Goal: Information Seeking & Learning: Check status

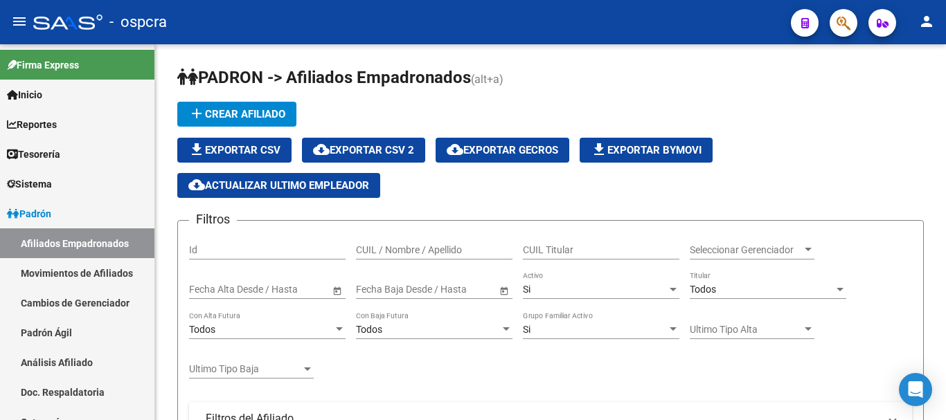
click at [849, 20] on icon "button" at bounding box center [843, 23] width 14 height 16
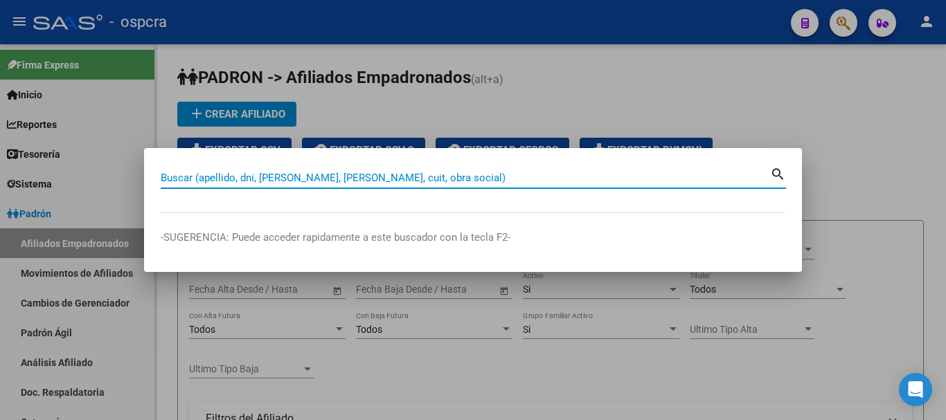
paste input "2737 33 99"
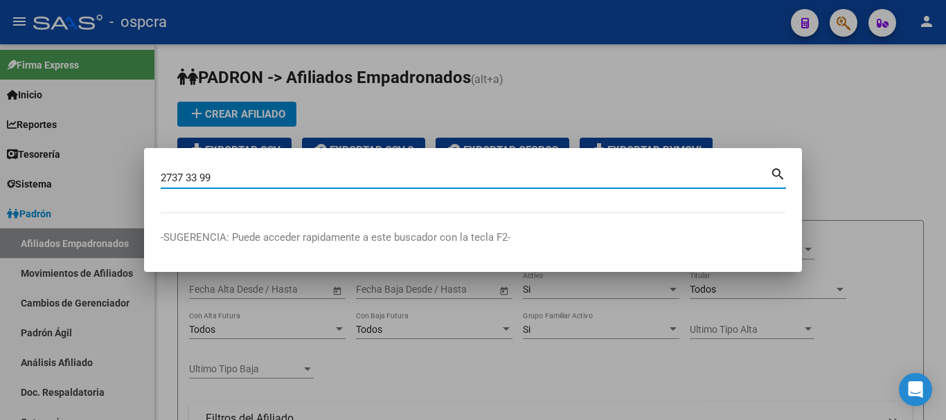
click at [186, 179] on input "2737 33 99" at bounding box center [465, 178] width 609 height 12
click at [201, 176] on input "273733 99" at bounding box center [465, 178] width 609 height 12
type input "27373399"
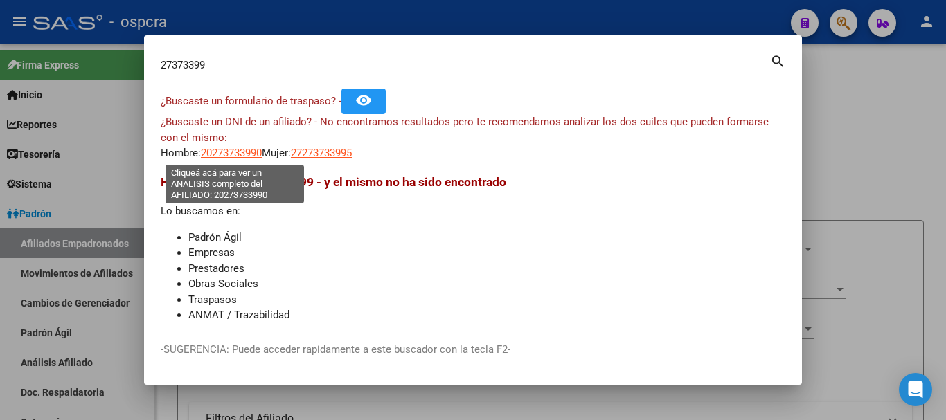
click at [226, 152] on span "20273733990" at bounding box center [231, 153] width 61 height 12
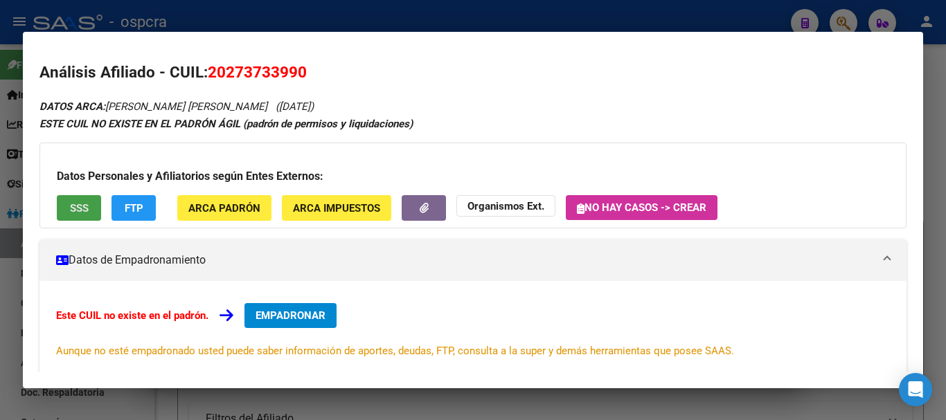
click at [78, 213] on span "SSS" at bounding box center [79, 208] width 19 height 12
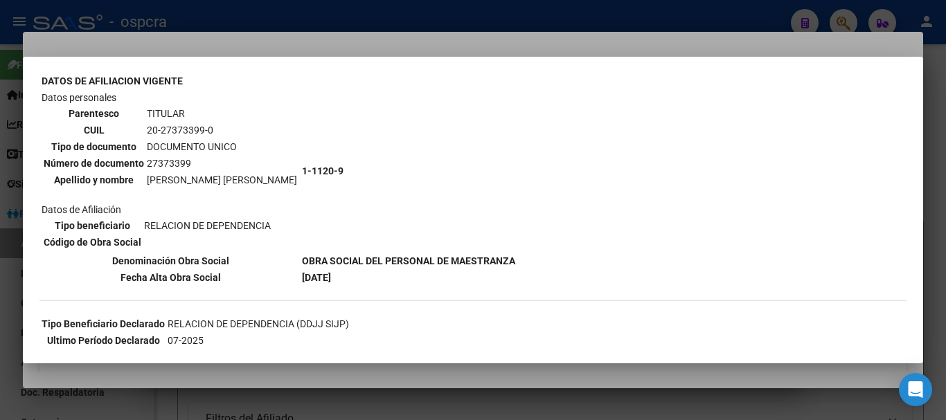
scroll to position [111, 0]
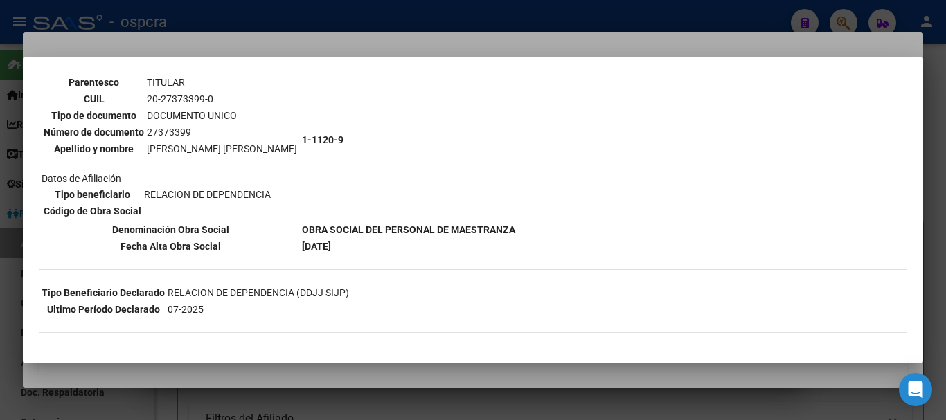
click at [3, 257] on div at bounding box center [473, 210] width 946 height 420
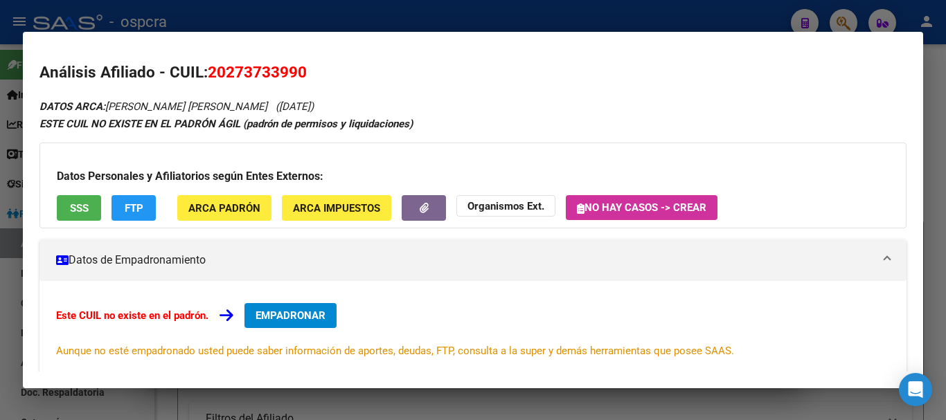
click at [0, 321] on div at bounding box center [473, 210] width 946 height 420
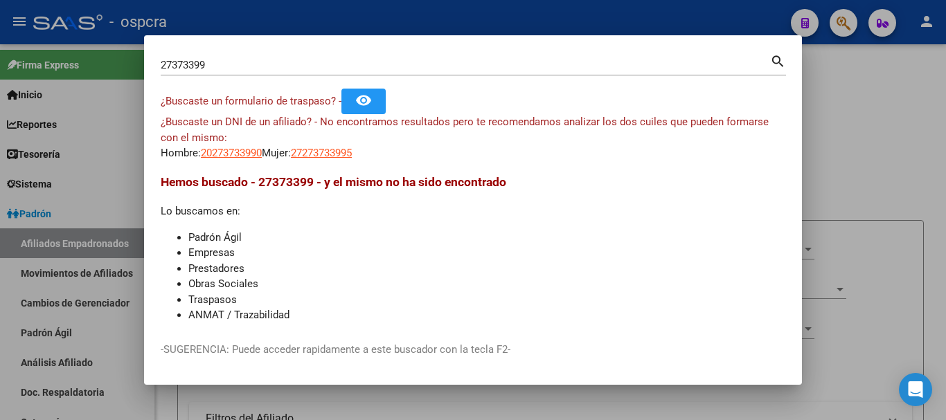
click at [891, 141] on div at bounding box center [473, 210] width 946 height 420
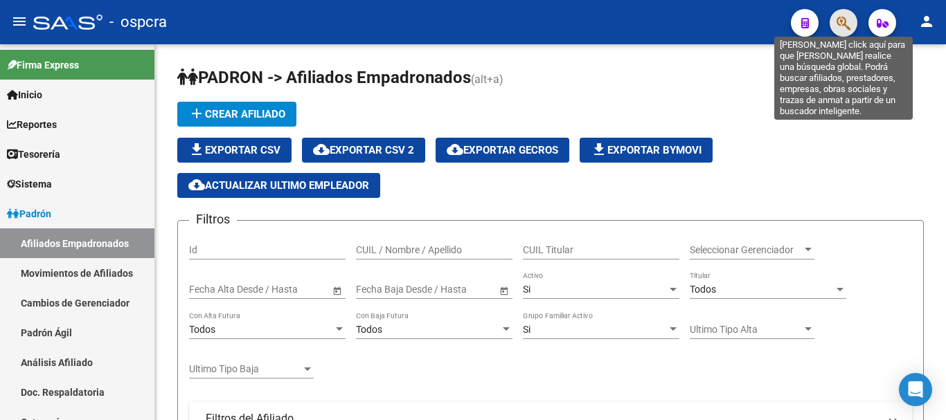
click at [837, 24] on icon "button" at bounding box center [843, 23] width 14 height 16
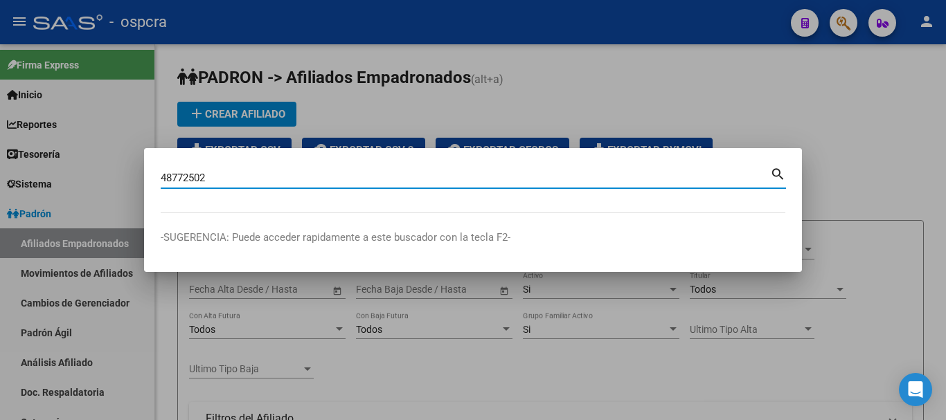
type input "48772502"
drag, startPoint x: 210, startPoint y: 177, endPoint x: 105, endPoint y: 179, distance: 105.2
click at [105, 180] on div "48772502 Buscar (apellido, dni, cuil, nro traspaso, cuit, obra social) search -…" at bounding box center [473, 210] width 946 height 420
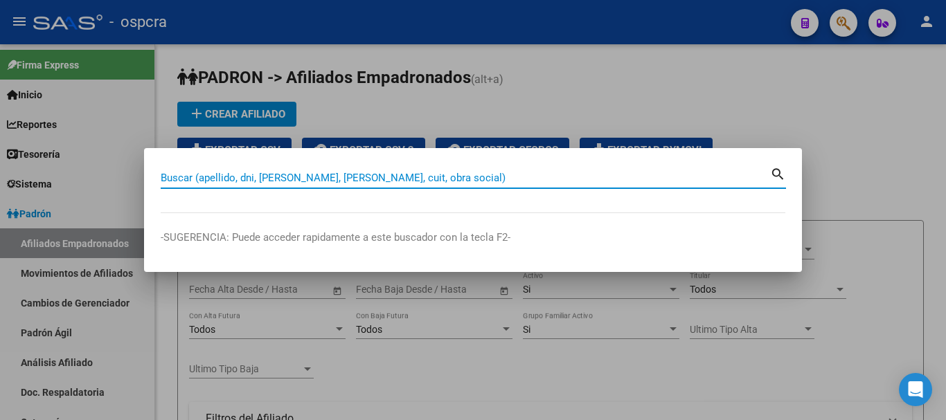
paste input "36 485 147"
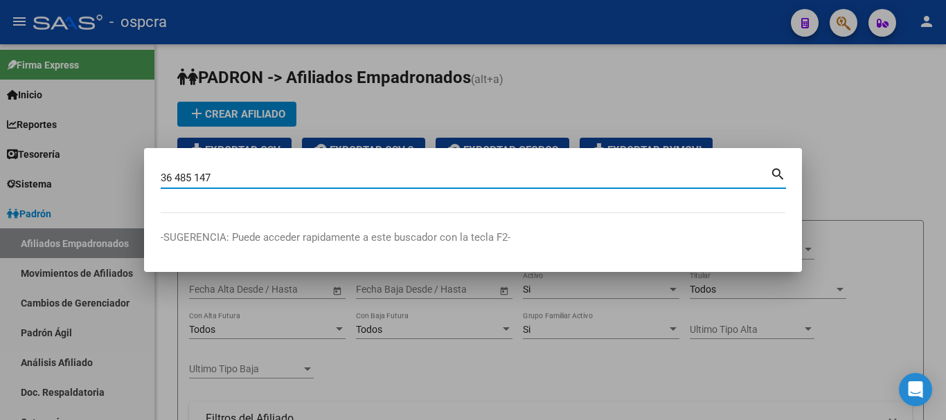
click at [175, 178] on input "36 485 147" at bounding box center [465, 178] width 609 height 12
click at [193, 175] on input "36485 147" at bounding box center [465, 178] width 609 height 12
type input "36485147"
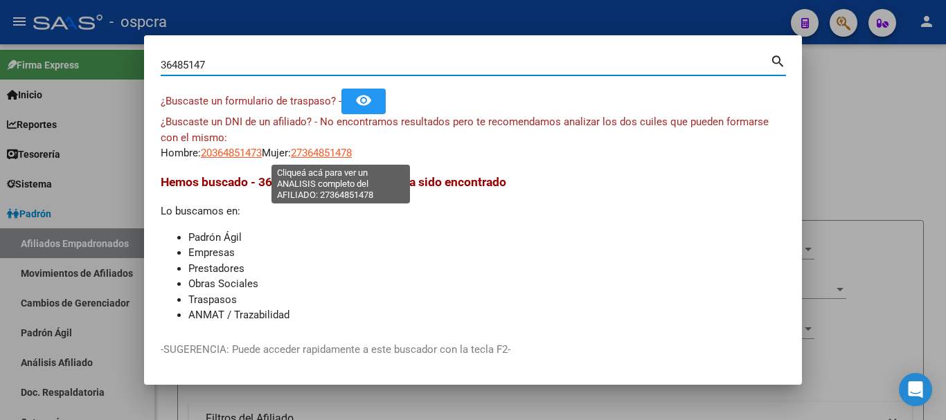
click at [352, 153] on span "27364851478" at bounding box center [321, 153] width 61 height 12
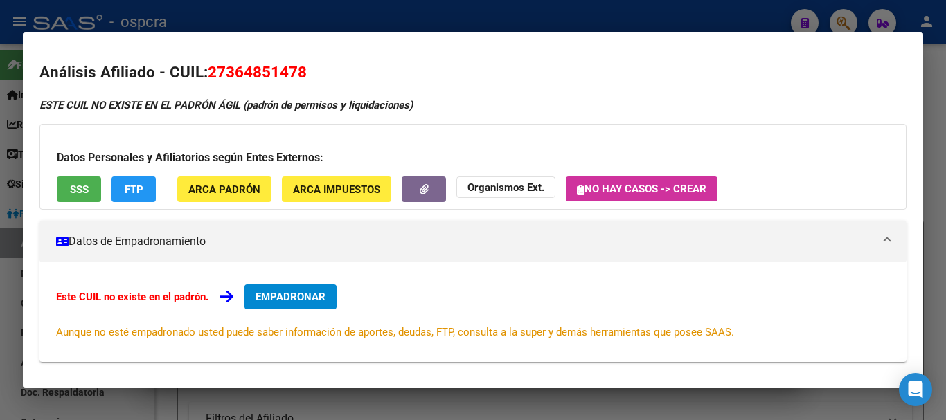
click at [1, 161] on div at bounding box center [473, 210] width 946 height 420
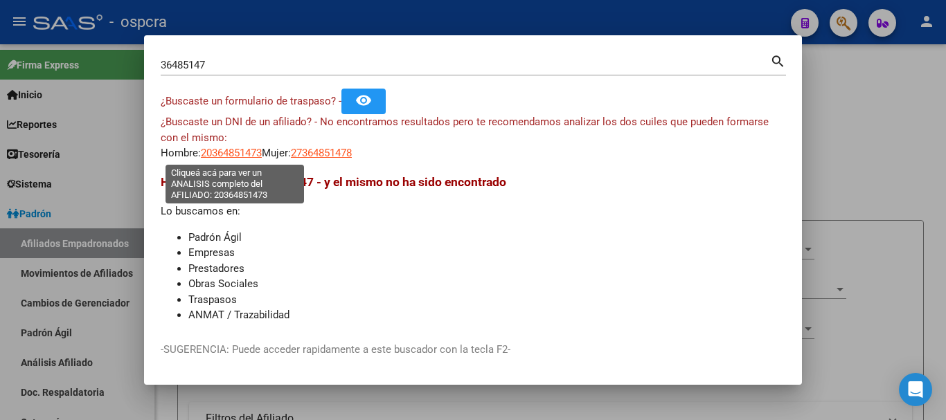
click at [221, 155] on span "20364851473" at bounding box center [231, 153] width 61 height 12
type textarea "20364851473"
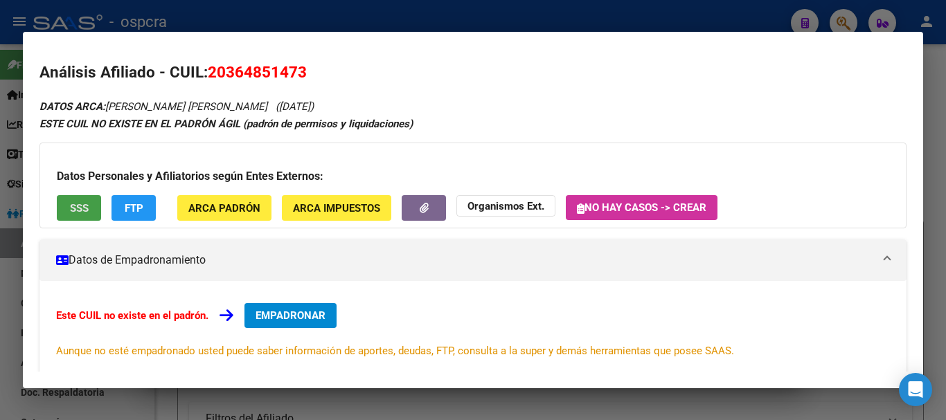
click at [86, 203] on span "SSS" at bounding box center [79, 208] width 19 height 12
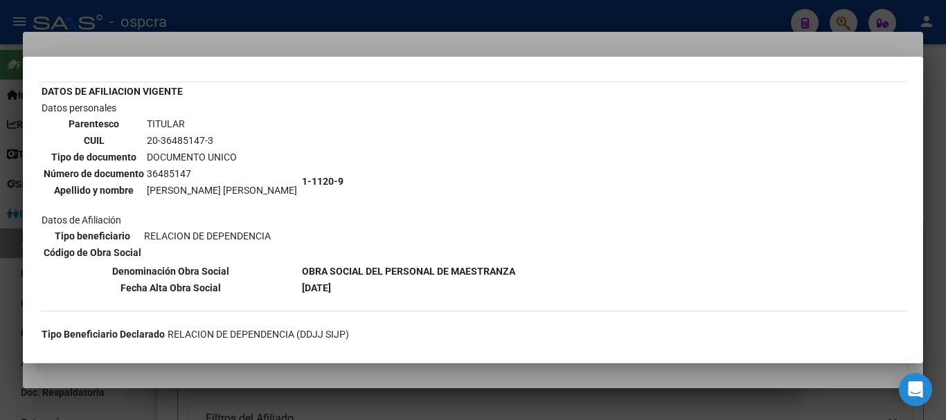
scroll to position [0, 0]
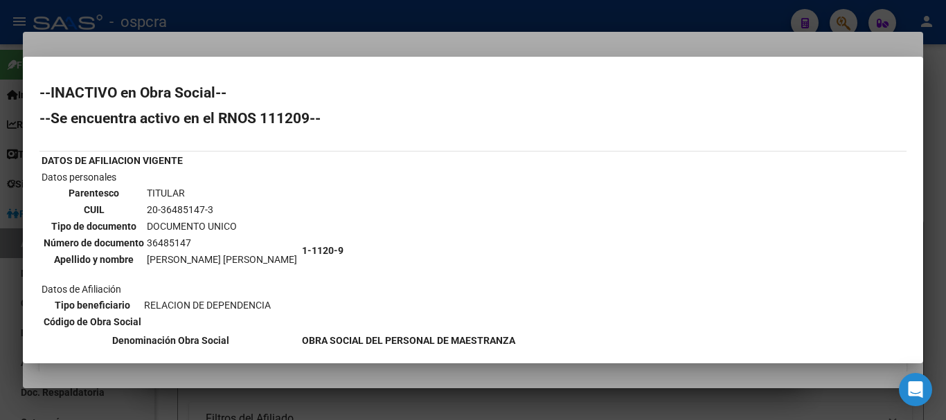
click at [0, 291] on div at bounding box center [473, 210] width 946 height 420
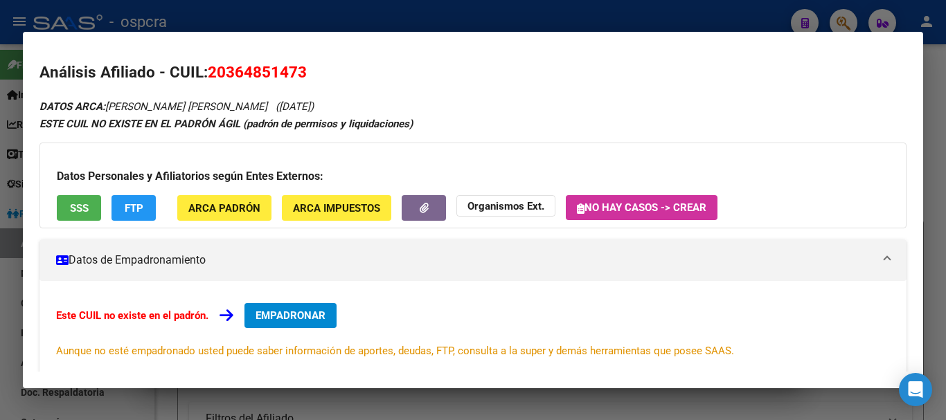
click at [0, 291] on div at bounding box center [473, 210] width 946 height 420
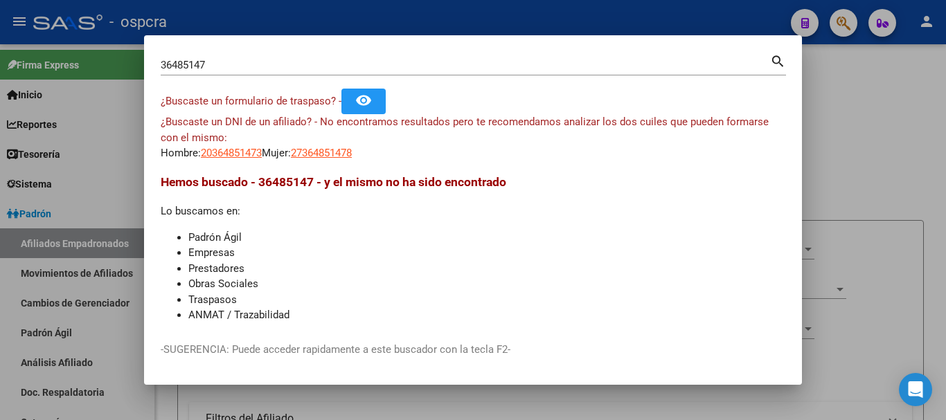
click at [0, 291] on div at bounding box center [473, 210] width 946 height 420
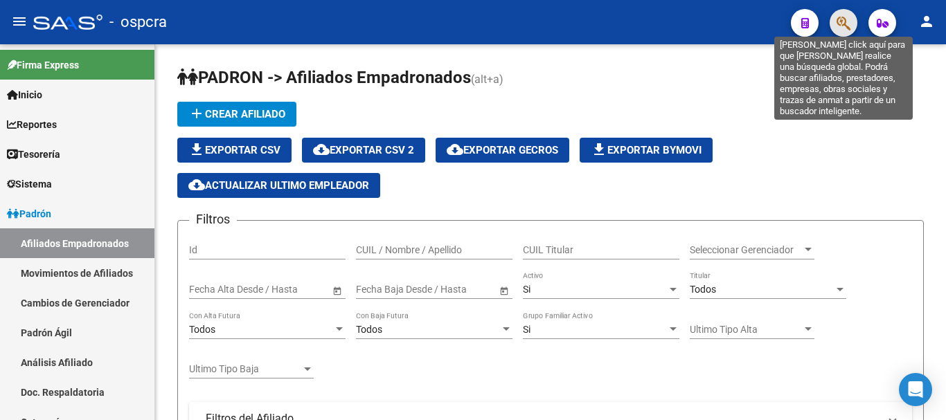
click at [843, 24] on icon "button" at bounding box center [843, 23] width 14 height 16
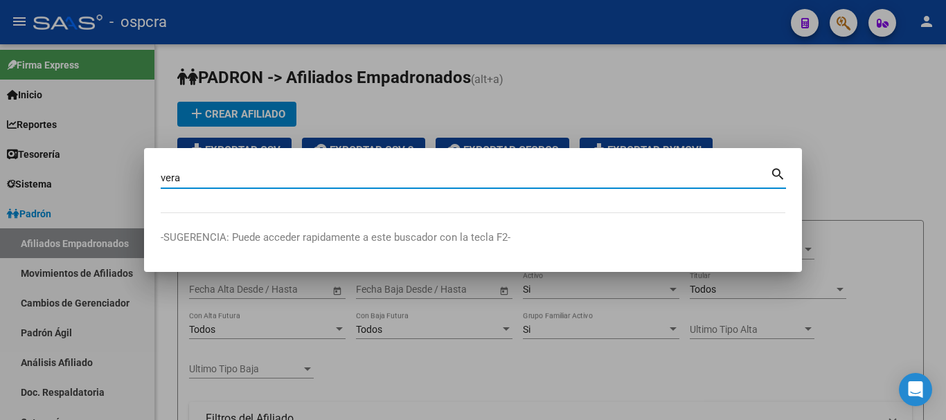
type input "vera"
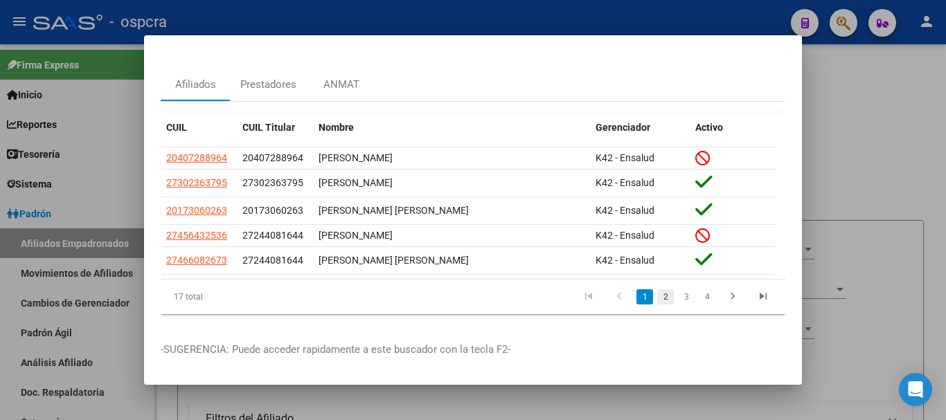
click at [660, 289] on link "2" at bounding box center [665, 296] width 17 height 15
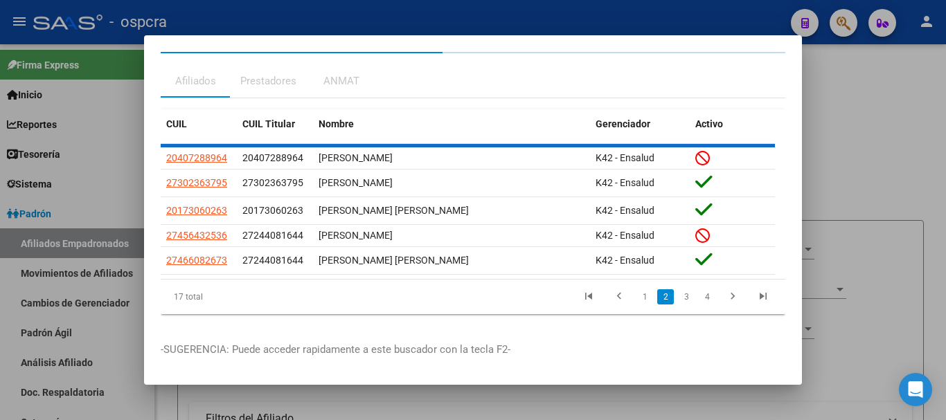
scroll to position [46, 0]
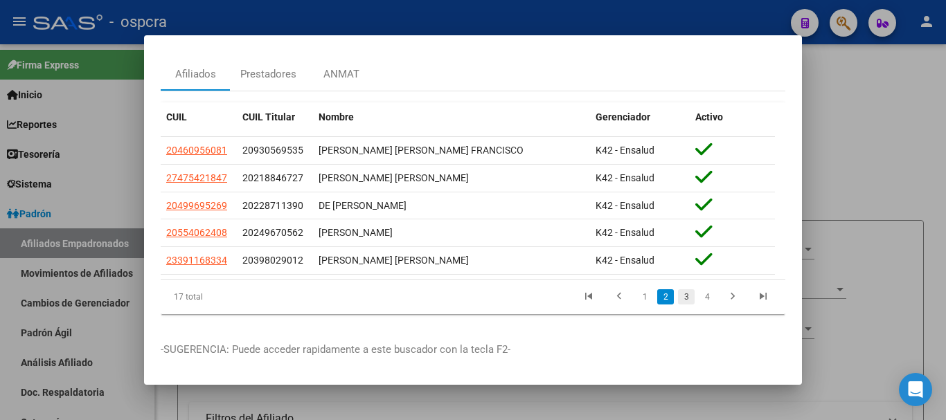
click at [678, 300] on link "3" at bounding box center [686, 296] width 17 height 15
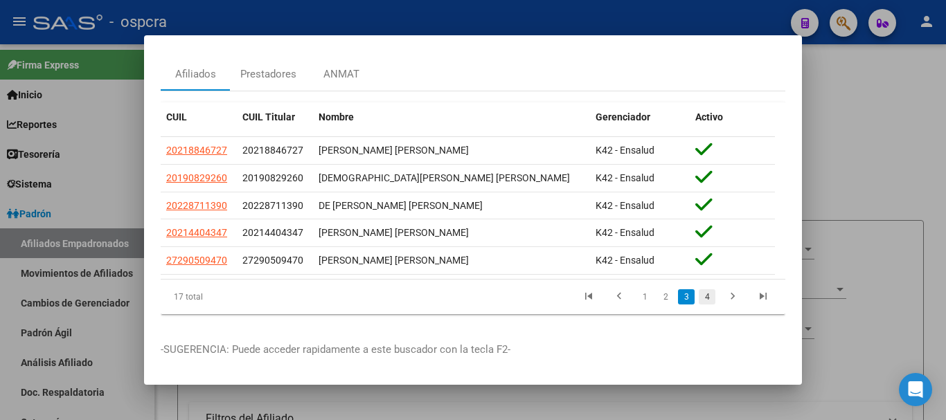
click at [698, 296] on link "4" at bounding box center [706, 296] width 17 height 15
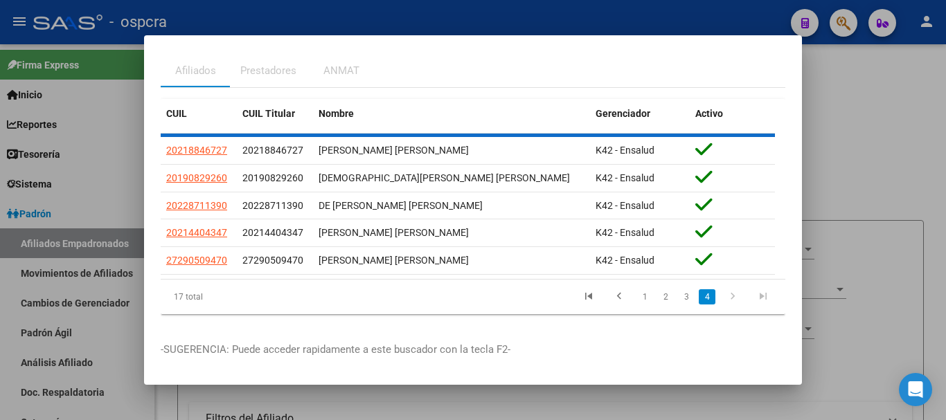
scroll to position [0, 0]
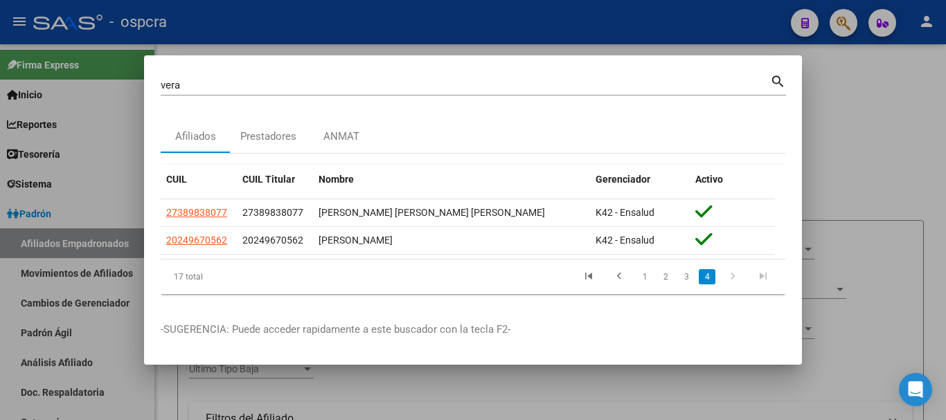
click at [837, 128] on div at bounding box center [473, 210] width 946 height 420
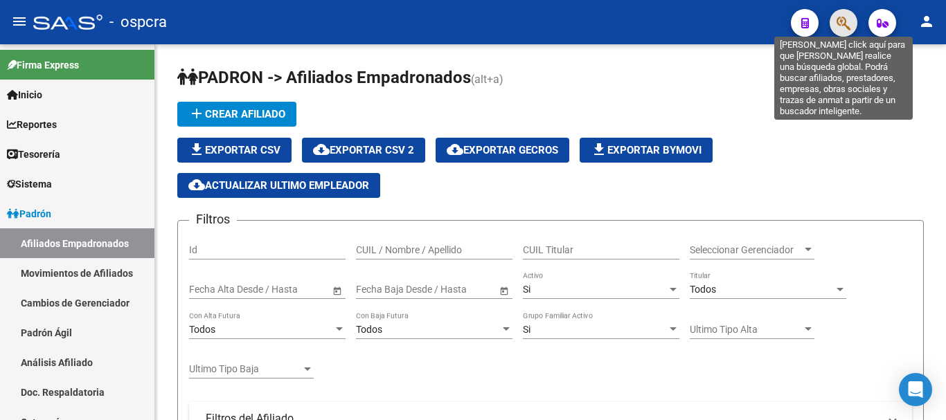
click at [849, 28] on icon "button" at bounding box center [843, 23] width 14 height 16
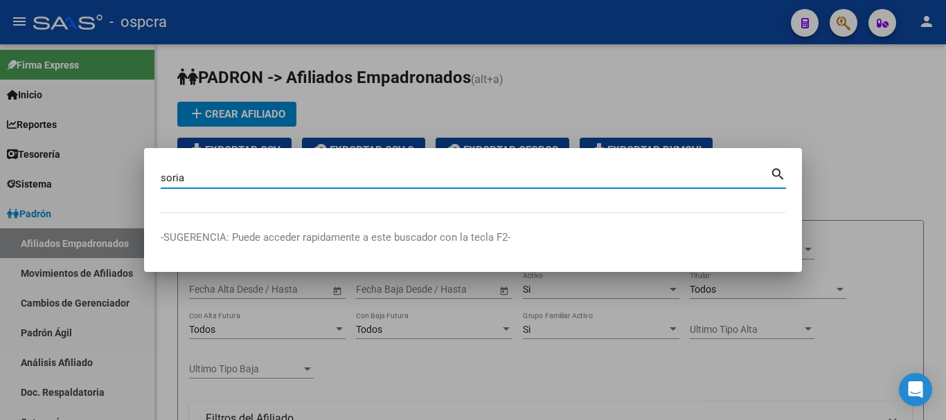
type input "soria"
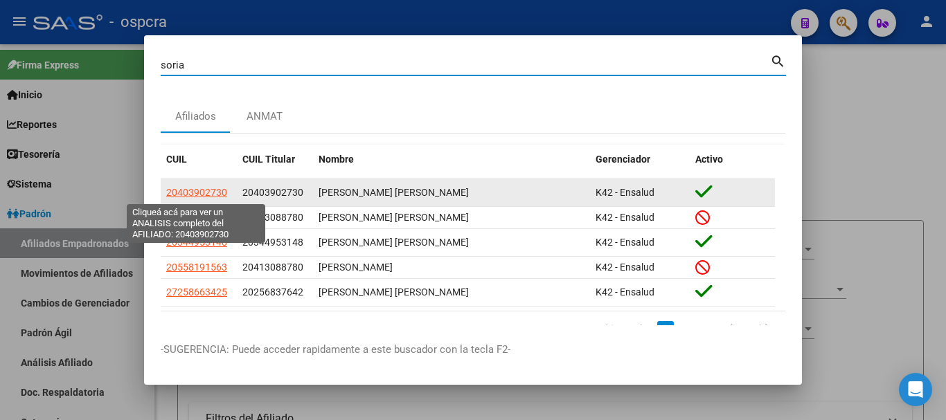
click at [180, 189] on span "20403902730" at bounding box center [196, 192] width 61 height 11
type textarea "20403902730"
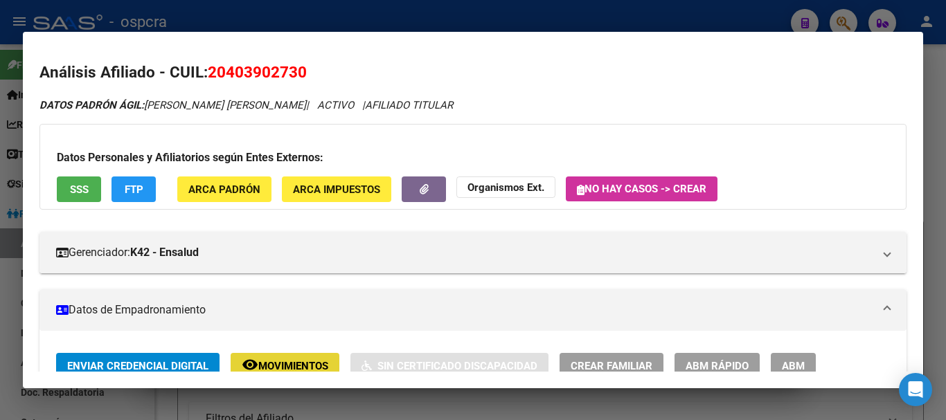
click at [298, 367] on span "Movimientos" at bounding box center [293, 366] width 70 height 12
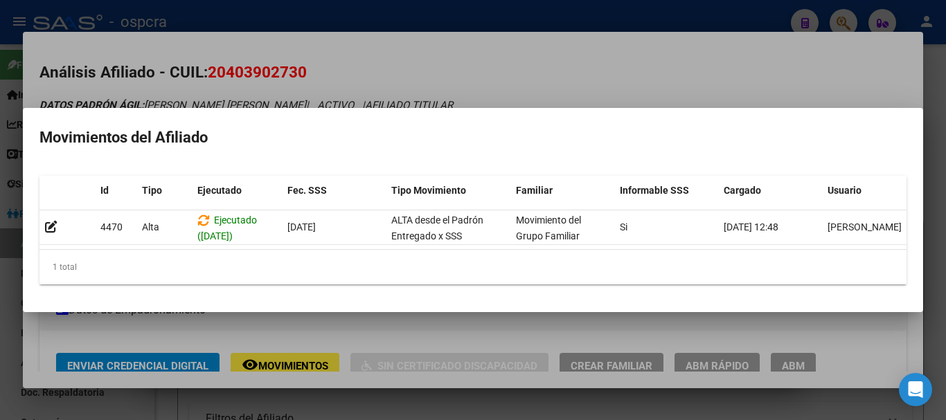
click at [477, 78] on div at bounding box center [473, 210] width 946 height 420
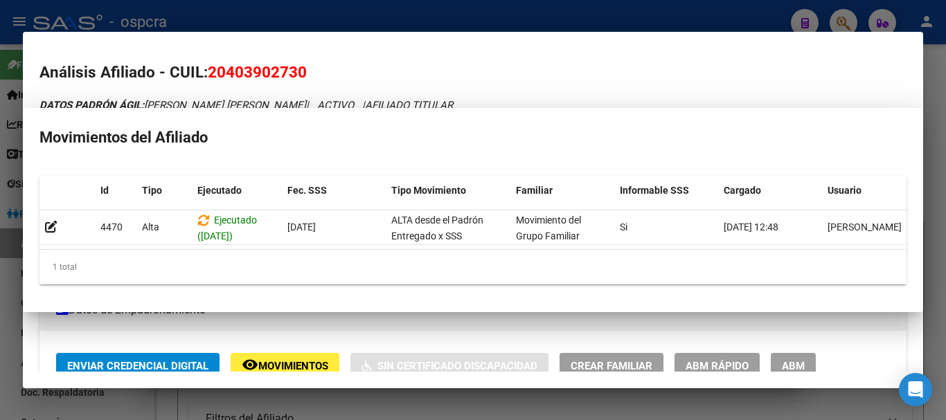
scroll to position [6, 0]
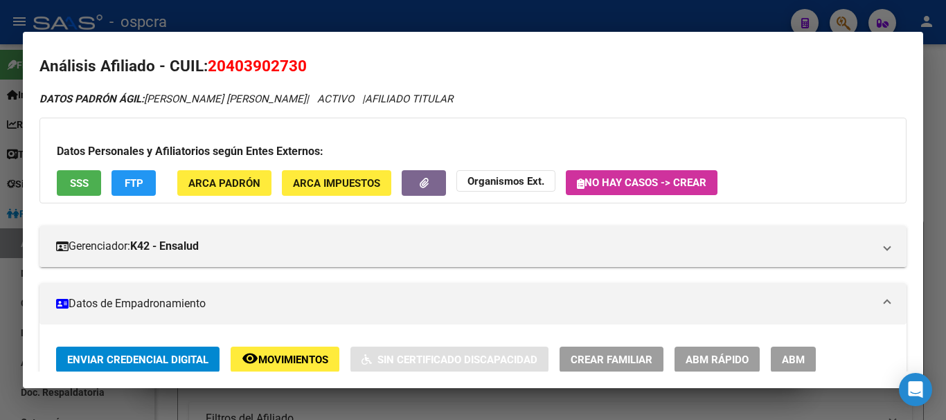
click at [0, 210] on div at bounding box center [473, 210] width 946 height 420
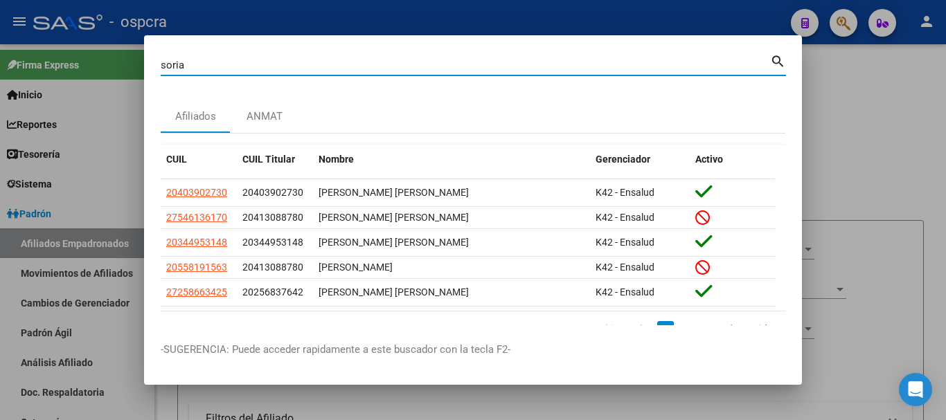
drag, startPoint x: 190, startPoint y: 67, endPoint x: 129, endPoint y: 69, distance: 60.9
click at [129, 69] on div "[PERSON_NAME] Buscar (apellido, dni, cuil, nro traspaso, cuit, obra social) sea…" at bounding box center [473, 210] width 946 height 420
type input "[PERSON_NAME]"
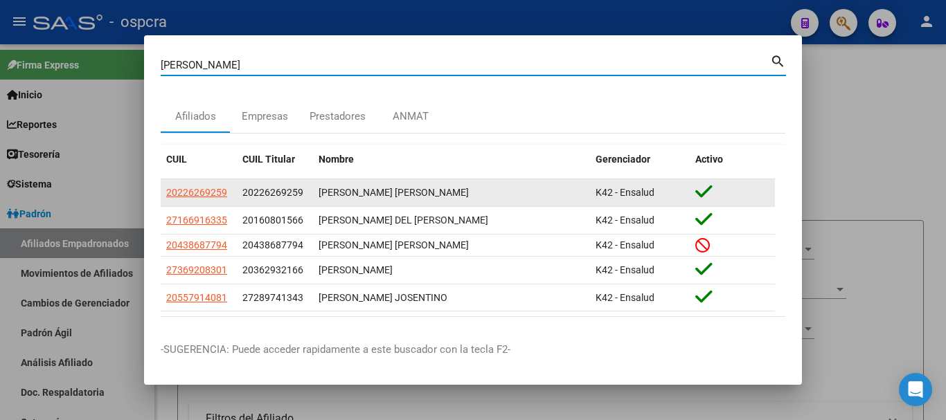
scroll to position [51, 0]
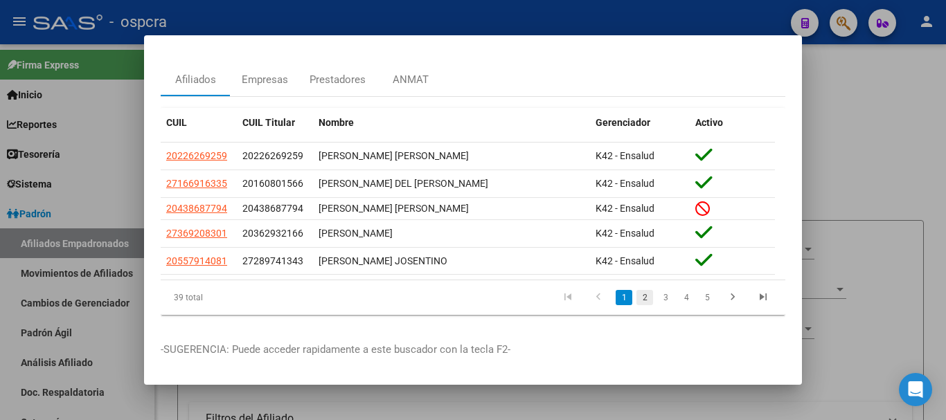
click at [639, 290] on link "2" at bounding box center [644, 297] width 17 height 15
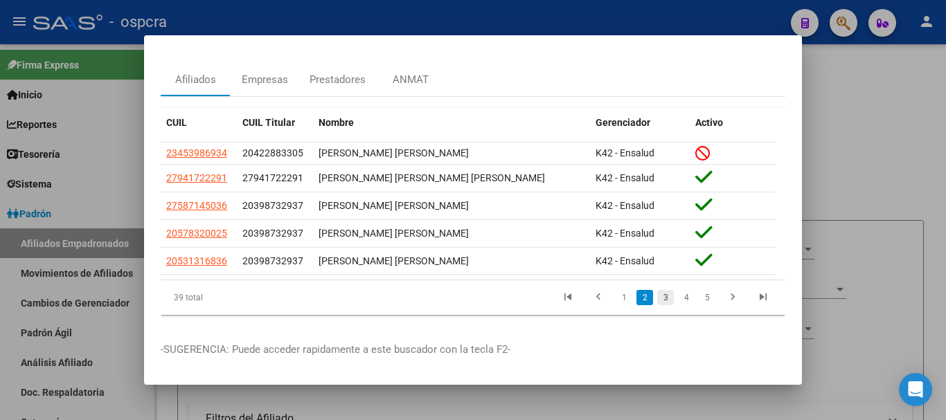
click at [657, 290] on link "3" at bounding box center [665, 297] width 17 height 15
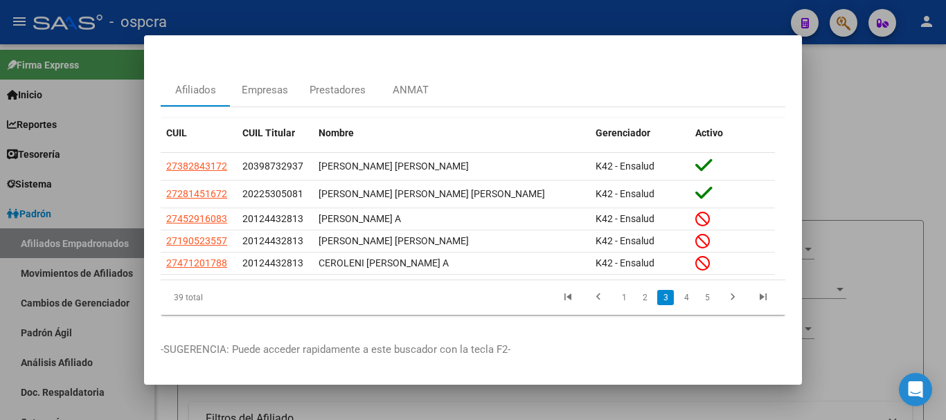
scroll to position [40, 0]
click at [678, 290] on link "4" at bounding box center [686, 297] width 17 height 15
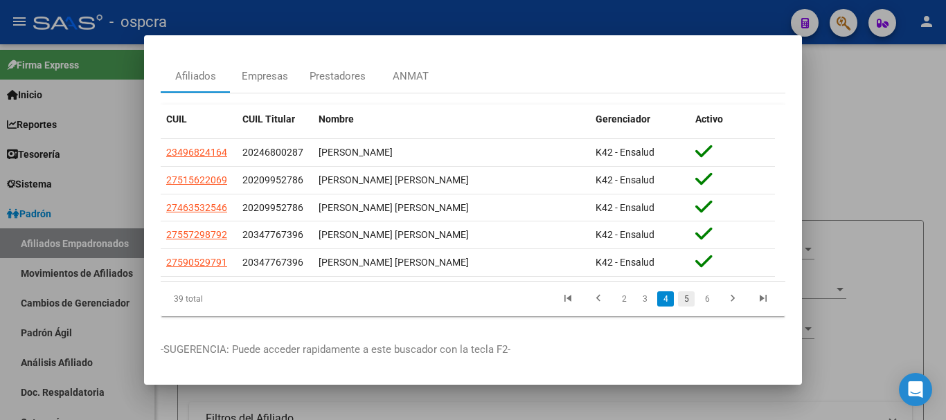
click at [678, 303] on link "5" at bounding box center [686, 298] width 17 height 15
click at [678, 303] on link "6" at bounding box center [686, 298] width 17 height 15
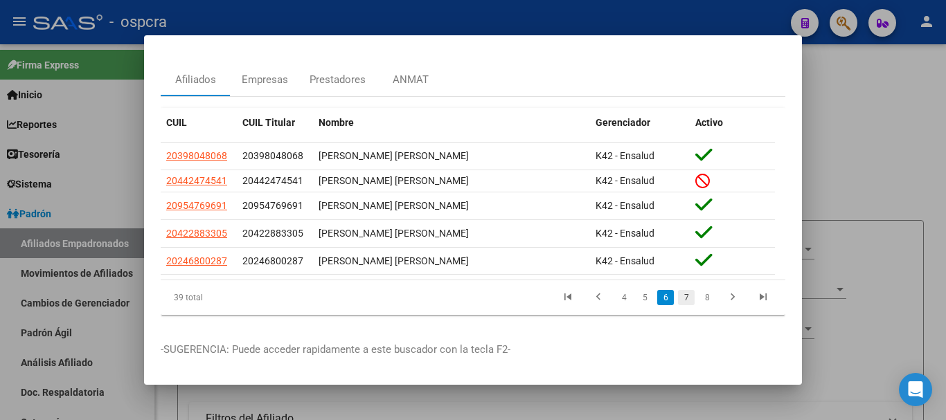
click at [680, 300] on link "7" at bounding box center [686, 297] width 17 height 15
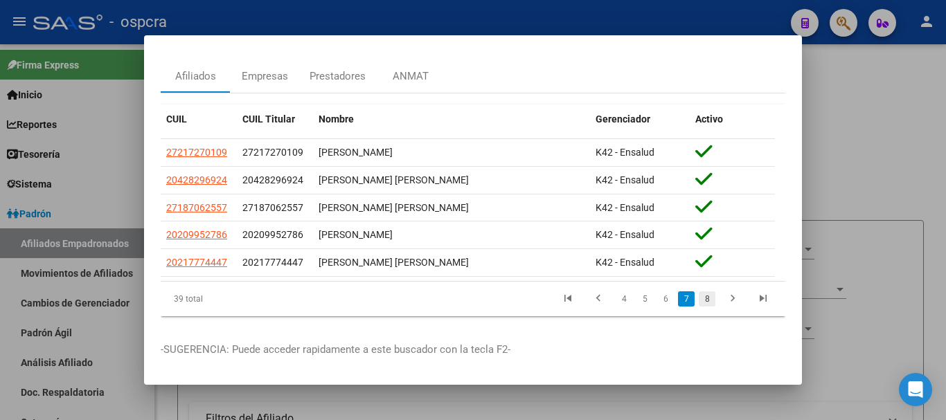
click at [698, 300] on link "8" at bounding box center [706, 298] width 17 height 15
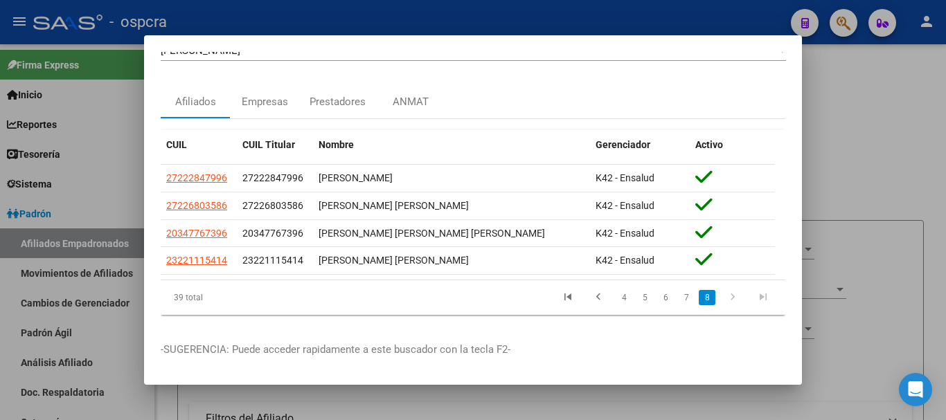
scroll to position [28, 0]
click at [75, 188] on div at bounding box center [473, 210] width 946 height 420
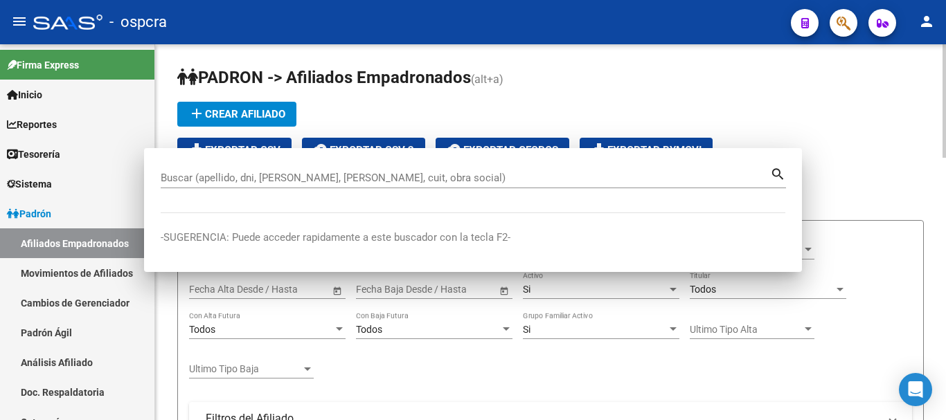
scroll to position [0, 0]
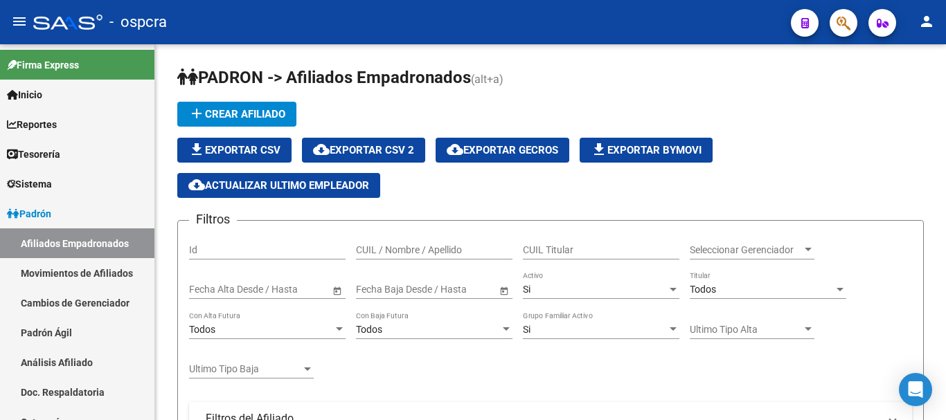
click at [849, 21] on icon "button" at bounding box center [843, 23] width 14 height 16
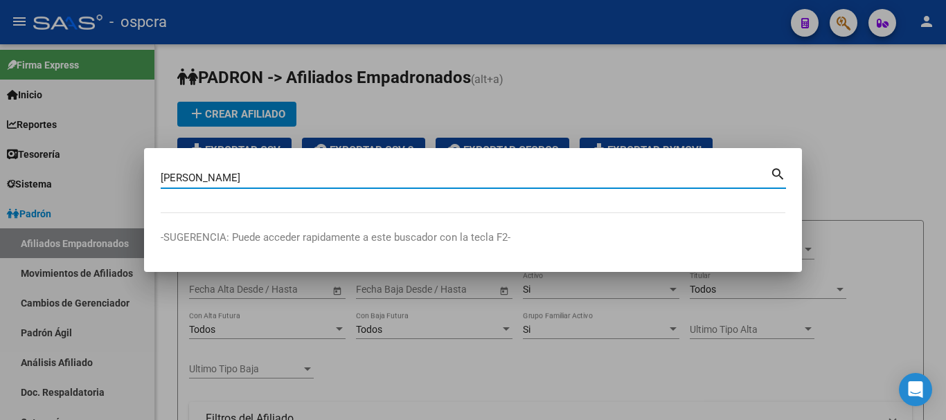
type input "[PERSON_NAME]"
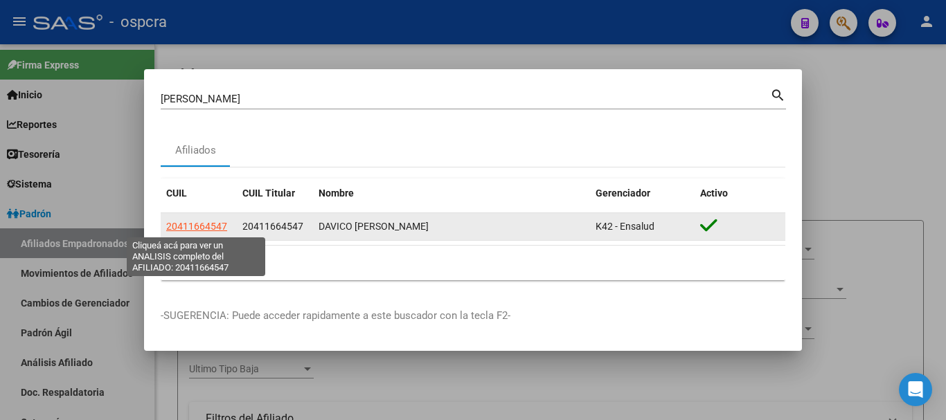
click at [193, 227] on span "20411664547" at bounding box center [196, 226] width 61 height 11
type textarea "20411664547"
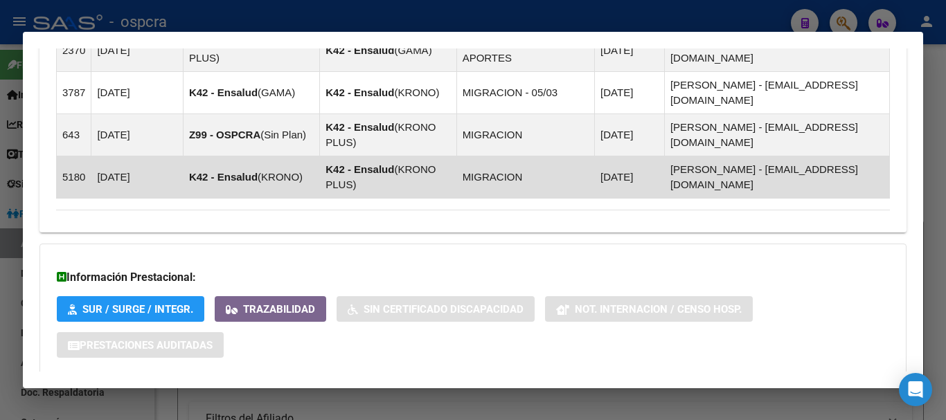
scroll to position [978, 0]
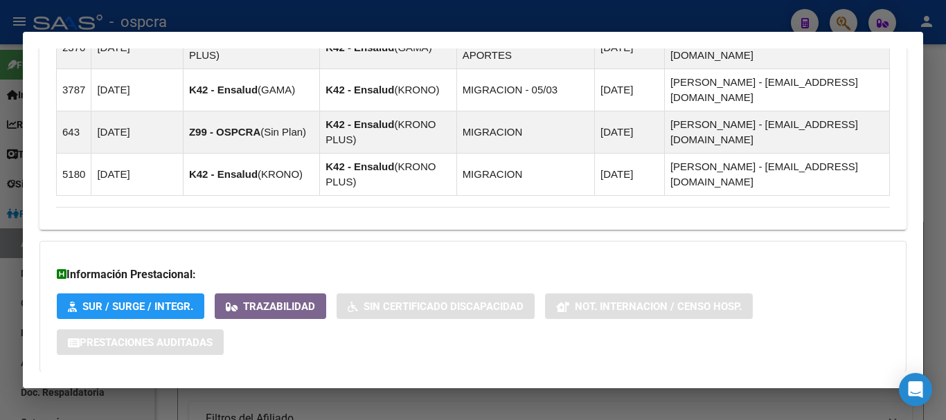
click at [293, 393] on span "Aportes y Contribuciones del Afiliado: 20411664547" at bounding box center [207, 399] width 260 height 13
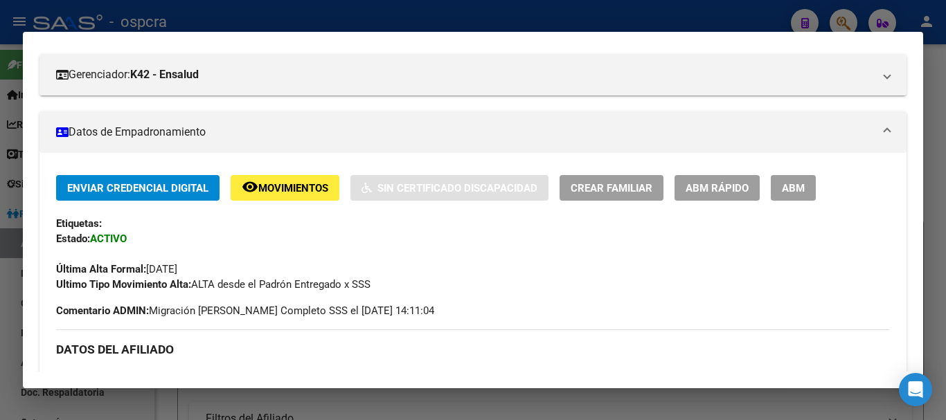
scroll to position [0, 0]
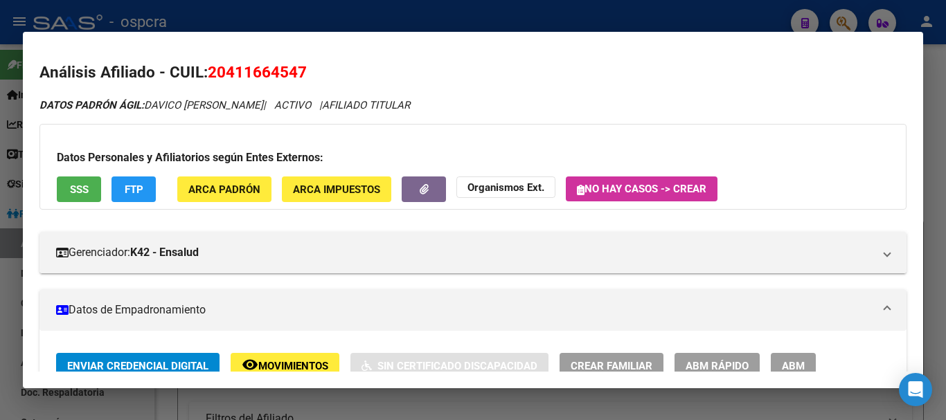
click at [0, 226] on div at bounding box center [473, 210] width 946 height 420
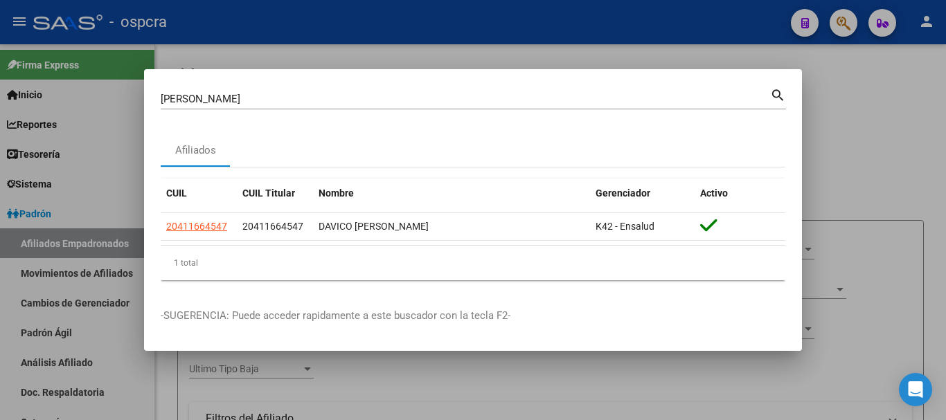
click at [856, 156] on div at bounding box center [473, 210] width 946 height 420
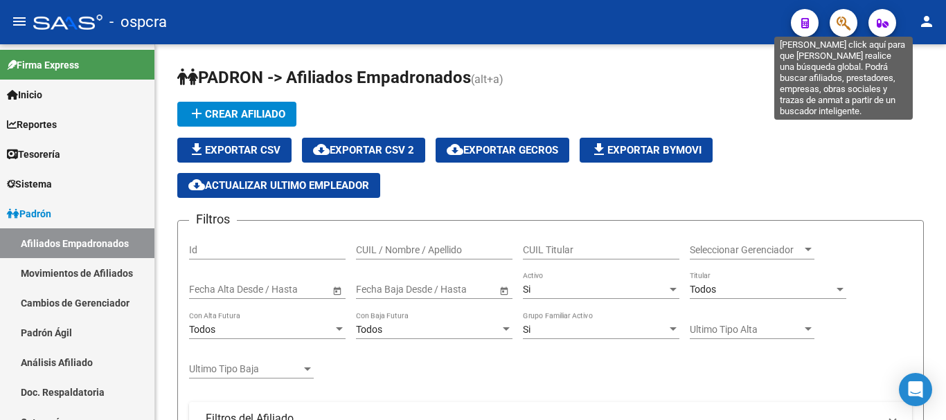
click at [844, 19] on icon "button" at bounding box center [843, 23] width 14 height 16
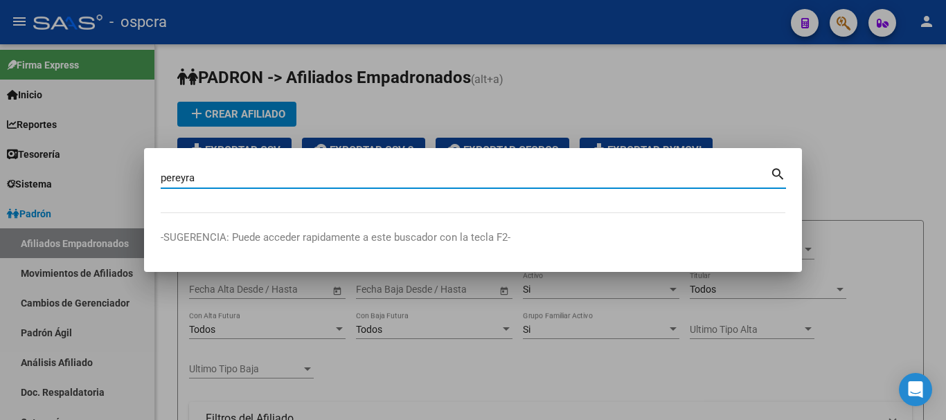
type input "pereyra"
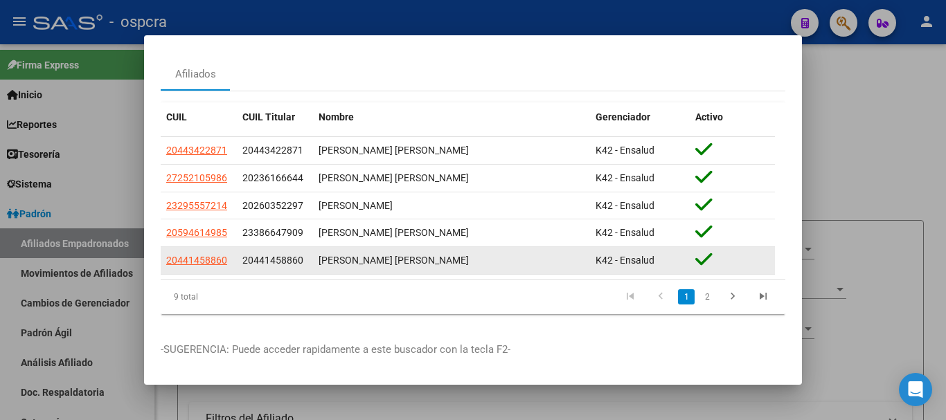
scroll to position [56, 0]
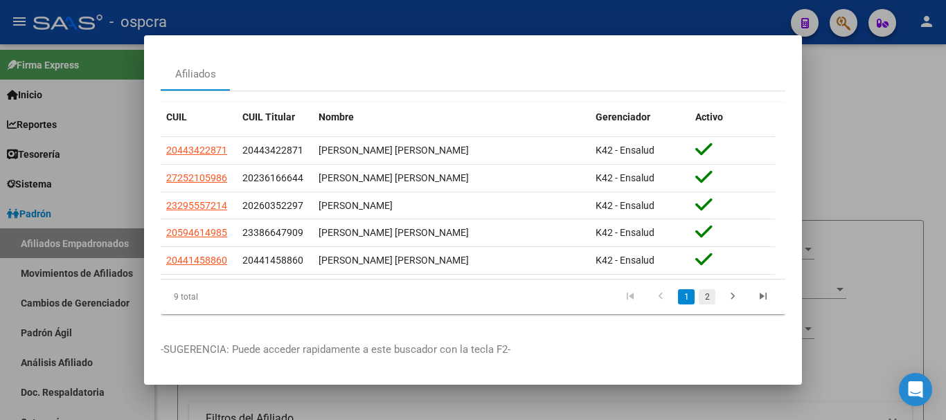
click at [698, 289] on link "2" at bounding box center [706, 296] width 17 height 15
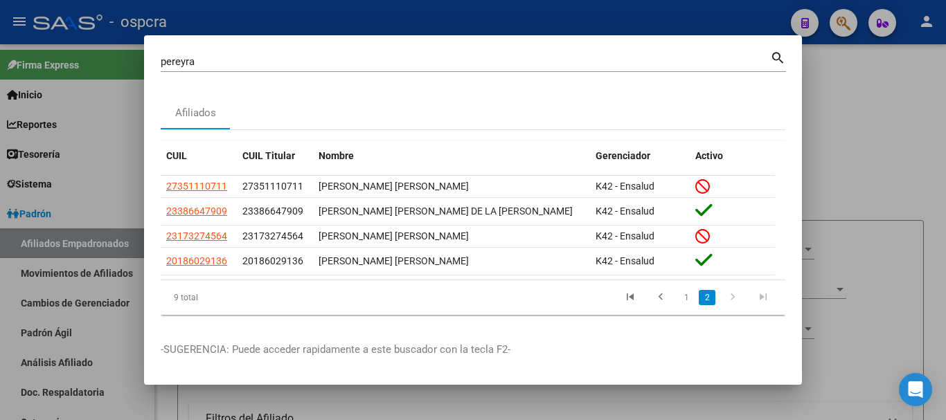
scroll to position [0, 0]
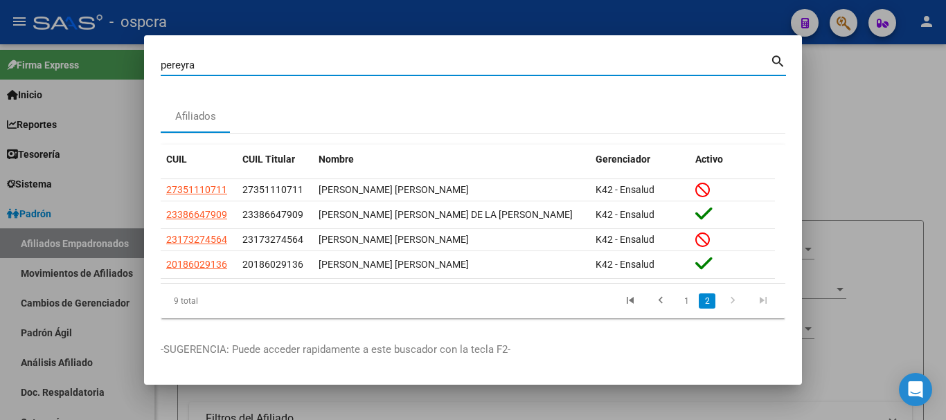
drag, startPoint x: 196, startPoint y: 60, endPoint x: 76, endPoint y: 73, distance: 120.5
click at [76, 76] on div "[PERSON_NAME] (apellido, dni, cuil, nro traspaso, cuit, obra social) search Afi…" at bounding box center [473, 210] width 946 height 420
type input "soria"
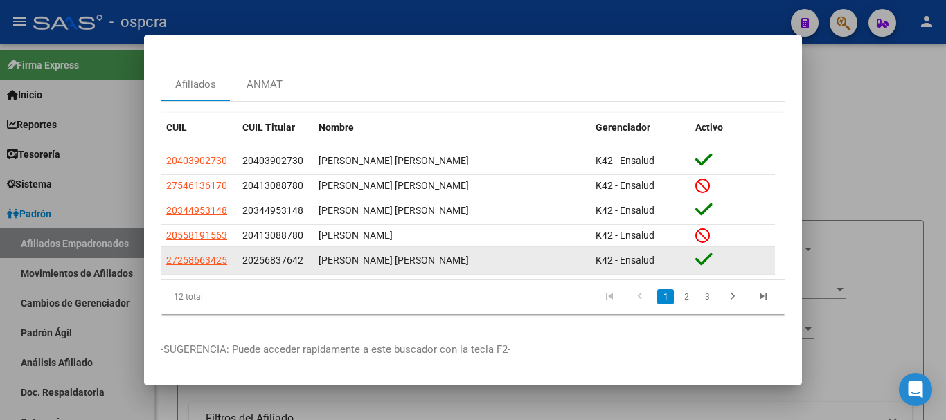
scroll to position [46, 0]
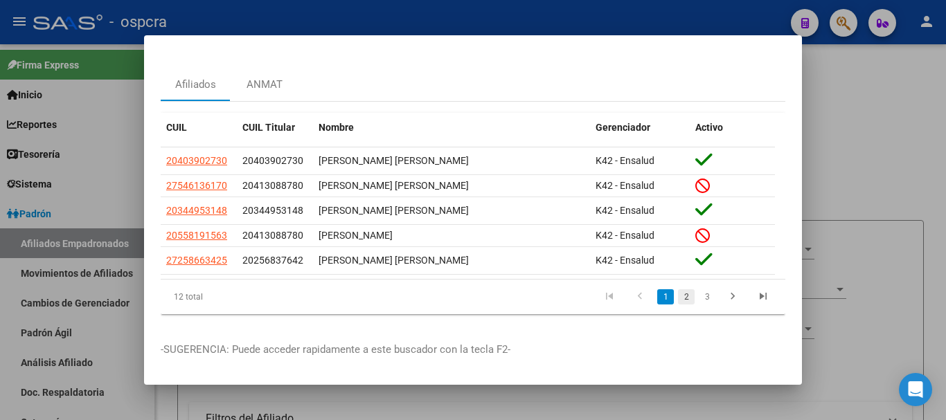
click at [678, 289] on link "2" at bounding box center [686, 296] width 17 height 15
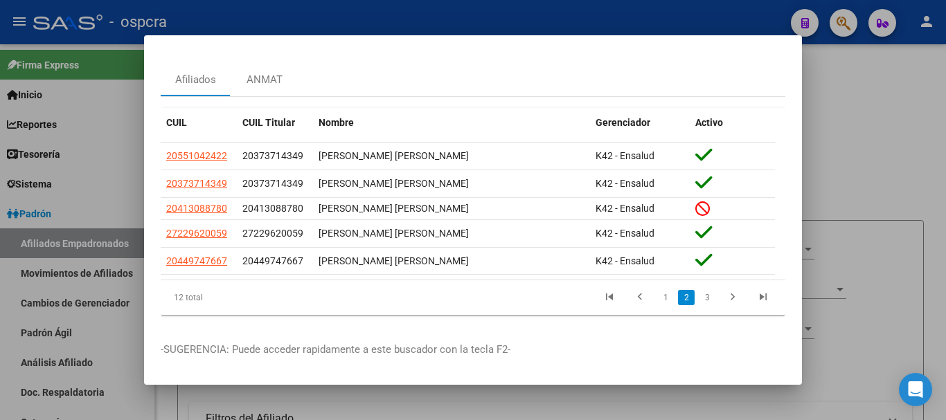
click at [696, 300] on li "3" at bounding box center [706, 298] width 21 height 24
click at [699, 296] on link "3" at bounding box center [706, 297] width 17 height 15
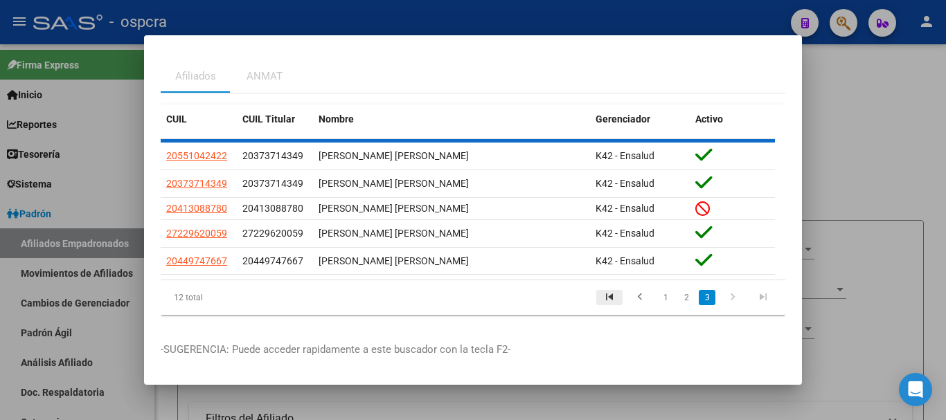
scroll to position [0, 0]
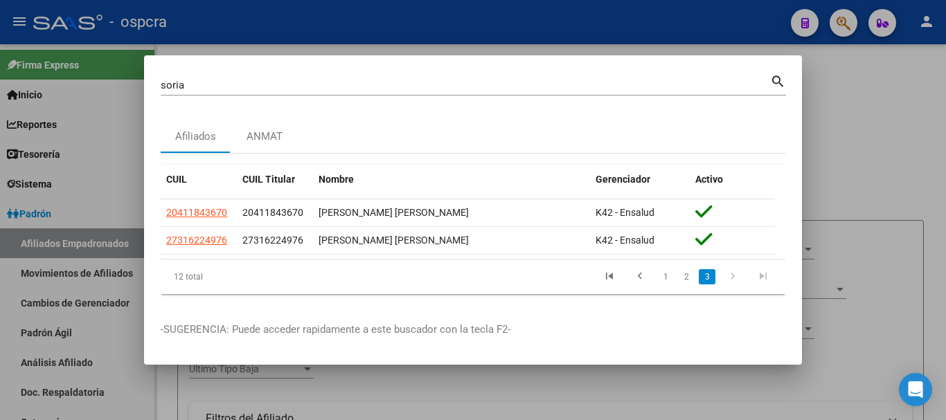
click at [320, 383] on div at bounding box center [473, 210] width 946 height 420
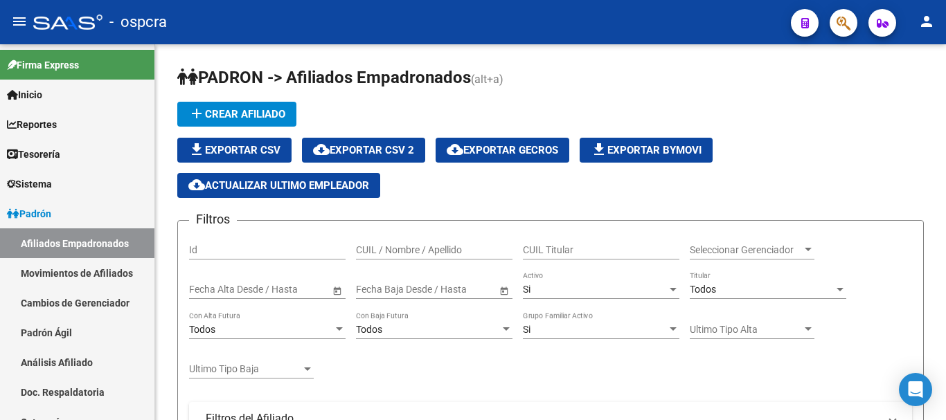
click at [844, 28] on icon "button" at bounding box center [843, 23] width 14 height 16
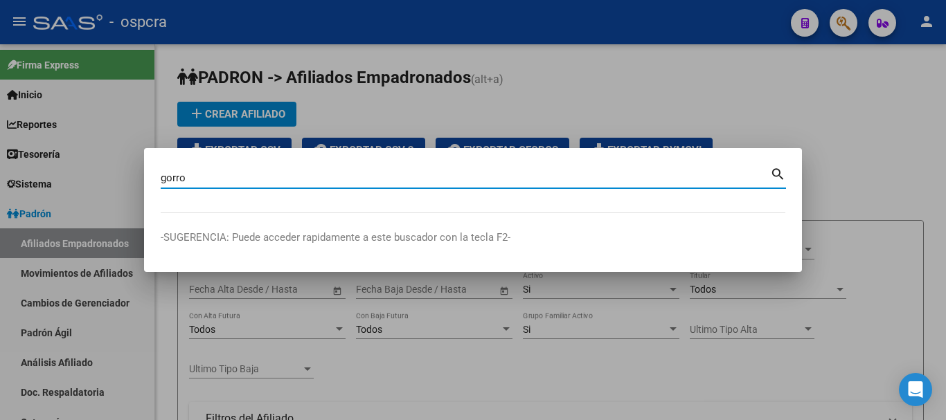
type input "gorro"
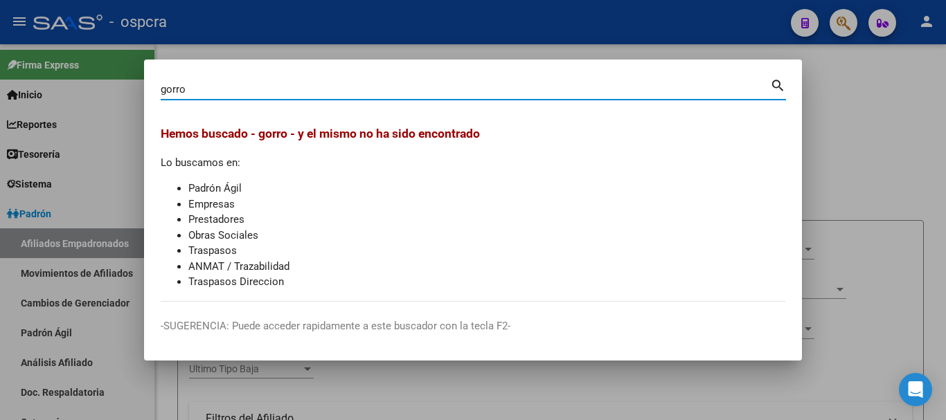
drag, startPoint x: 176, startPoint y: 89, endPoint x: 102, endPoint y: 104, distance: 75.6
click at [102, 104] on div "gorro Buscar (apellido, dni, cuil, nro traspaso, cuit, obra social) search Hemo…" at bounding box center [473, 210] width 946 height 420
type input "julio"
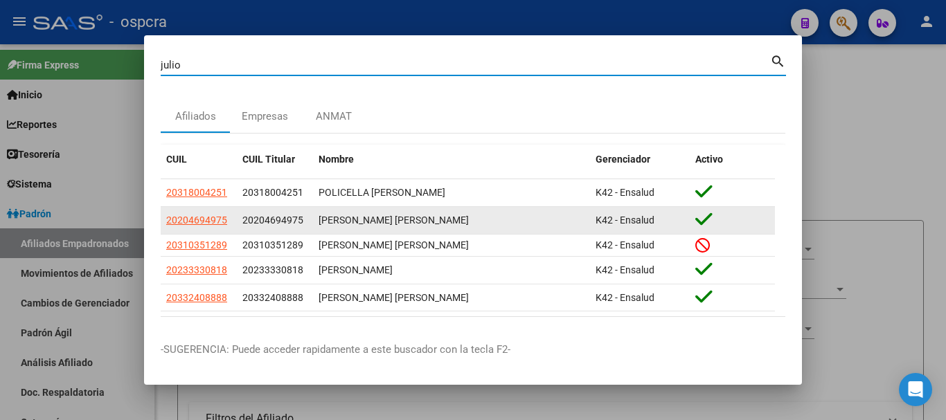
scroll to position [51, 0]
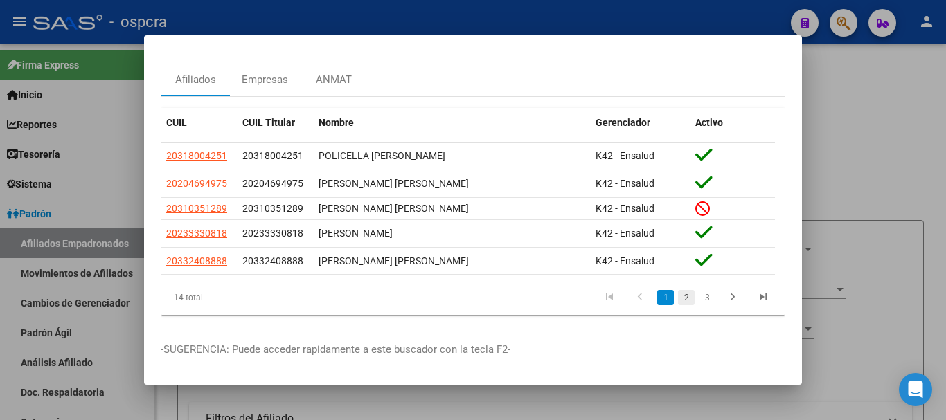
click at [678, 290] on link "2" at bounding box center [686, 297] width 17 height 15
click at [698, 294] on link "3" at bounding box center [706, 297] width 17 height 15
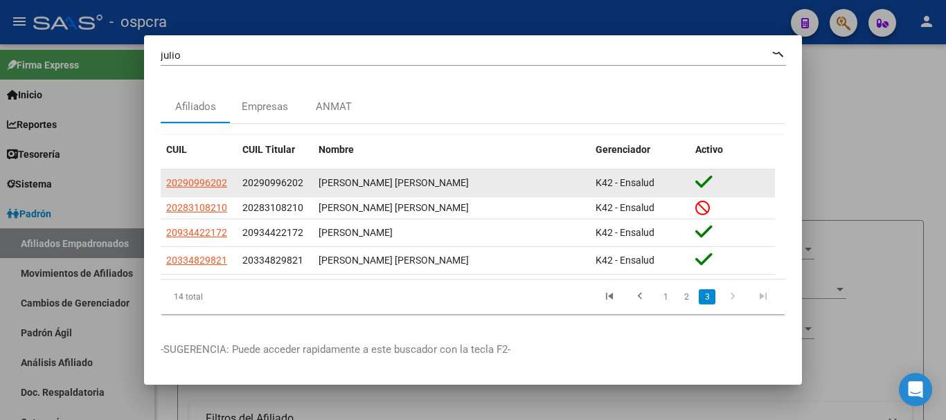
scroll to position [23, 0]
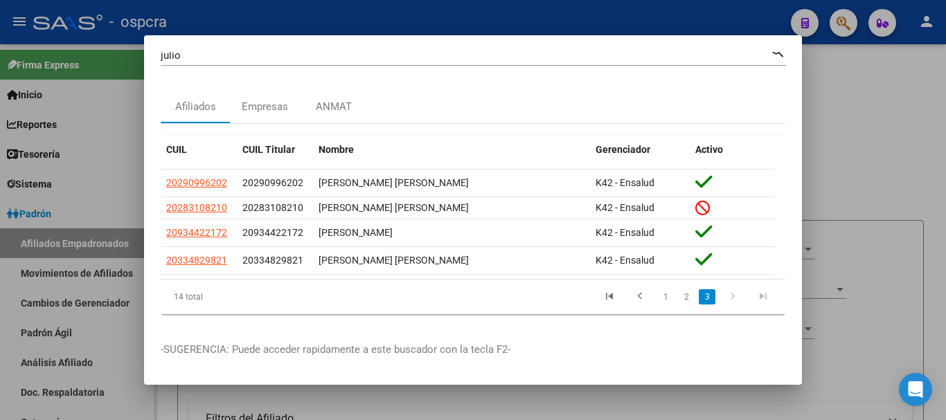
click at [53, 235] on div at bounding box center [473, 210] width 946 height 420
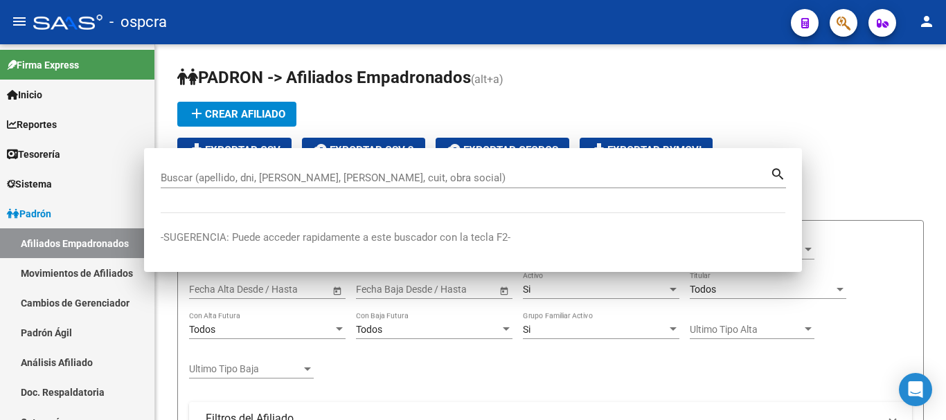
scroll to position [0, 0]
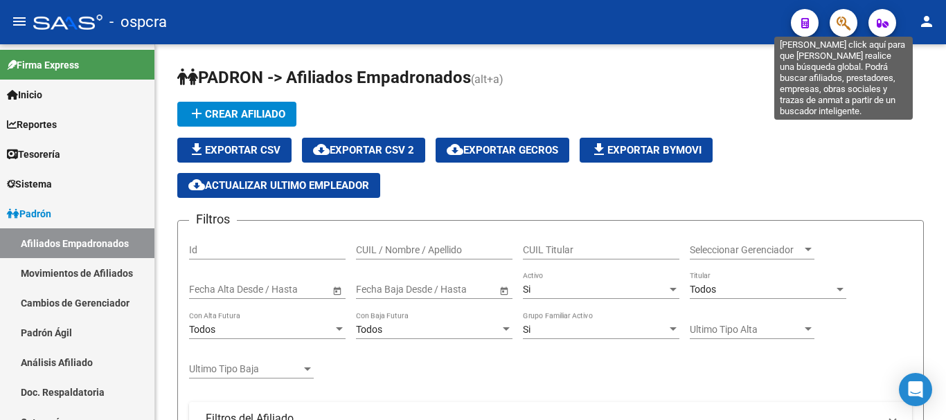
click at [845, 22] on icon "button" at bounding box center [843, 23] width 14 height 16
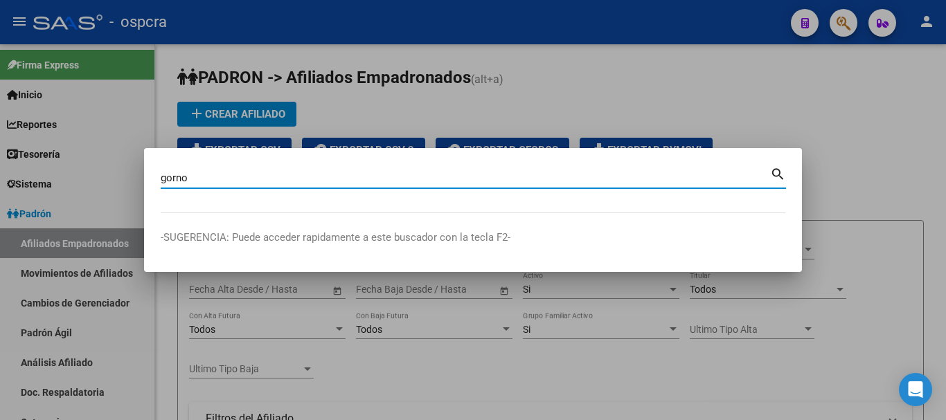
type input "gorno"
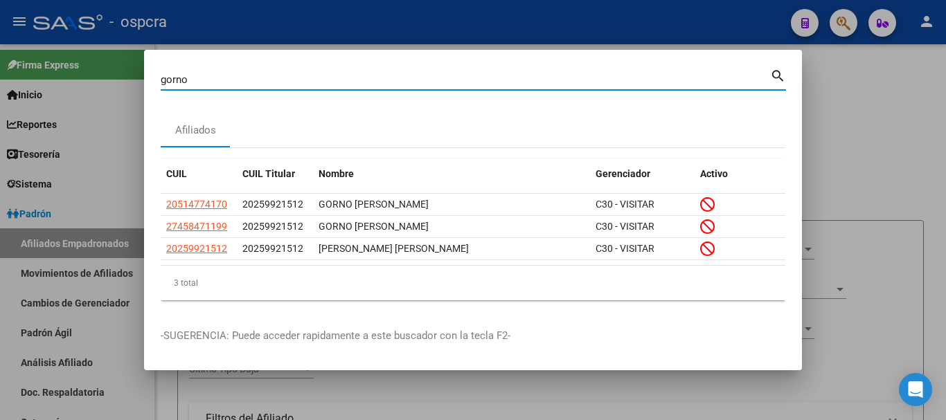
click at [894, 176] on div at bounding box center [473, 210] width 946 height 420
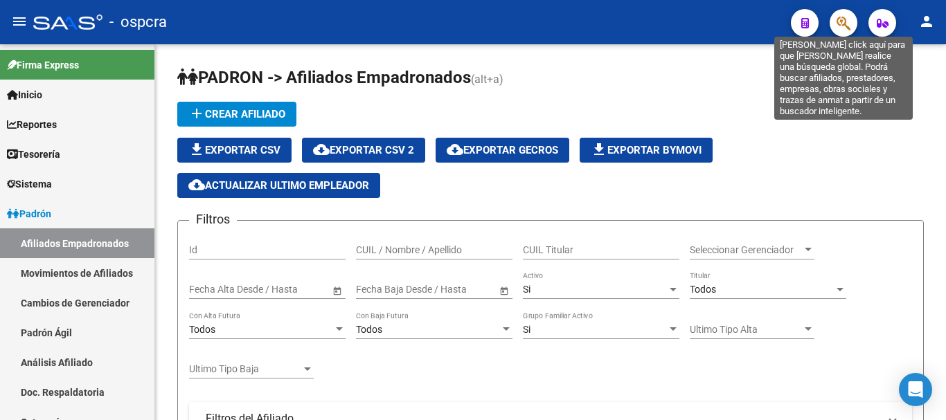
click at [852, 24] on button "button" at bounding box center [843, 23] width 28 height 28
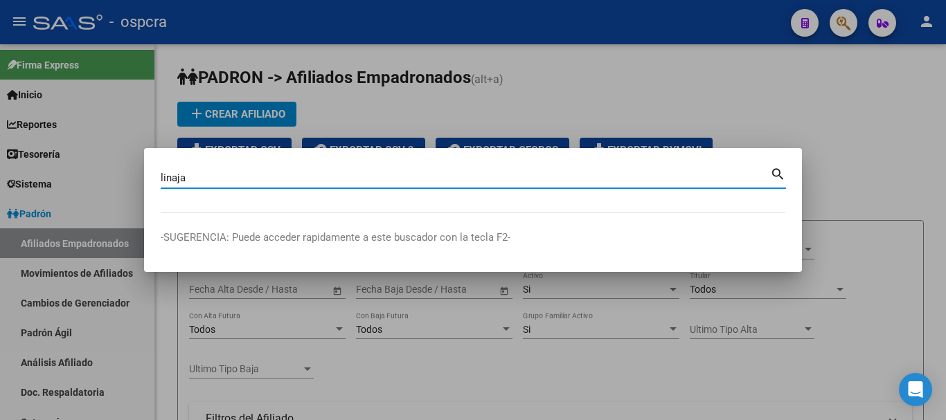
type input "linaja"
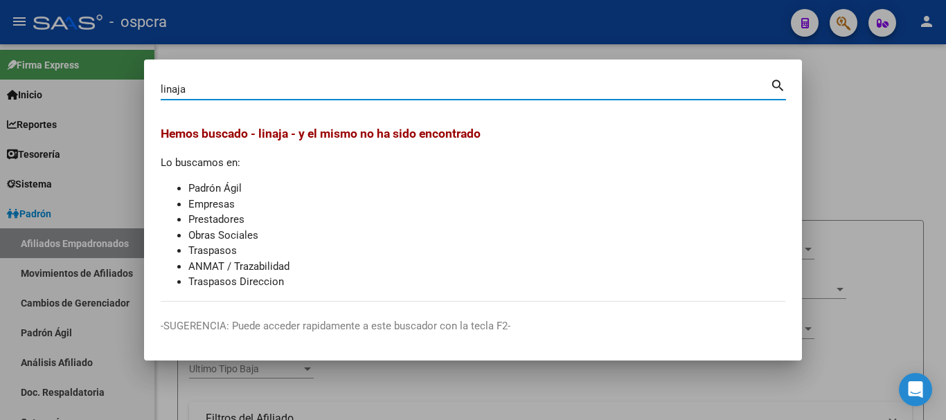
drag, startPoint x: 201, startPoint y: 89, endPoint x: 39, endPoint y: 106, distance: 162.8
click at [39, 106] on div "[PERSON_NAME] (apellido, dni, cuil, nro traspaso, cuit, obra social) search Hem…" at bounding box center [473, 210] width 946 height 420
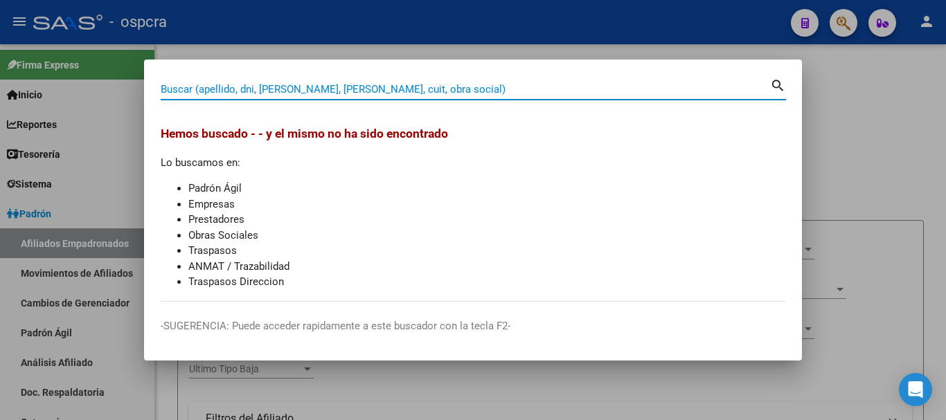
paste input "40942083"
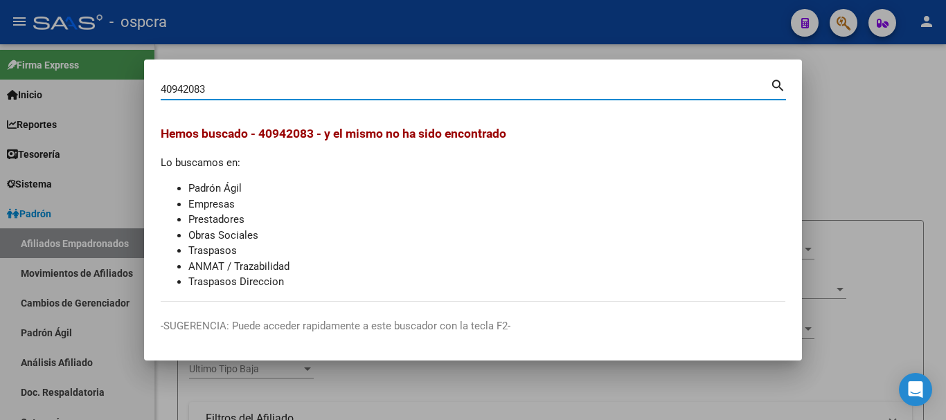
type input "40942083"
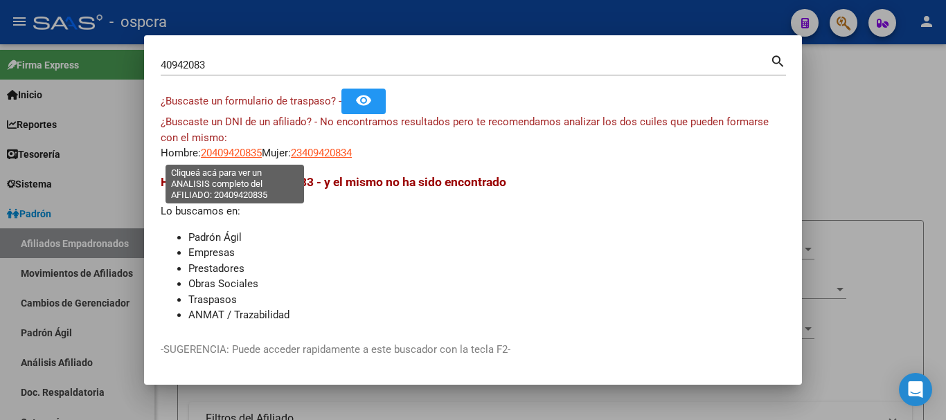
click at [243, 151] on span "20409420835" at bounding box center [231, 153] width 61 height 12
type textarea "20409420835"
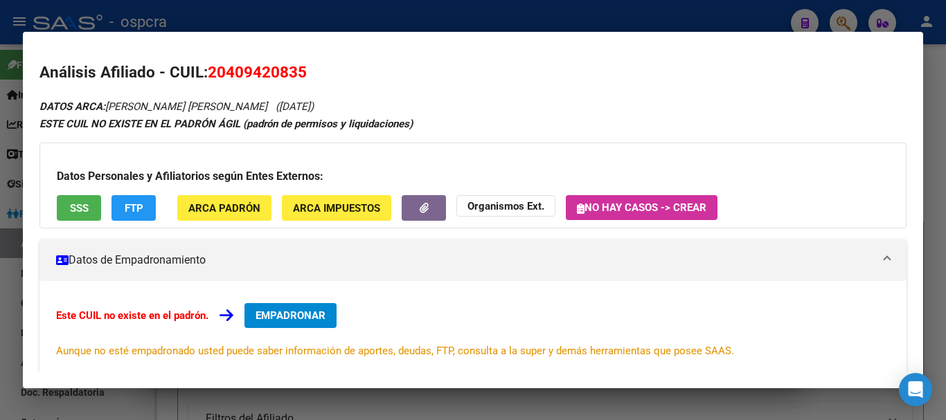
click at [81, 202] on span "SSS" at bounding box center [79, 208] width 19 height 12
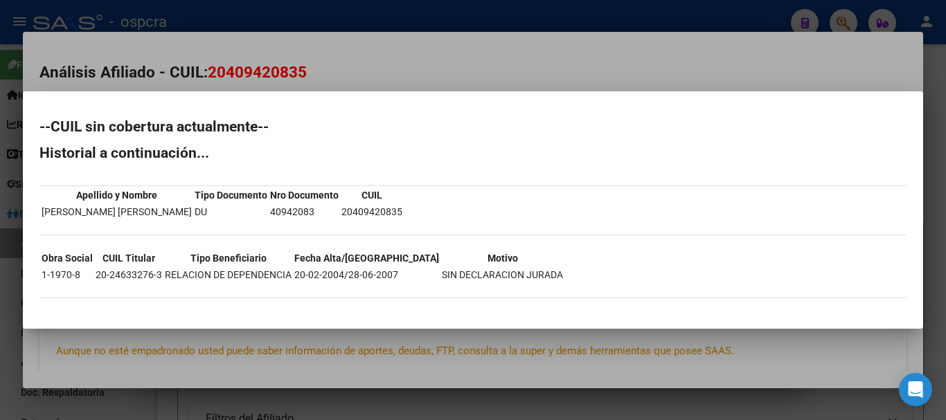
click at [480, 81] on div at bounding box center [473, 210] width 946 height 420
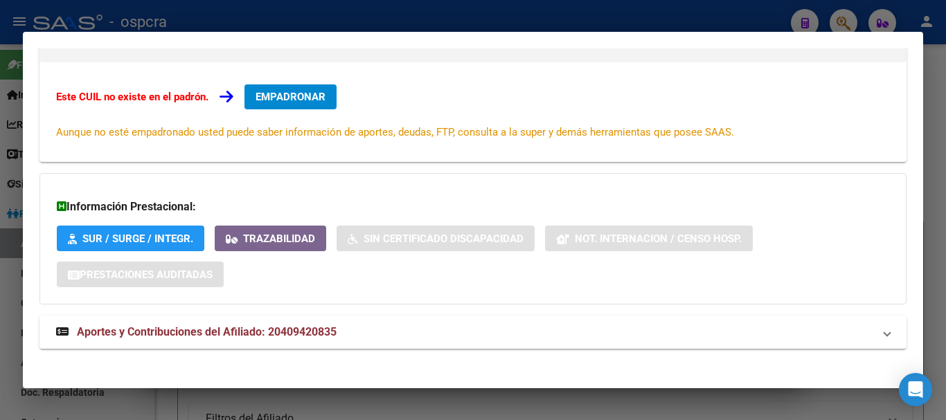
scroll to position [227, 0]
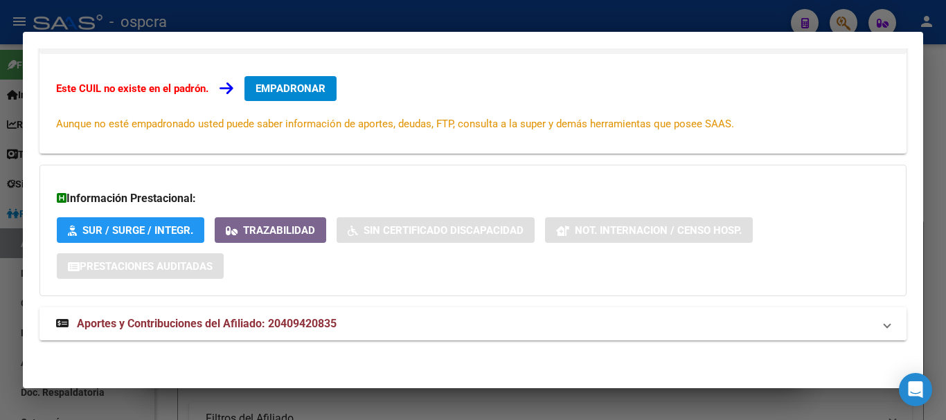
click at [308, 336] on mat-expansion-panel-header "Aportes y Contribuciones del Afiliado: 20409420835" at bounding box center [472, 323] width 867 height 33
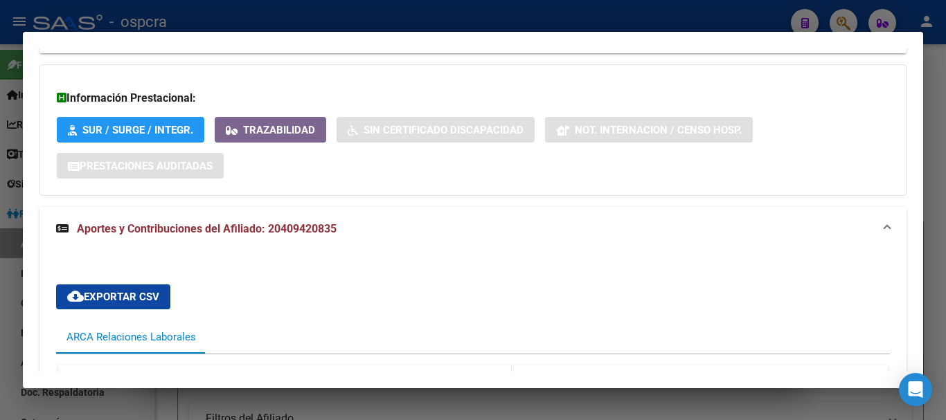
scroll to position [514, 0]
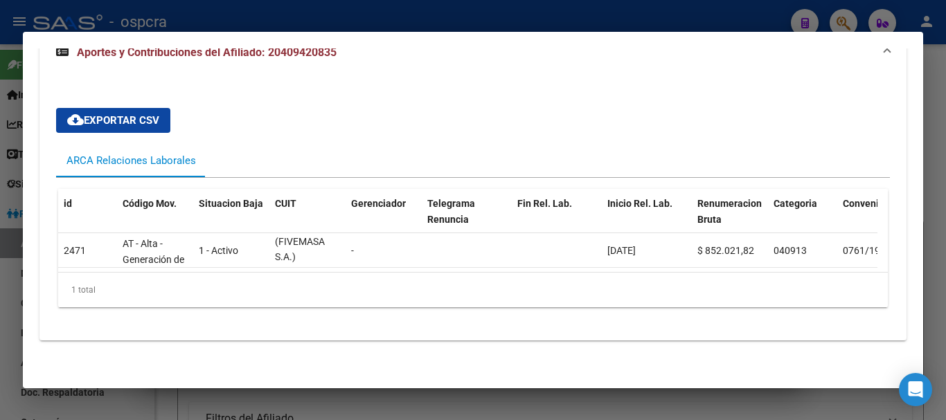
drag, startPoint x: 294, startPoint y: 276, endPoint x: 322, endPoint y: 274, distance: 28.4
click at [334, 279] on div "id Código Mov. Situacion Baja CUIT Gerenciador Telegrama Renuncia Fin Rel. Lab.…" at bounding box center [472, 248] width 829 height 118
click at [218, 316] on div "id Código Mov. Situacion Baja CUIT Gerenciador Telegrama Renuncia Fin Rel. Lab.…" at bounding box center [472, 248] width 833 height 141
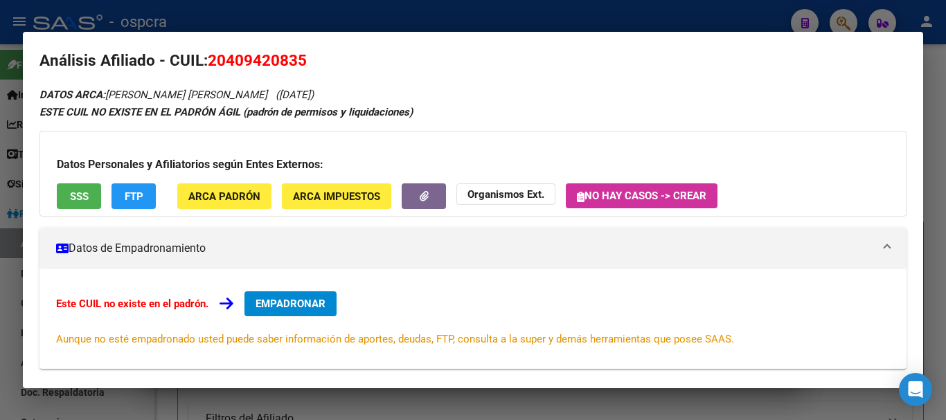
scroll to position [0, 0]
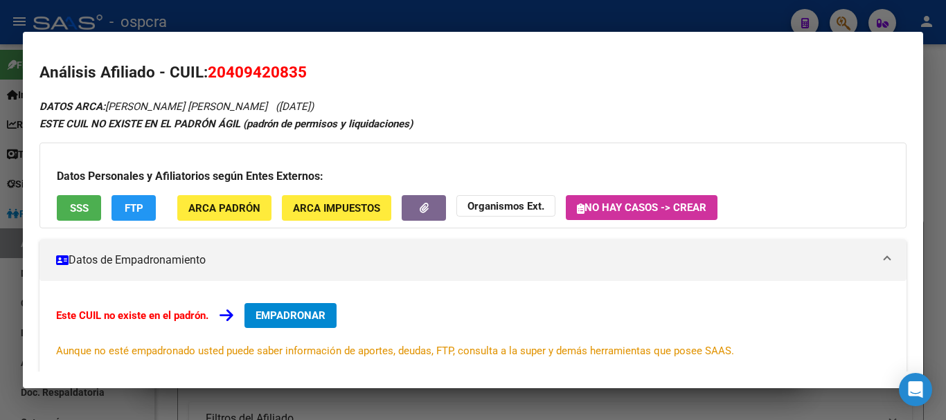
drag, startPoint x: 228, startPoint y: 67, endPoint x: 296, endPoint y: 64, distance: 67.9
click at [296, 64] on span "20409420835" at bounding box center [257, 72] width 99 height 18
copy span "40942083"
click at [0, 171] on div at bounding box center [473, 210] width 946 height 420
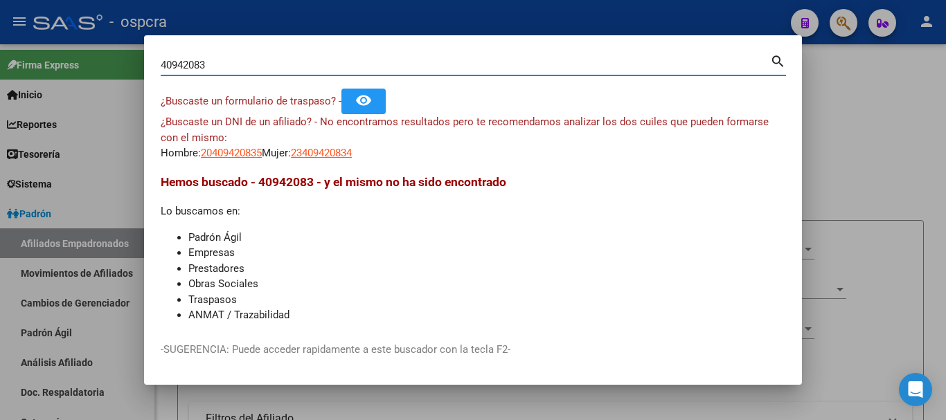
drag, startPoint x: 205, startPoint y: 64, endPoint x: 134, endPoint y: 63, distance: 70.6
click at [134, 63] on div "40942083 Buscar (apellido, dni, cuil, nro traspaso, cuit, obra social) search ¿…" at bounding box center [473, 210] width 946 height 420
paste input "1914814"
type input "41914814"
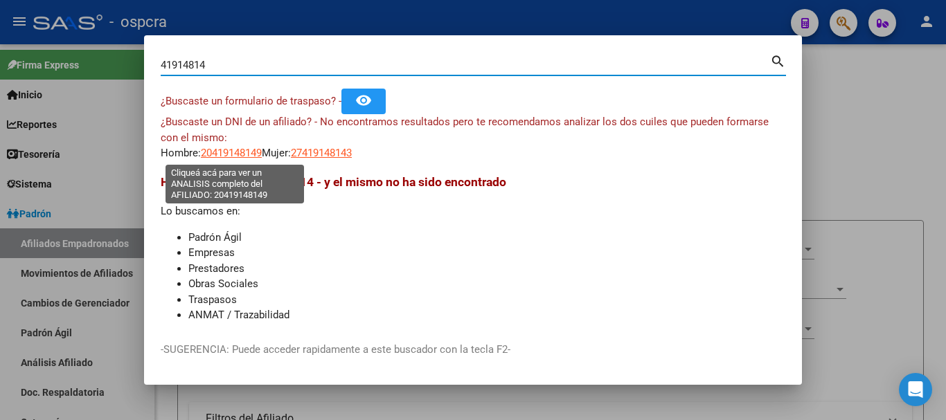
click at [241, 155] on span "20419148149" at bounding box center [231, 153] width 61 height 12
type textarea "20419148149"
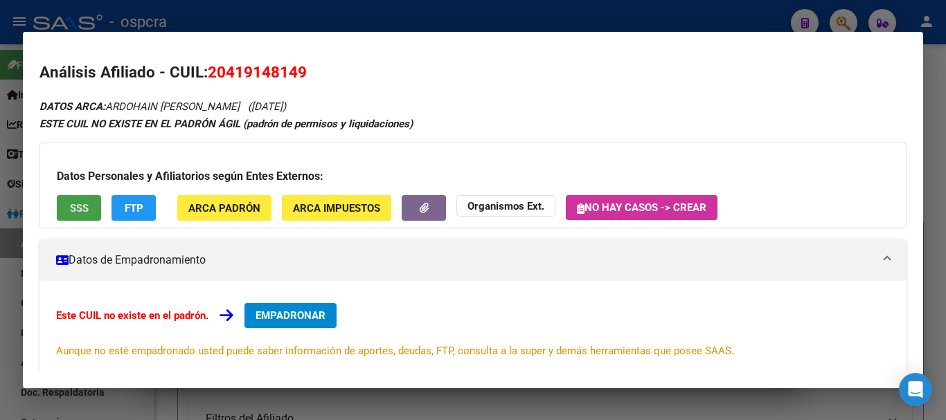
click at [81, 210] on span "SSS" at bounding box center [79, 208] width 19 height 12
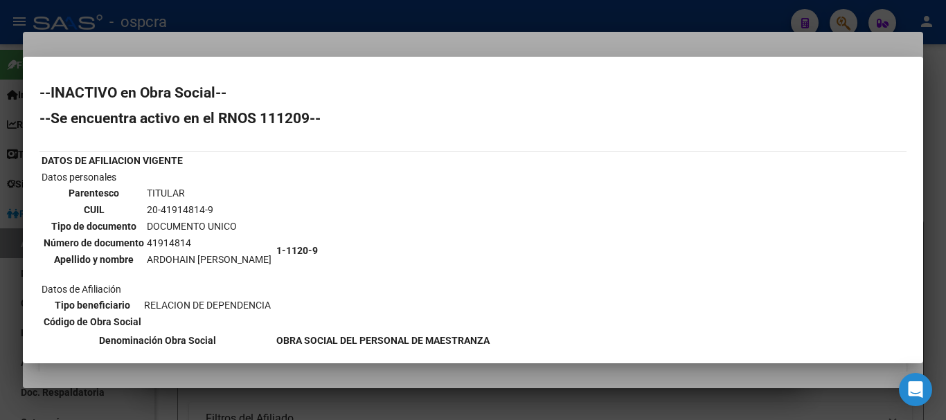
scroll to position [69, 0]
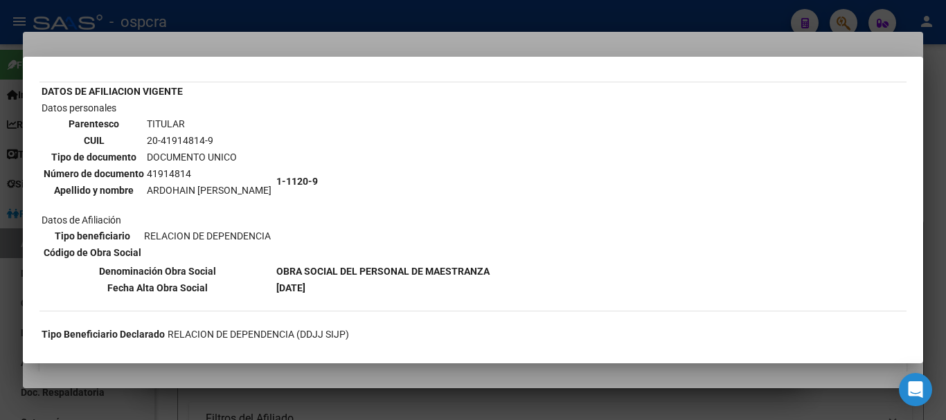
drag, startPoint x: 152, startPoint y: 176, endPoint x: 178, endPoint y: 172, distance: 26.5
click at [192, 175] on td "41914814" at bounding box center [209, 173] width 126 height 15
copy td "41914814"
click at [0, 271] on div at bounding box center [473, 210] width 946 height 420
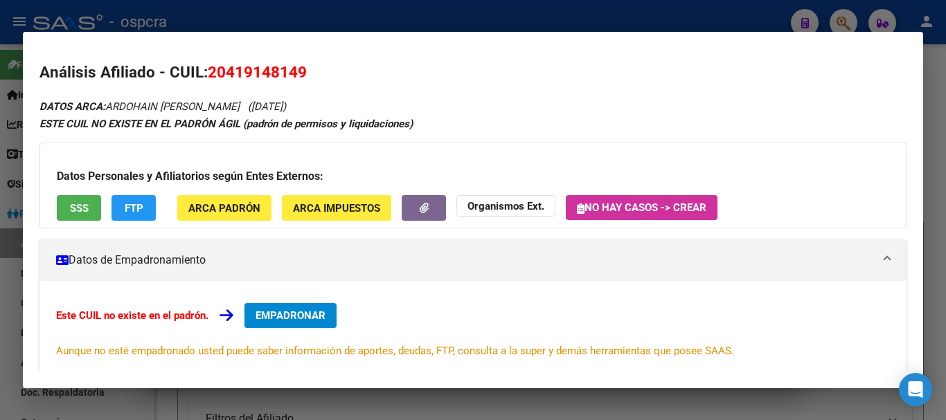
click at [0, 273] on div at bounding box center [473, 210] width 946 height 420
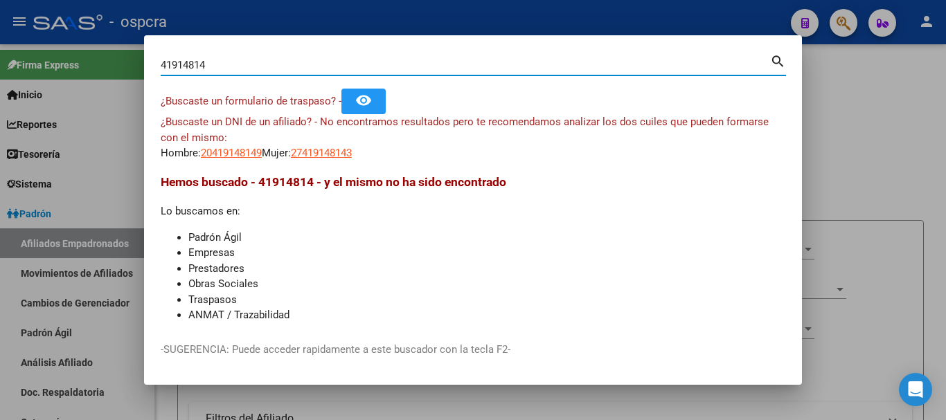
drag, startPoint x: 220, startPoint y: 67, endPoint x: 124, endPoint y: 69, distance: 96.2
click at [124, 69] on div "41914814 Buscar (apellido, dni, cuil, nro traspaso, cuit, obra social) search ¿…" at bounding box center [473, 210] width 946 height 420
paste input "35206575"
type input "35206575"
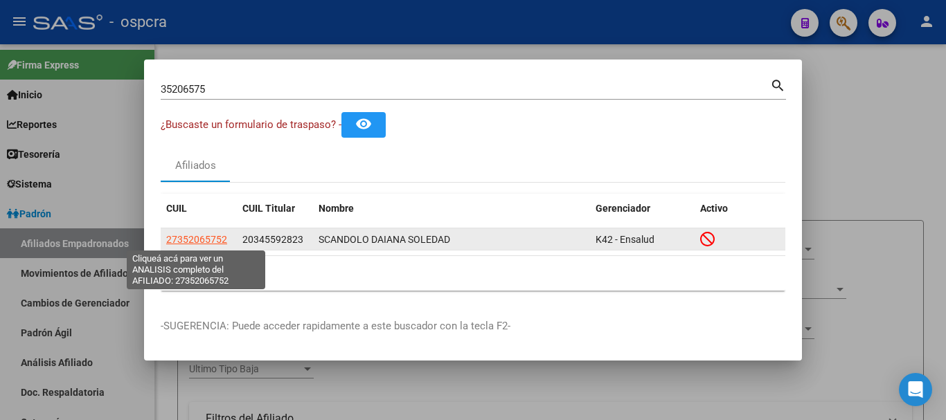
click at [201, 234] on span "27352065752" at bounding box center [196, 239] width 61 height 11
type textarea "27352065752"
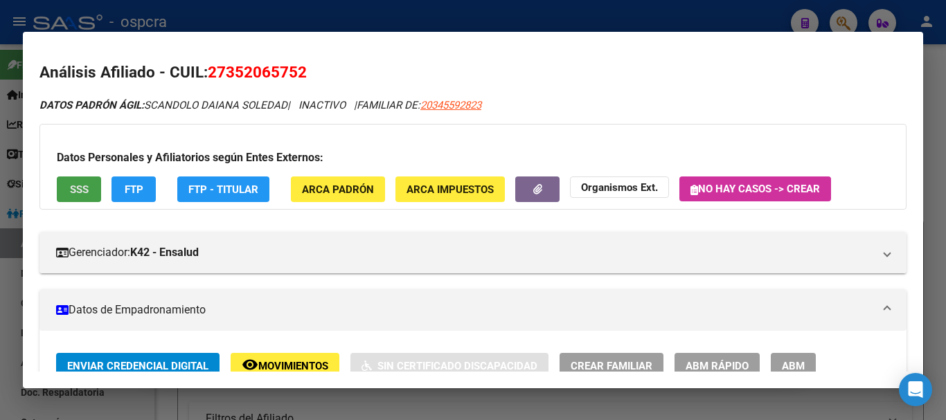
click at [64, 195] on button "SSS" at bounding box center [79, 190] width 44 height 26
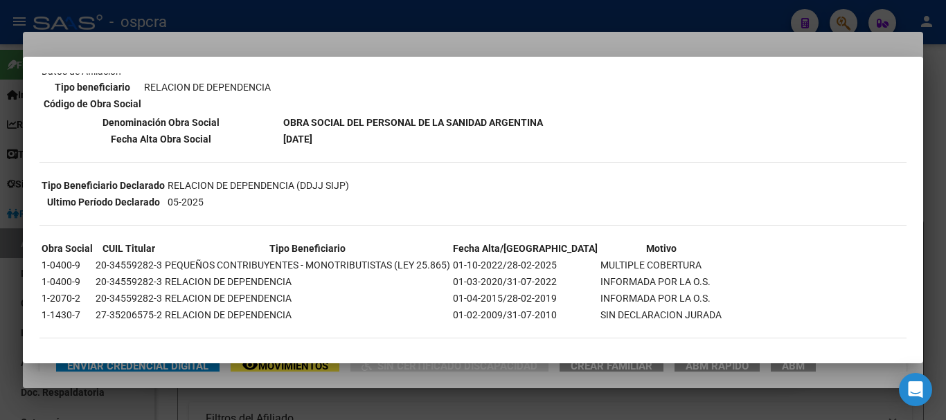
scroll to position [224, 0]
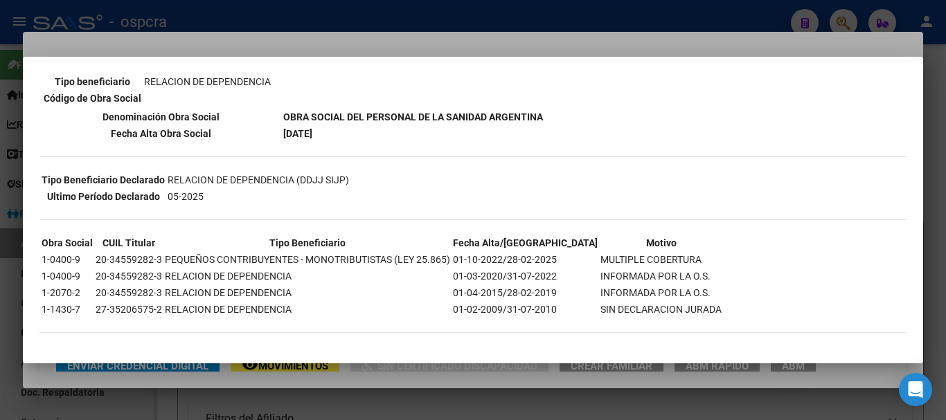
click at [401, 377] on div at bounding box center [473, 210] width 946 height 420
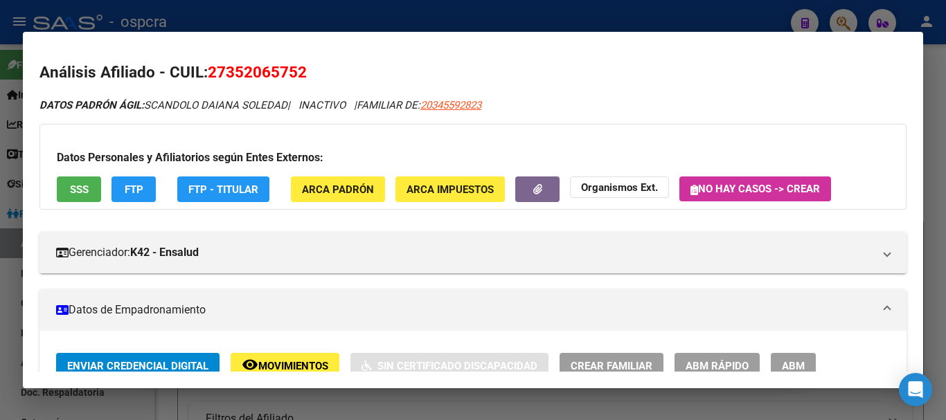
click at [0, 309] on div at bounding box center [473, 210] width 946 height 420
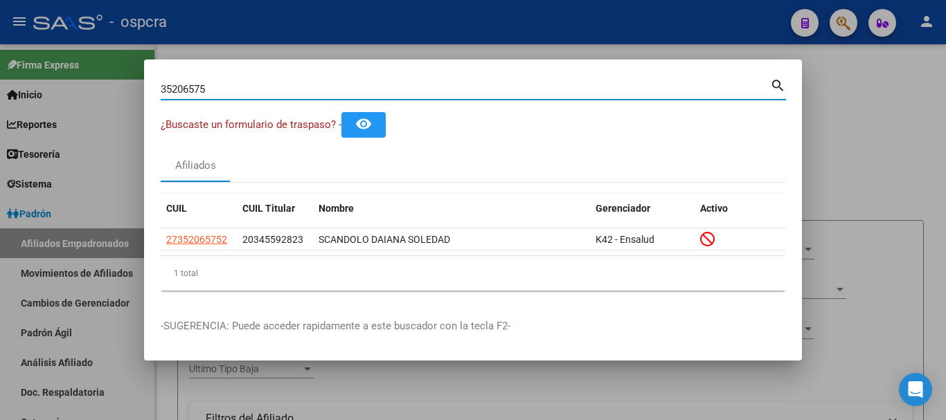
drag, startPoint x: 218, startPoint y: 89, endPoint x: 113, endPoint y: 92, distance: 105.3
click at [114, 92] on div "35206575 Buscar (apellido, dni, cuil, nro traspaso, cuit, obra social) search ¿…" at bounding box center [473, 210] width 946 height 420
paste input "47495453"
type input "47495453"
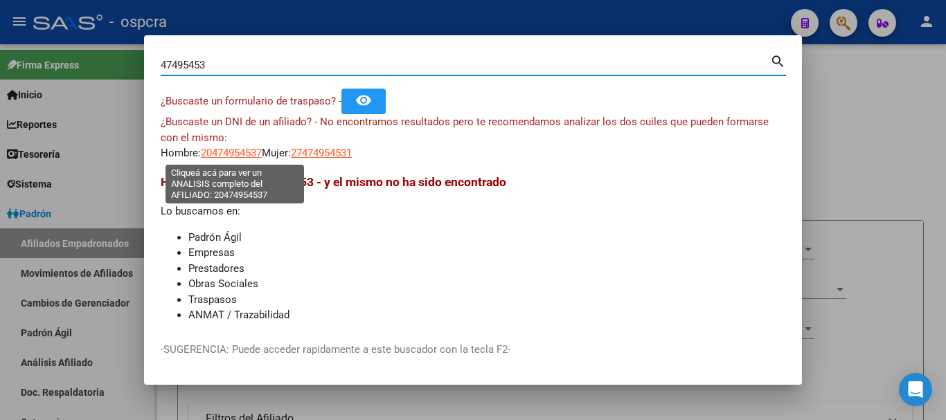
click at [234, 154] on span "20474954537" at bounding box center [231, 153] width 61 height 12
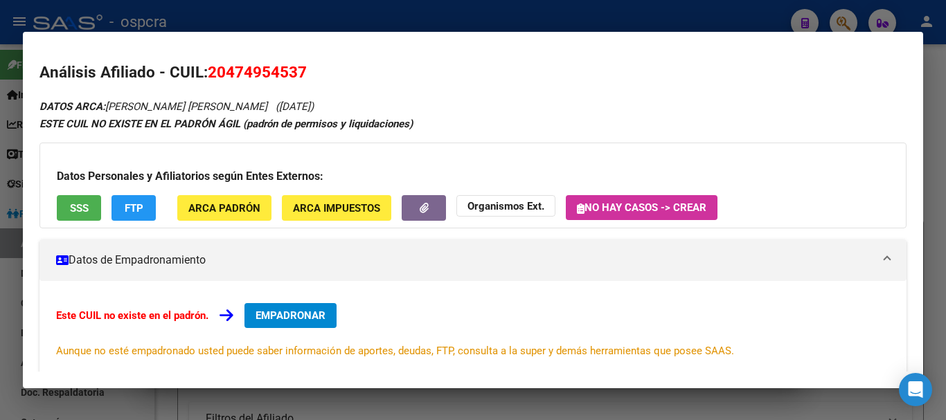
click at [69, 213] on button "SSS" at bounding box center [79, 208] width 44 height 26
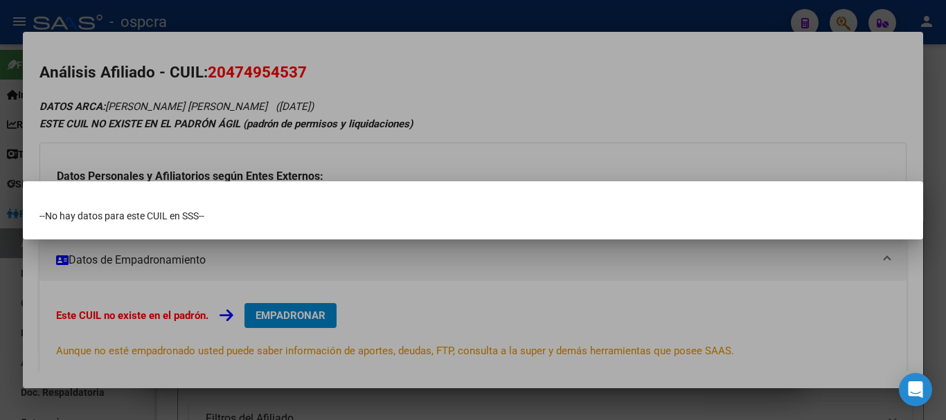
click at [498, 121] on div at bounding box center [473, 210] width 946 height 420
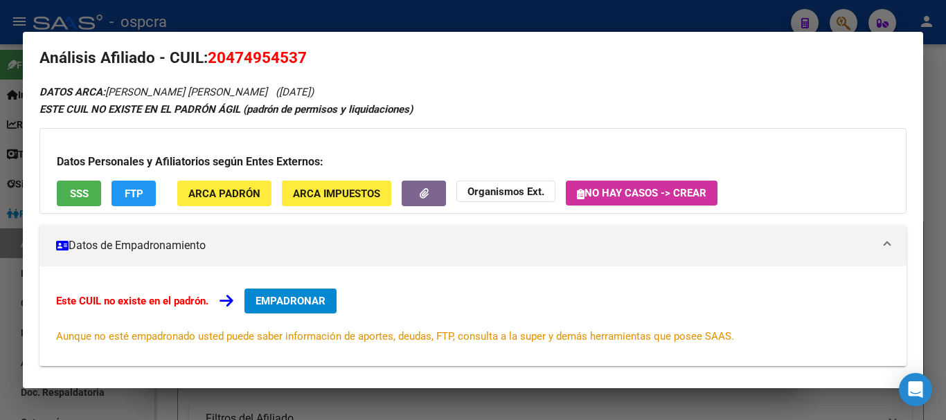
scroll to position [0, 0]
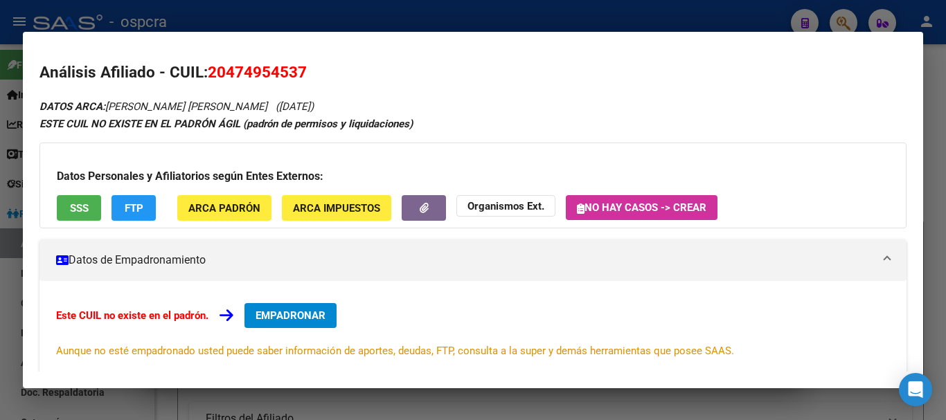
drag, startPoint x: 230, startPoint y: 73, endPoint x: 295, endPoint y: 69, distance: 65.2
click at [295, 69] on span "20474954537" at bounding box center [257, 72] width 99 height 18
copy span "47495453"
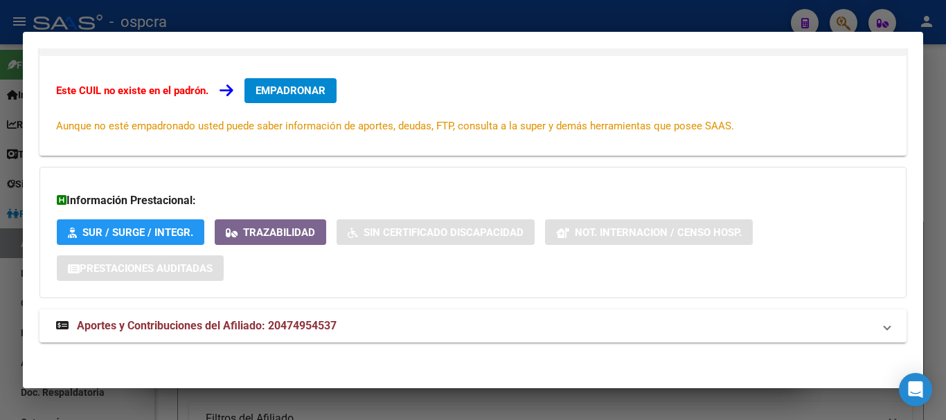
scroll to position [227, 0]
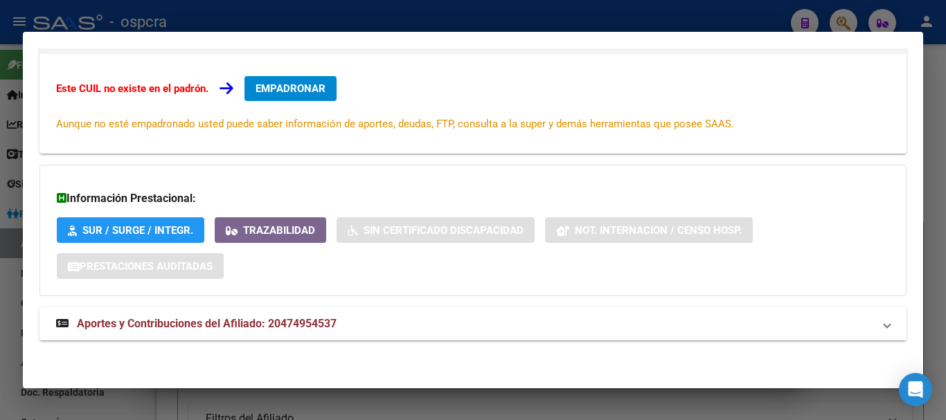
click at [322, 323] on span "Aportes y Contribuciones del Afiliado: 20474954537" at bounding box center [207, 323] width 260 height 13
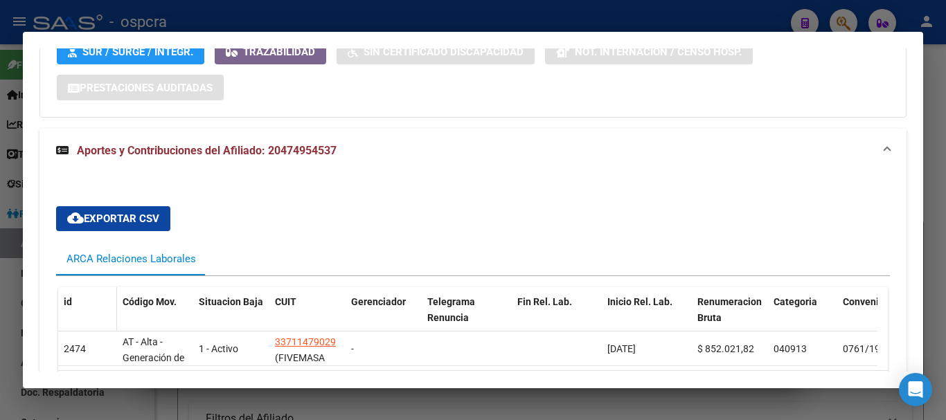
scroll to position [514, 0]
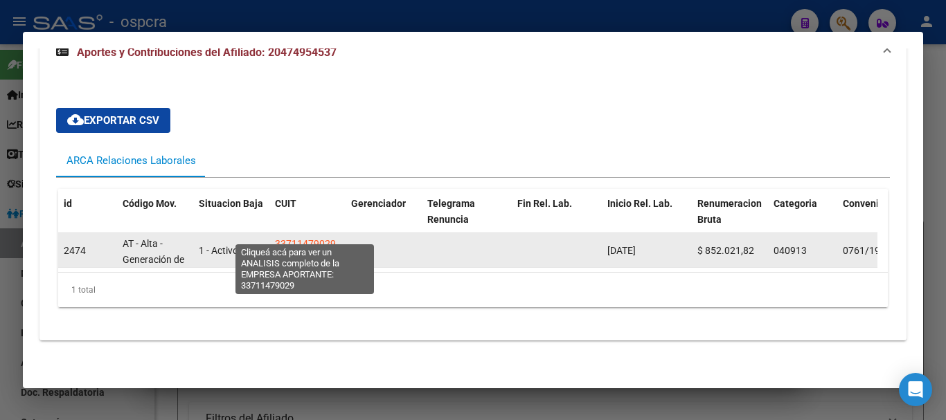
click at [295, 238] on span "33711479029" at bounding box center [305, 243] width 61 height 11
type textarea "33711479029"
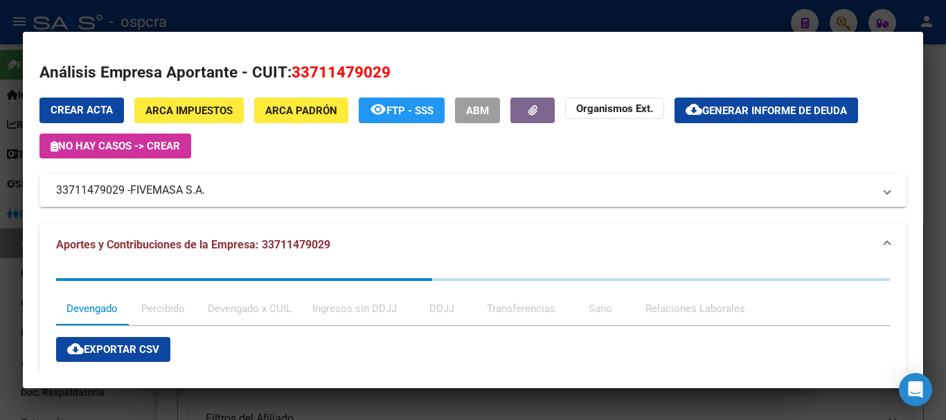
click at [1, 289] on div at bounding box center [473, 210] width 946 height 420
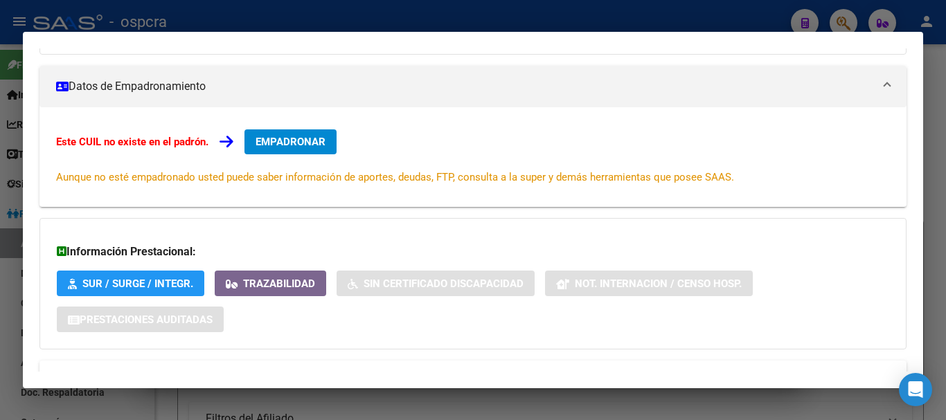
scroll to position [0, 0]
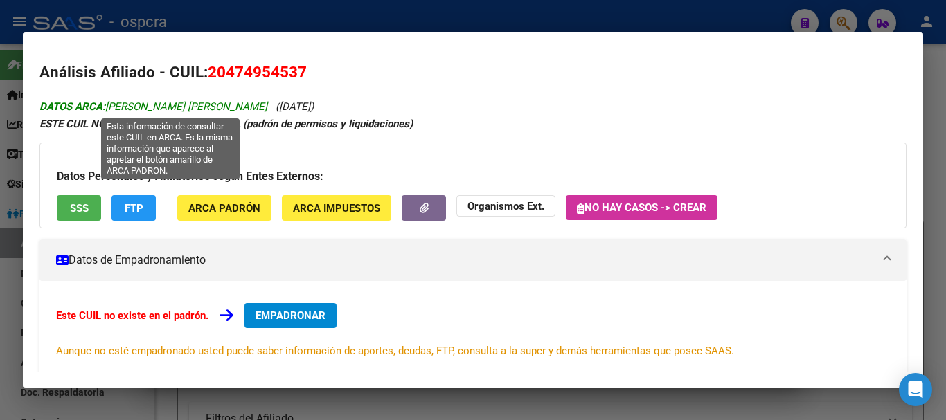
drag, startPoint x: 109, startPoint y: 105, endPoint x: 298, endPoint y: 106, distance: 189.0
click at [267, 106] on span "DATOS ARCA: NINAJA [PERSON_NAME] [PERSON_NAME]" at bounding box center [153, 106] width 228 height 12
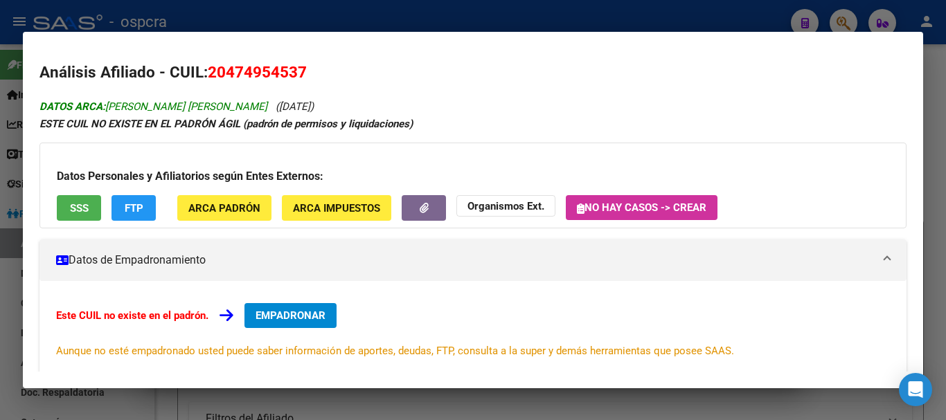
copy span "[PERSON_NAME] [PERSON_NAME]"
click at [0, 212] on div at bounding box center [473, 210] width 946 height 420
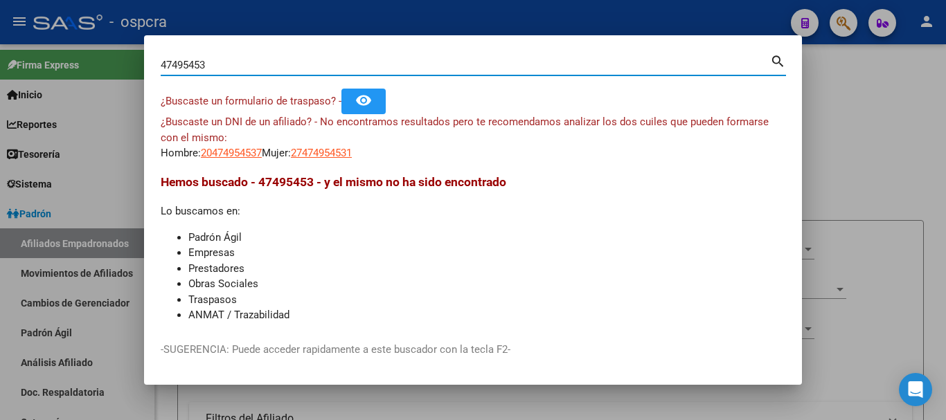
drag, startPoint x: 185, startPoint y: 66, endPoint x: 141, endPoint y: 68, distance: 44.4
click at [141, 68] on div "47495453 Buscar (apellido, dni, cuil, nro traspaso, cuit, obra social) search ¿…" at bounding box center [473, 210] width 946 height 420
paste input "1914814"
type input "41914814"
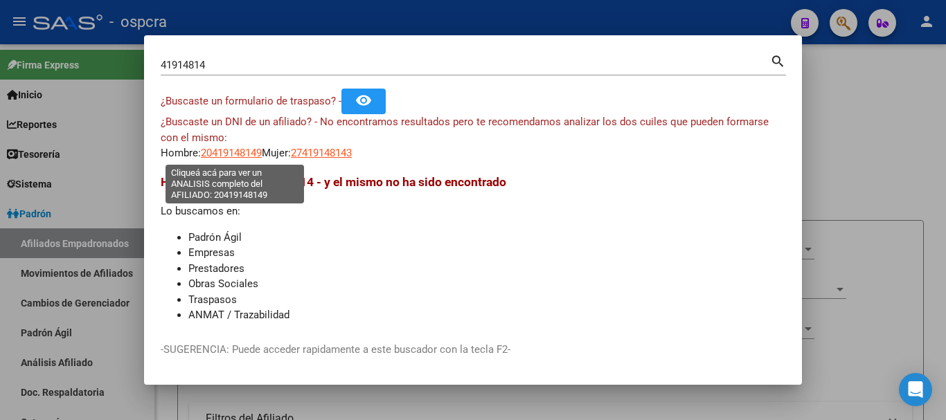
click at [233, 154] on span "20419148149" at bounding box center [231, 153] width 61 height 12
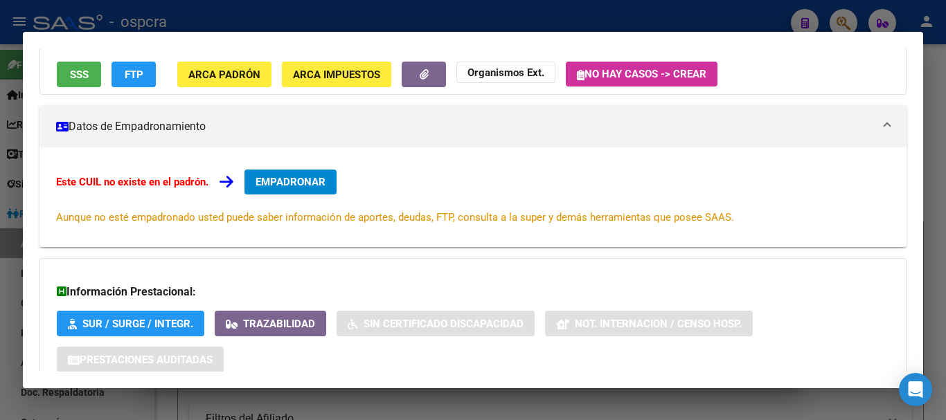
scroll to position [138, 0]
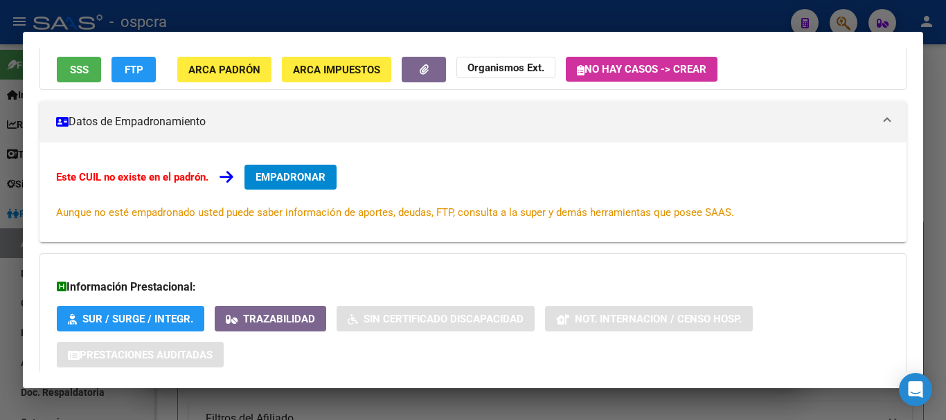
click at [74, 74] on span "SSS" at bounding box center [79, 70] width 19 height 12
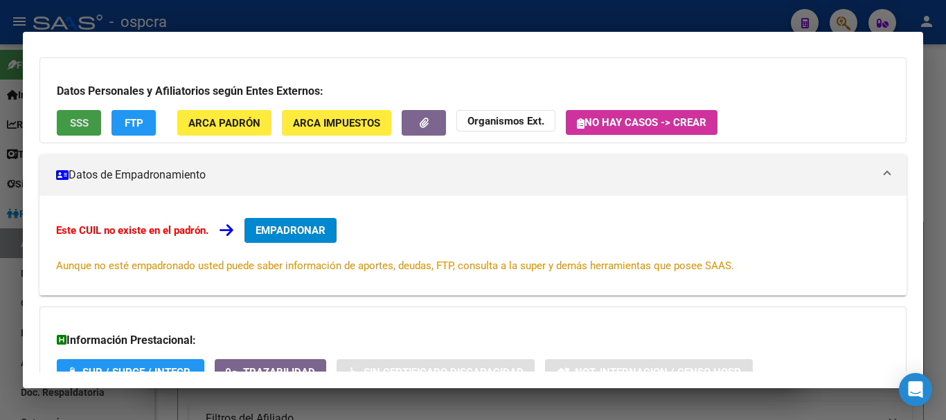
scroll to position [0, 0]
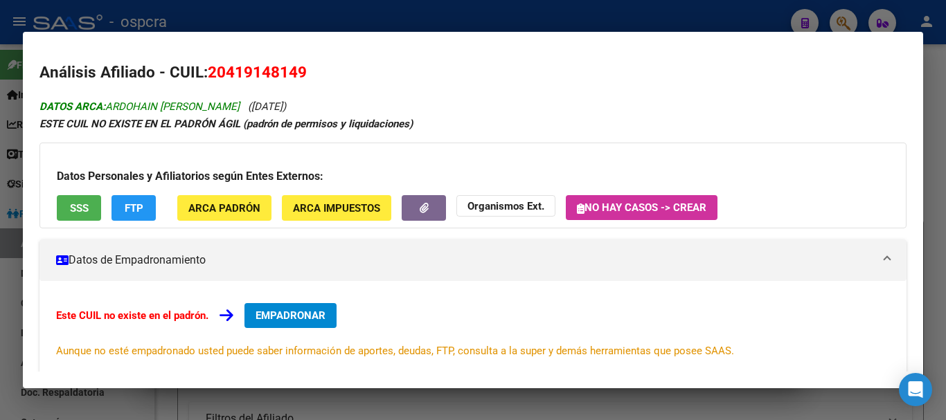
drag, startPoint x: 110, startPoint y: 103, endPoint x: 239, endPoint y: 100, distance: 128.8
click at [240, 100] on span "DATOS ARCA: ARDOHAIN [PERSON_NAME]" at bounding box center [139, 106] width 200 height 12
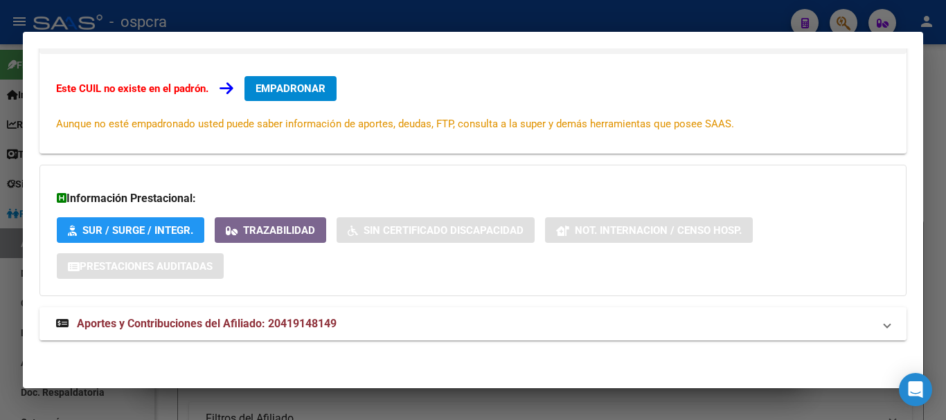
click at [262, 334] on mat-expansion-panel-header "Aportes y Contribuciones del Afiliado: 20419148149" at bounding box center [472, 323] width 867 height 33
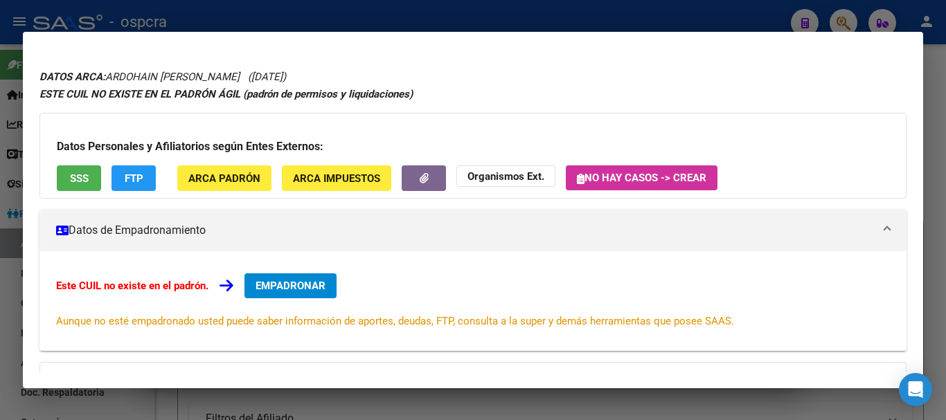
scroll to position [0, 0]
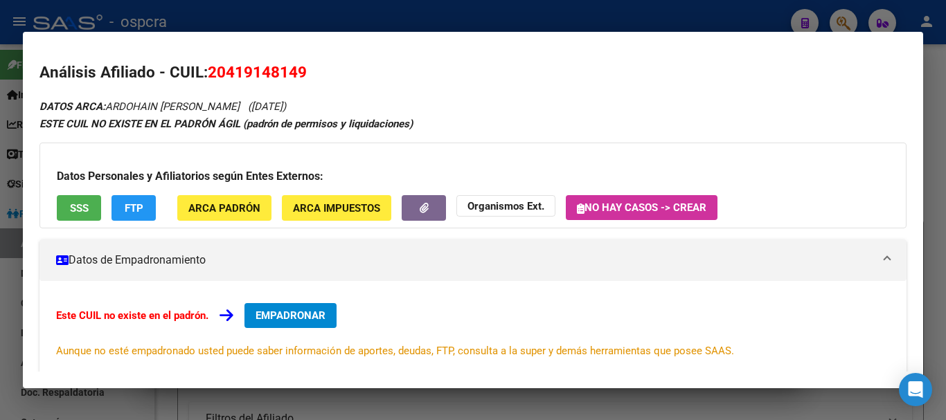
drag, startPoint x: 109, startPoint y: 105, endPoint x: 236, endPoint y: 99, distance: 126.8
copy span "ARDOHAIN [PERSON_NAME]"
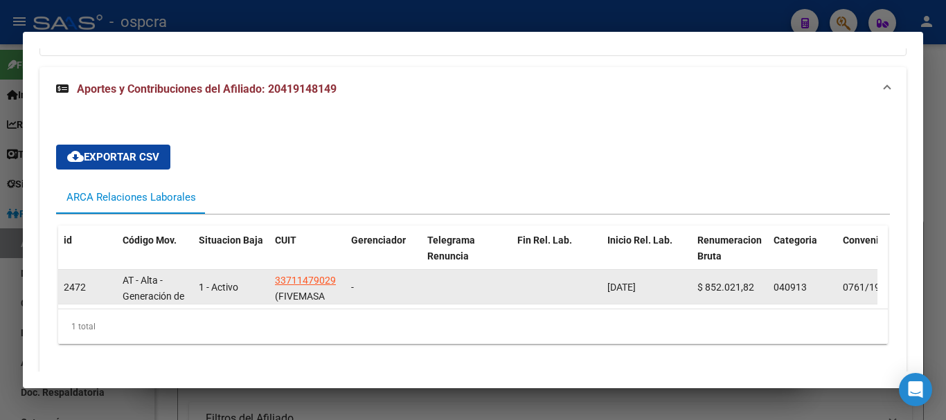
scroll to position [485, 0]
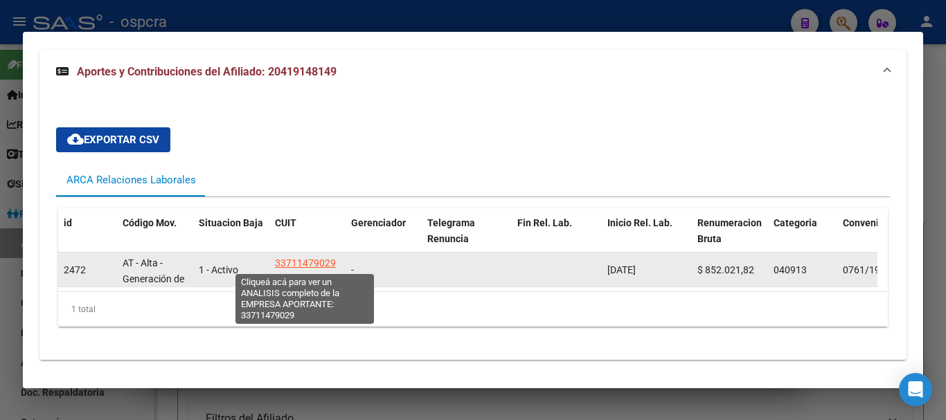
click at [312, 262] on span "33711479029" at bounding box center [305, 263] width 61 height 11
type textarea "33711479029"
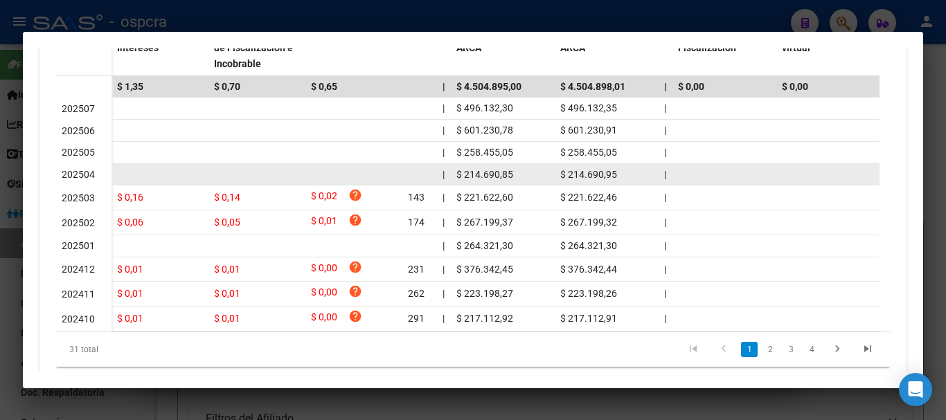
scroll to position [370, 0]
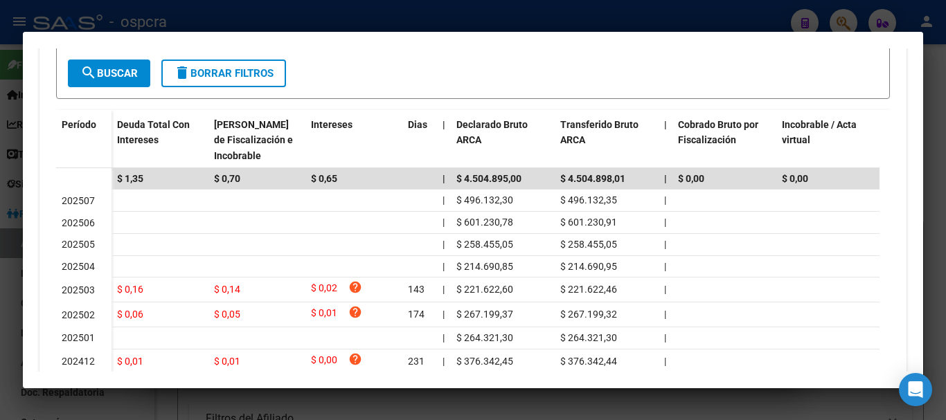
click at [0, 169] on div at bounding box center [473, 210] width 946 height 420
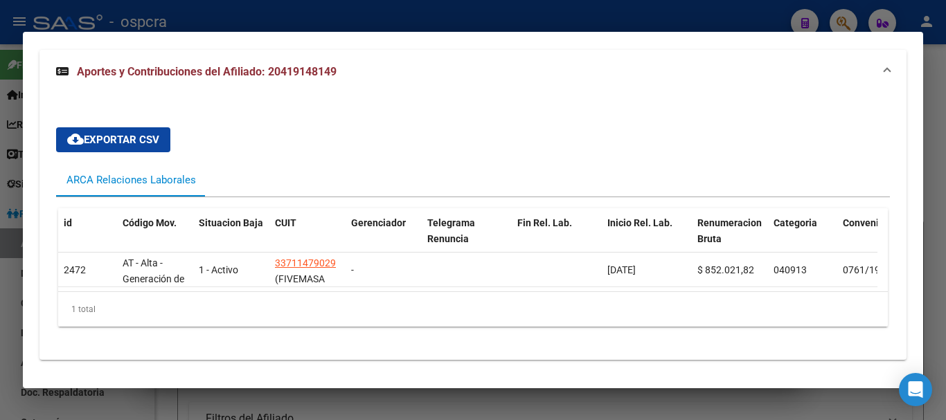
scroll to position [138, 0]
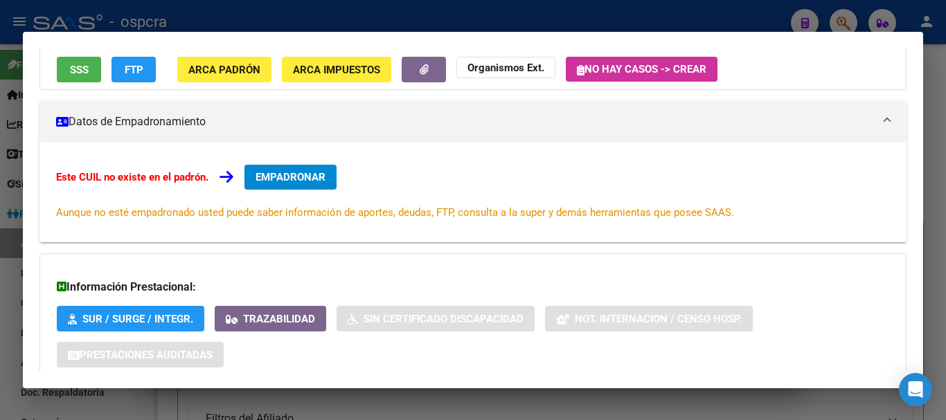
click at [0, 269] on div at bounding box center [473, 210] width 946 height 420
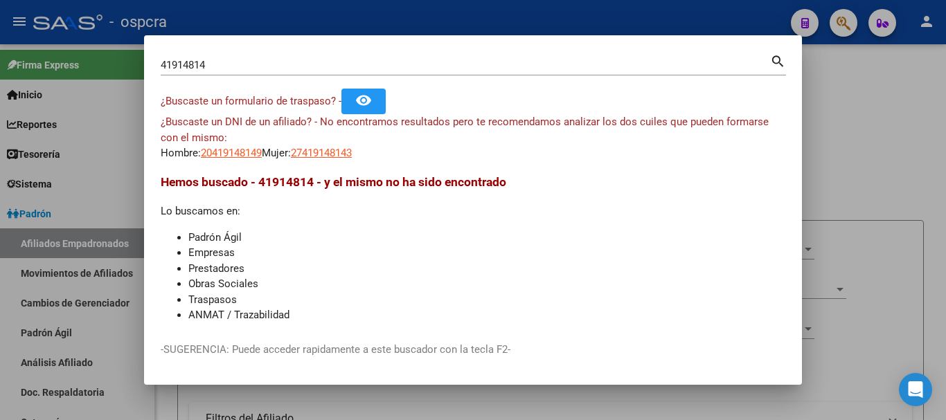
click at [0, 253] on div at bounding box center [473, 210] width 946 height 420
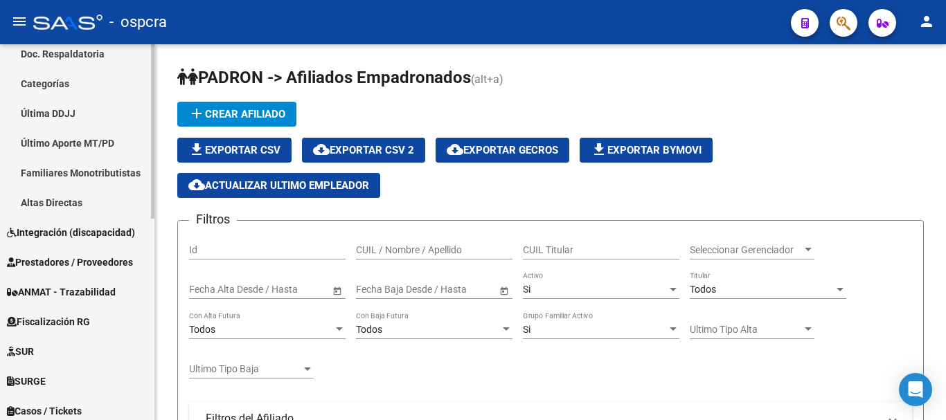
scroll to position [415, 0]
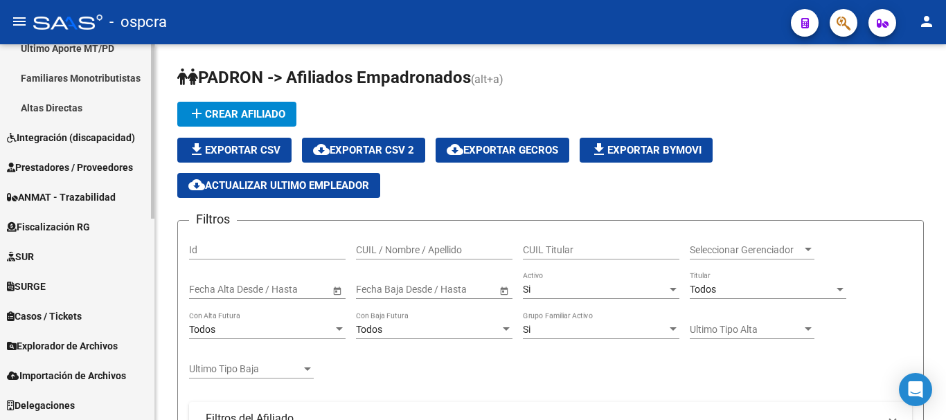
click at [106, 344] on span "Explorador de Archivos" at bounding box center [62, 345] width 111 height 15
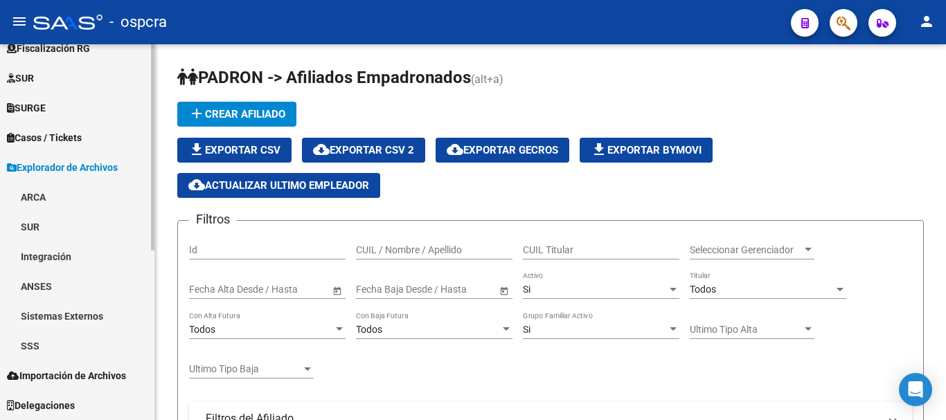
scroll to position [285, 0]
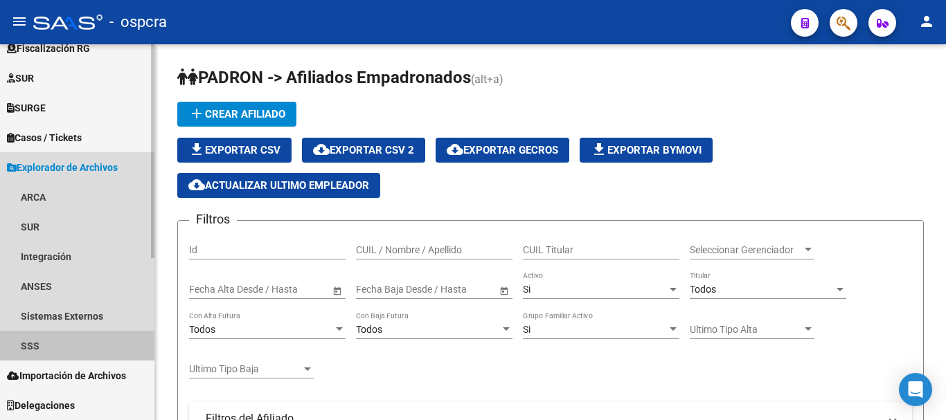
click at [35, 349] on link "SSS" at bounding box center [77, 346] width 154 height 30
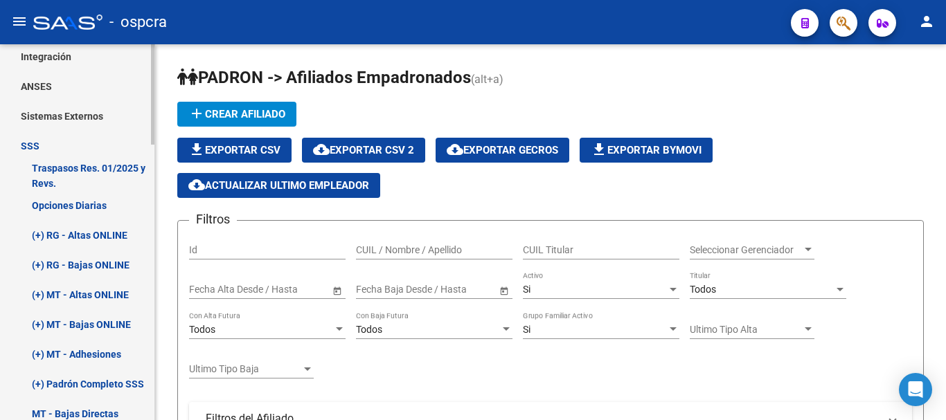
scroll to position [336, 0]
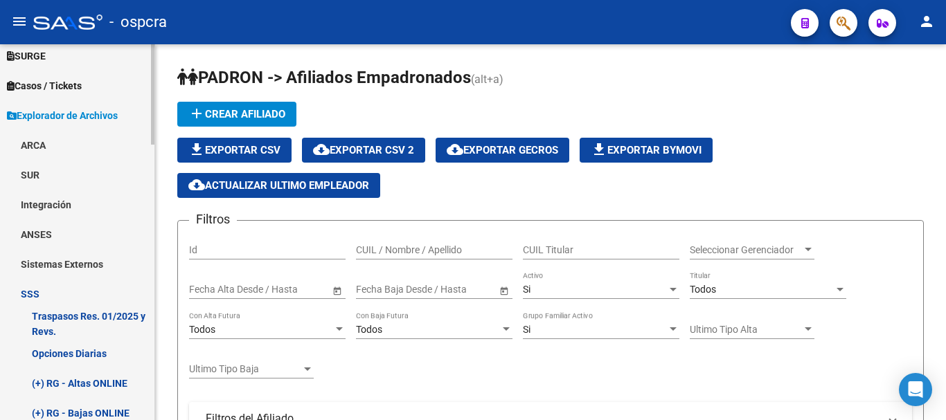
click at [30, 143] on link "ARCA" at bounding box center [77, 145] width 154 height 30
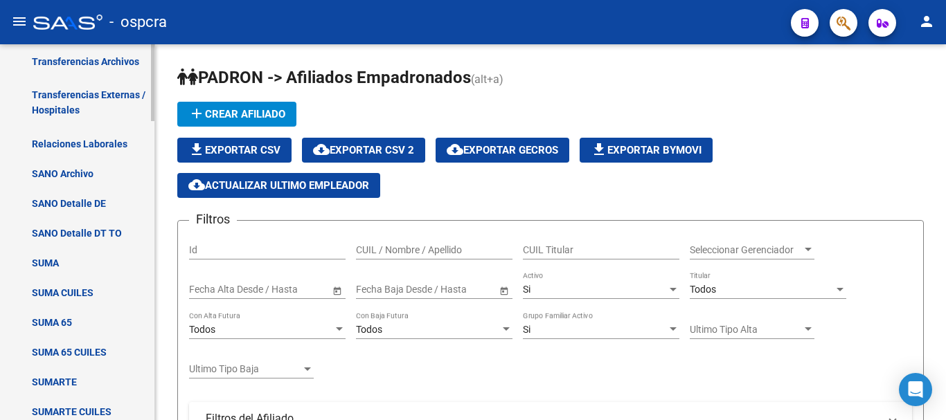
scroll to position [544, 0]
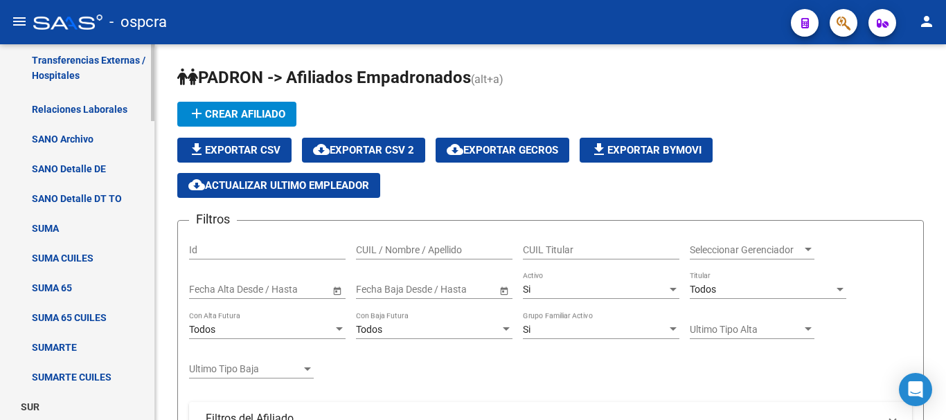
click at [92, 107] on link "Relaciones Laborales" at bounding box center [77, 109] width 154 height 30
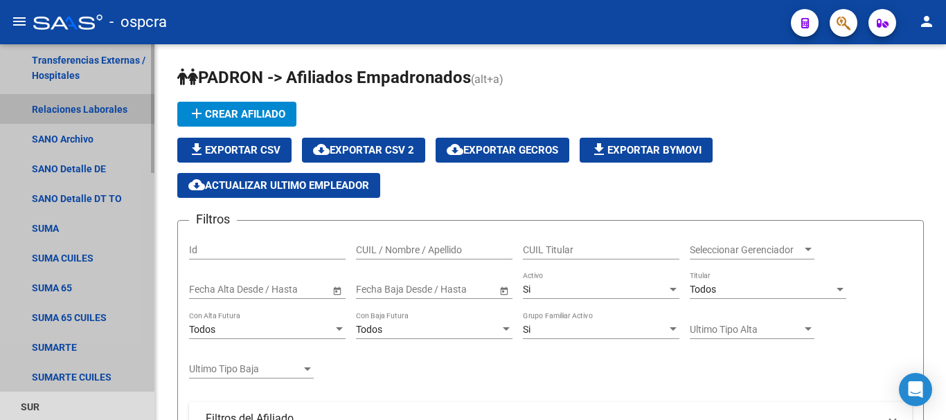
click at [85, 110] on link "Relaciones Laborales" at bounding box center [77, 109] width 154 height 30
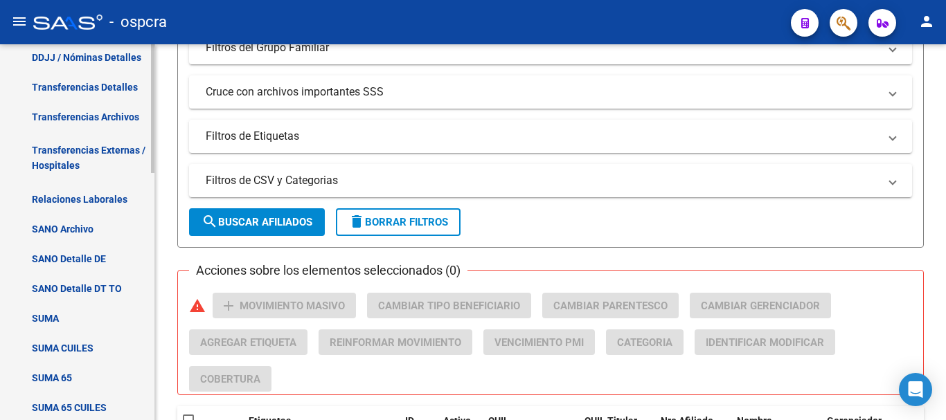
scroll to position [475, 0]
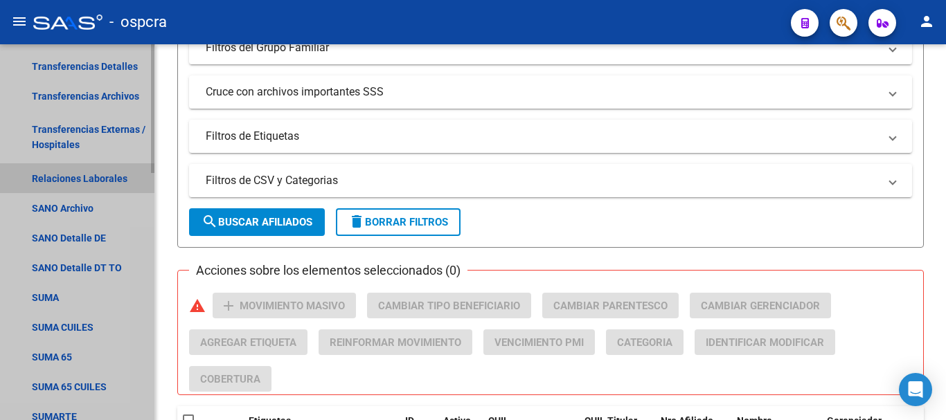
click at [77, 173] on link "Relaciones Laborales" at bounding box center [77, 178] width 154 height 30
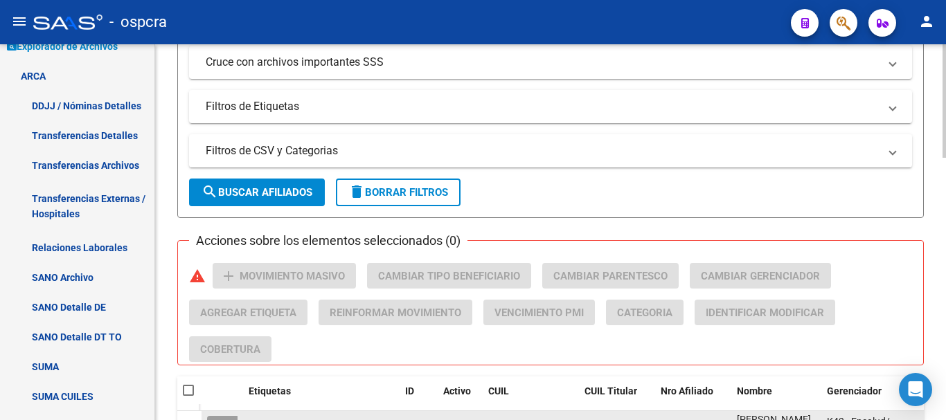
scroll to position [415, 0]
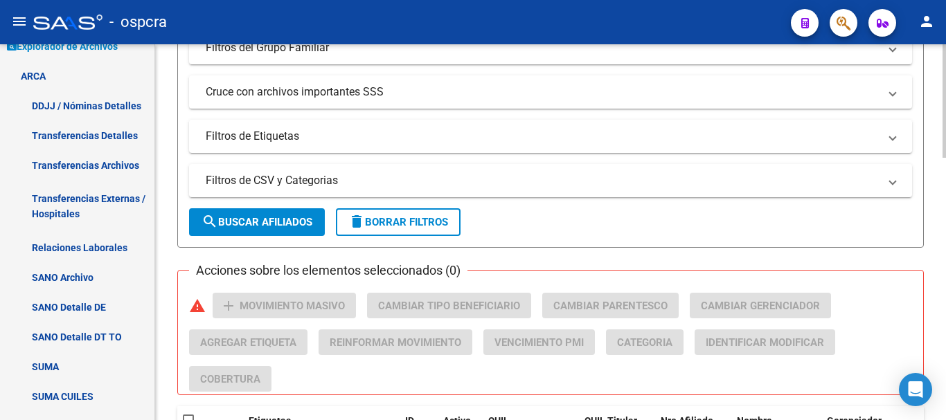
click at [253, 221] on span "search Buscar Afiliados" at bounding box center [256, 222] width 111 height 12
click at [82, 251] on link "Relaciones Laborales" at bounding box center [77, 248] width 154 height 30
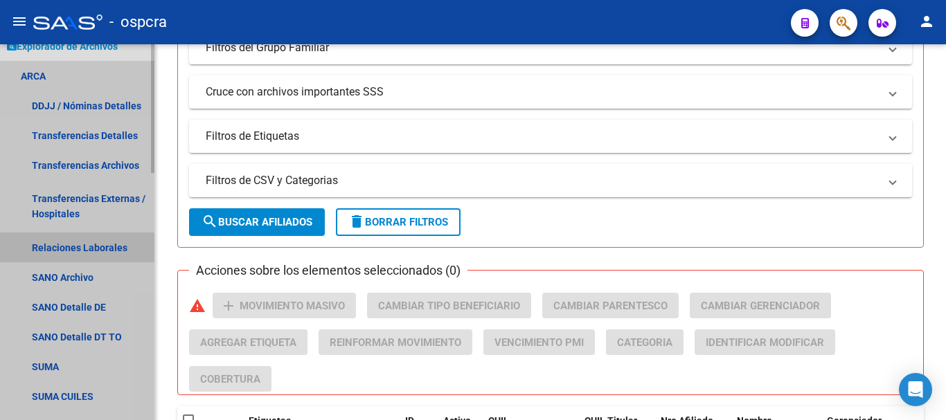
click at [81, 241] on link "Relaciones Laborales" at bounding box center [77, 248] width 154 height 30
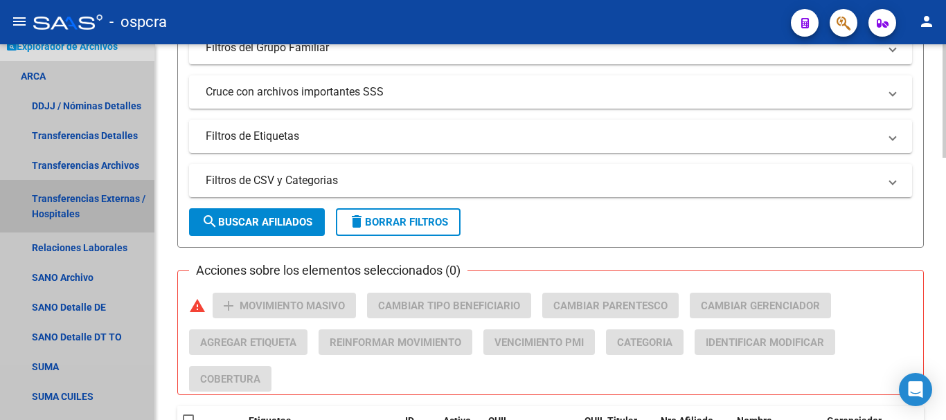
drag, startPoint x: 91, startPoint y: 190, endPoint x: 423, endPoint y: 292, distance: 347.0
click at [92, 190] on link "Transferencias Externas / Hospitales" at bounding box center [77, 206] width 154 height 53
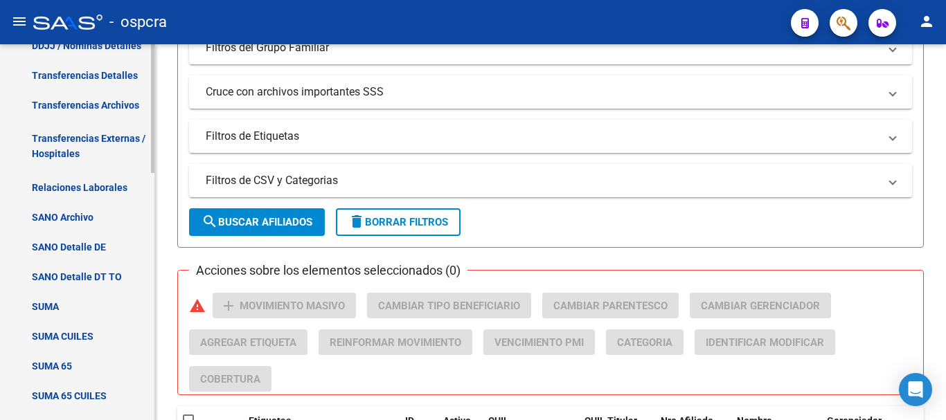
scroll to position [613, 0]
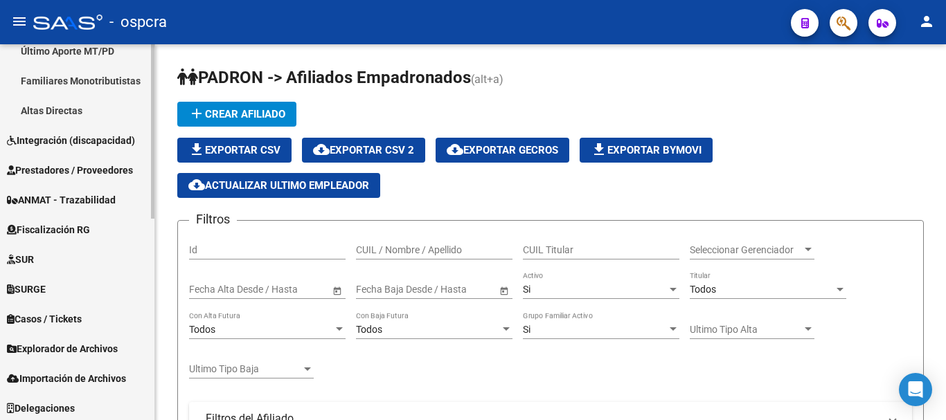
scroll to position [433, 0]
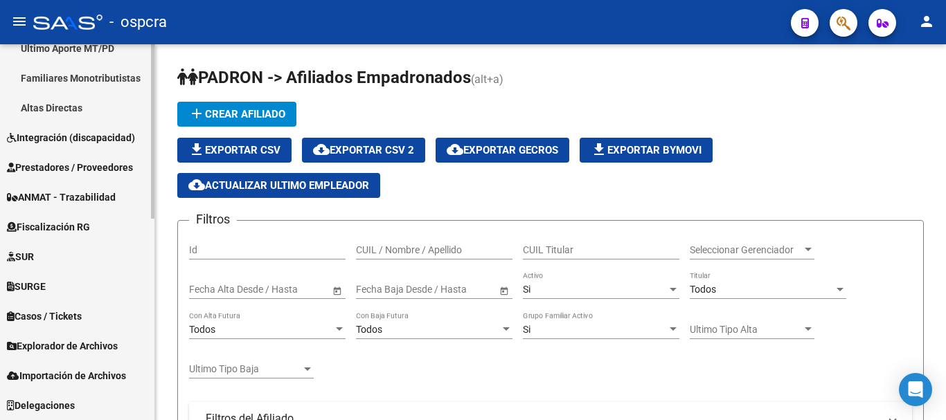
click at [86, 347] on span "Explorador de Archivos" at bounding box center [62, 345] width 111 height 15
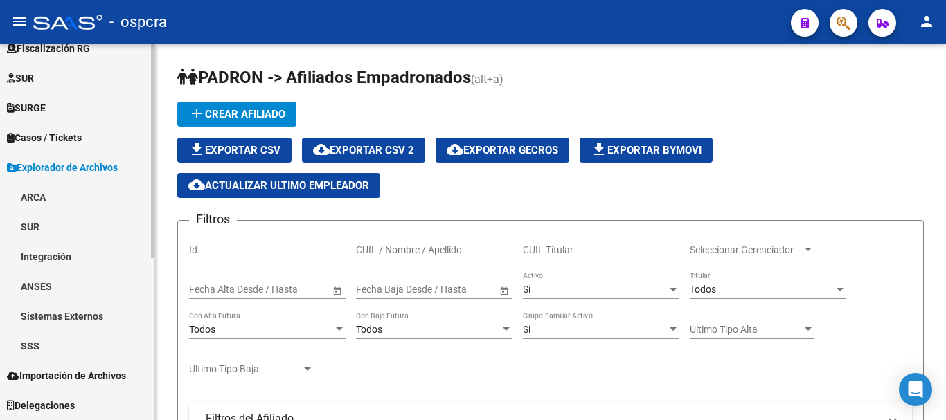
scroll to position [285, 0]
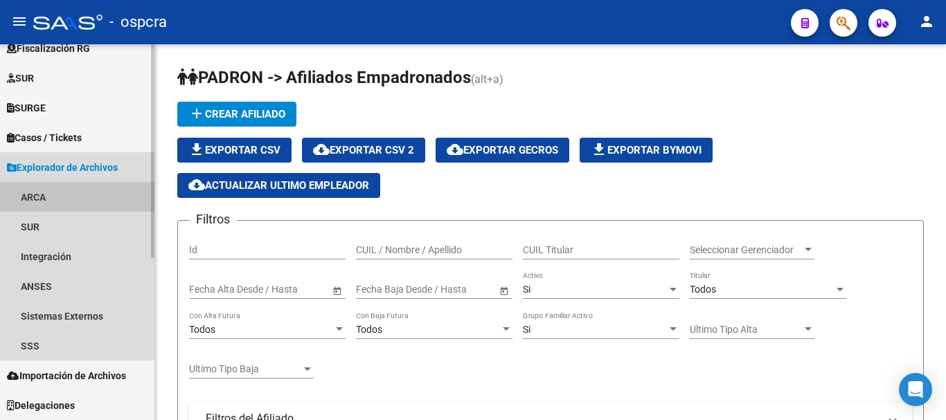
click at [24, 190] on link "ARCA" at bounding box center [77, 197] width 154 height 30
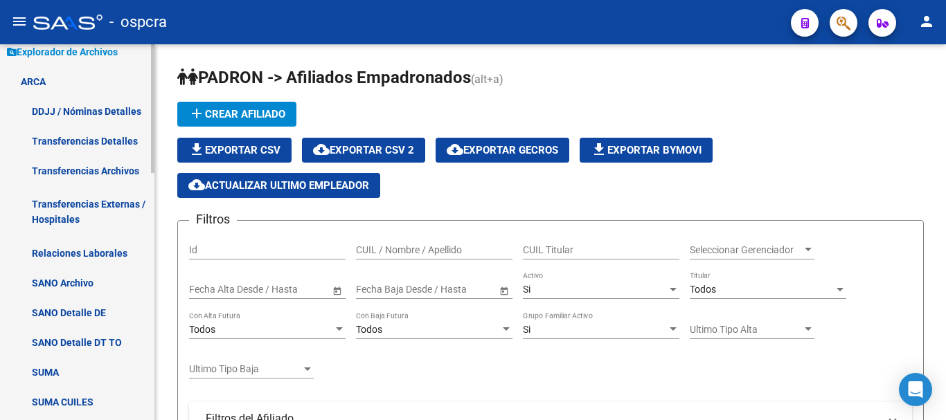
scroll to position [423, 0]
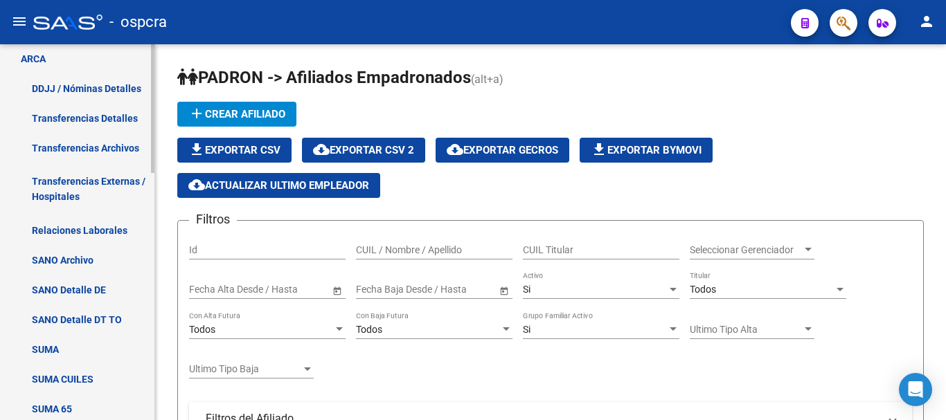
click at [43, 217] on link "Relaciones Laborales" at bounding box center [77, 230] width 154 height 30
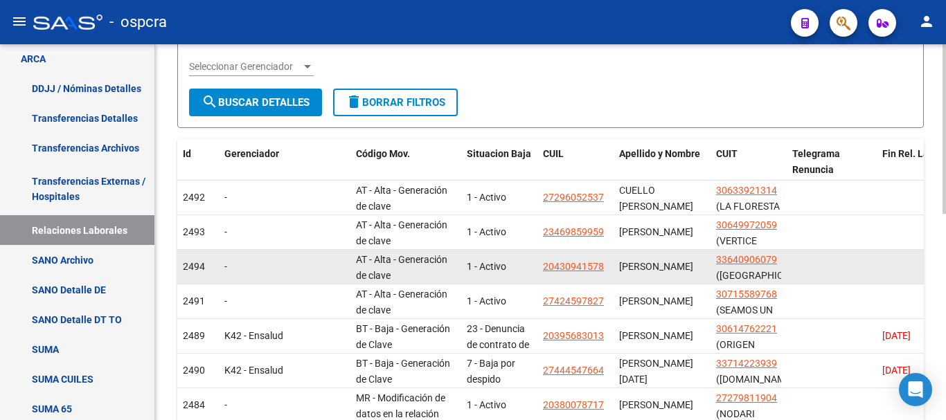
scroll to position [277, 0]
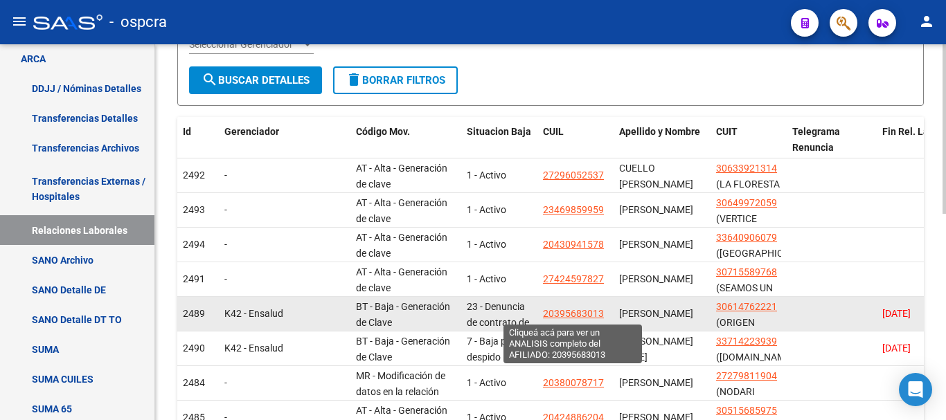
click at [563, 314] on span "20395683013" at bounding box center [573, 313] width 61 height 11
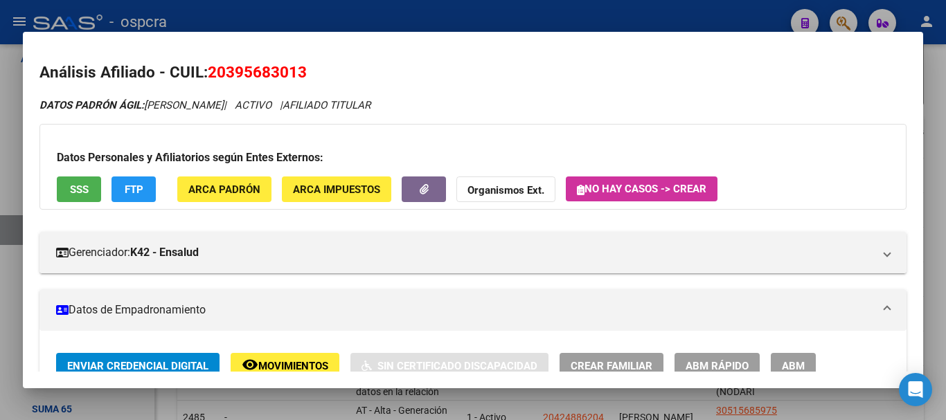
click at [17, 154] on div at bounding box center [473, 210] width 946 height 420
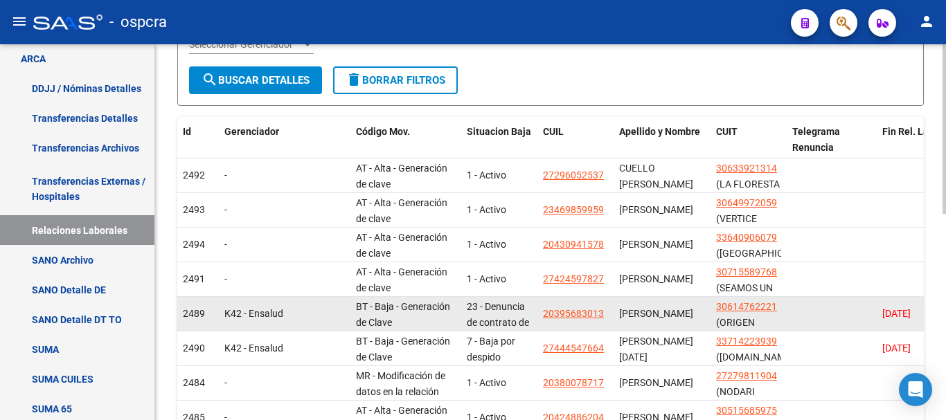
scroll to position [3, 0]
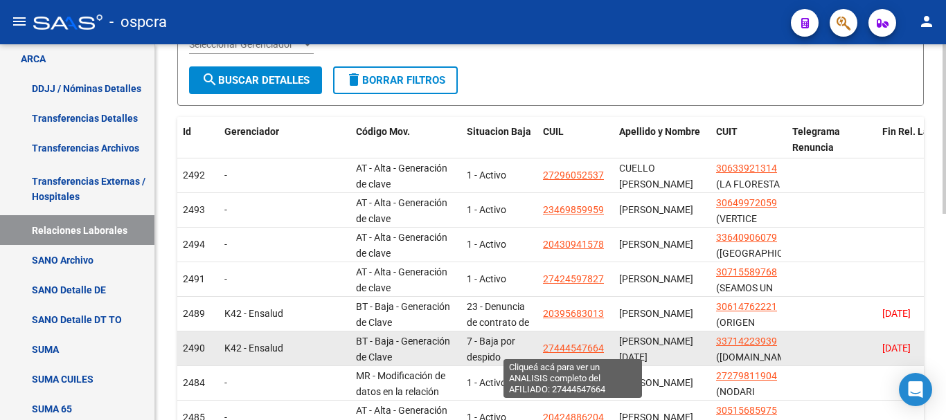
click at [575, 345] on span "27444547664" at bounding box center [573, 348] width 61 height 11
type textarea "27444547664"
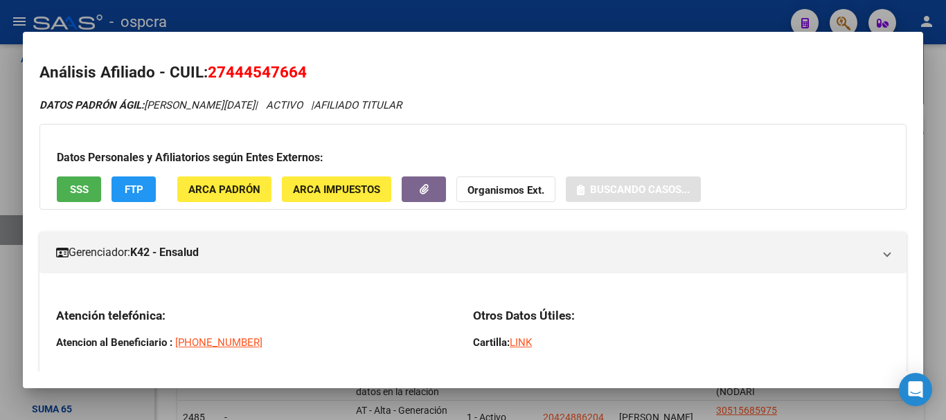
click at [0, 172] on div at bounding box center [473, 210] width 946 height 420
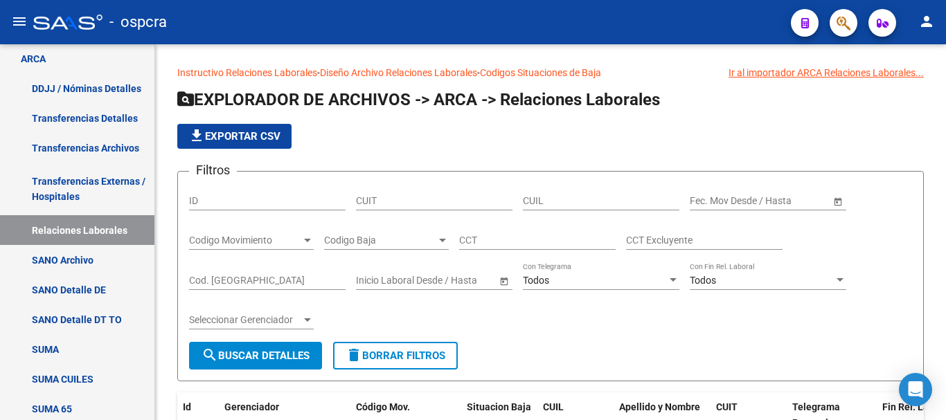
scroll to position [0, 0]
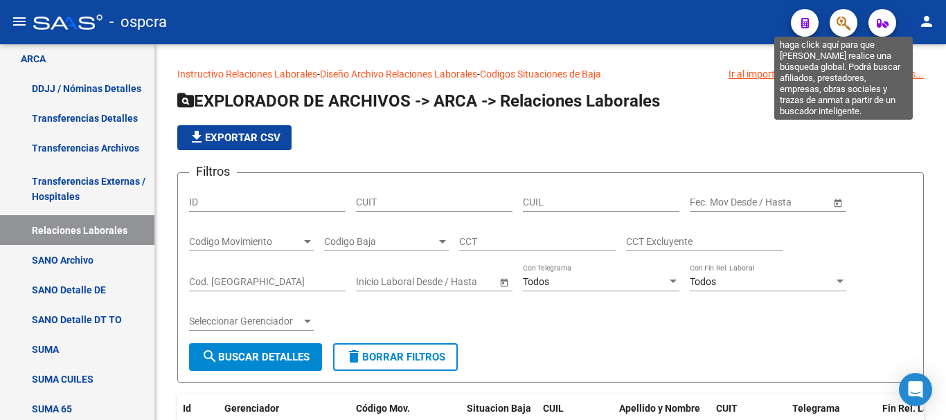
click at [844, 29] on icon "button" at bounding box center [843, 23] width 14 height 16
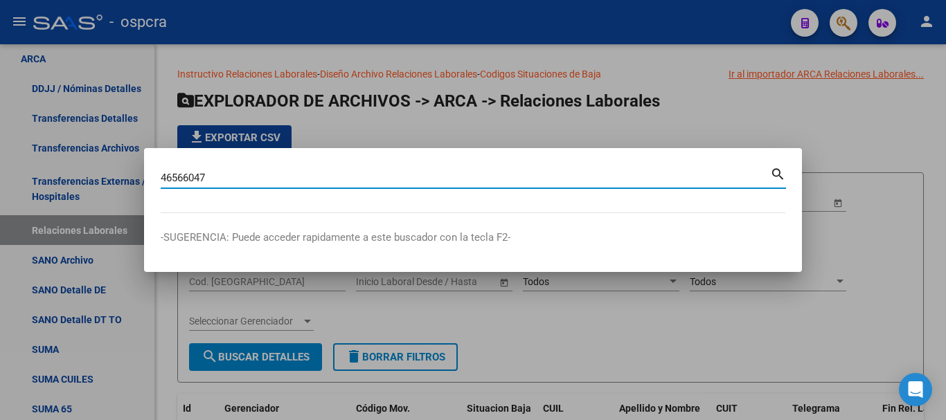
type input "46566047"
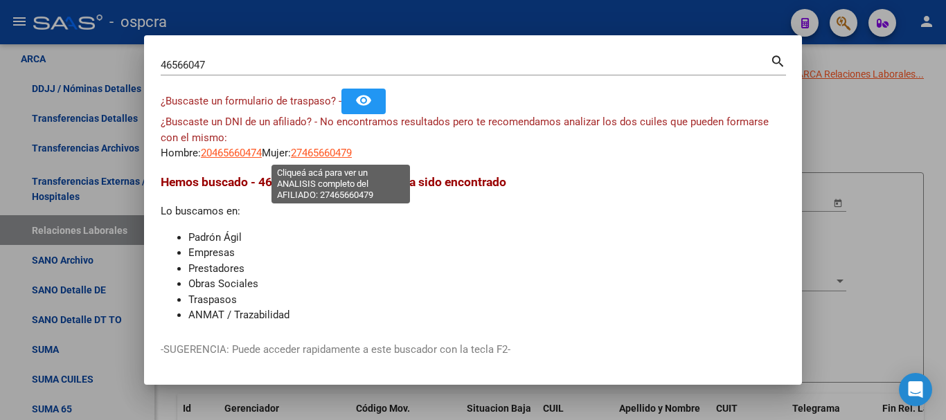
click at [349, 154] on span "27465660479" at bounding box center [321, 153] width 61 height 12
type textarea "27465660479"
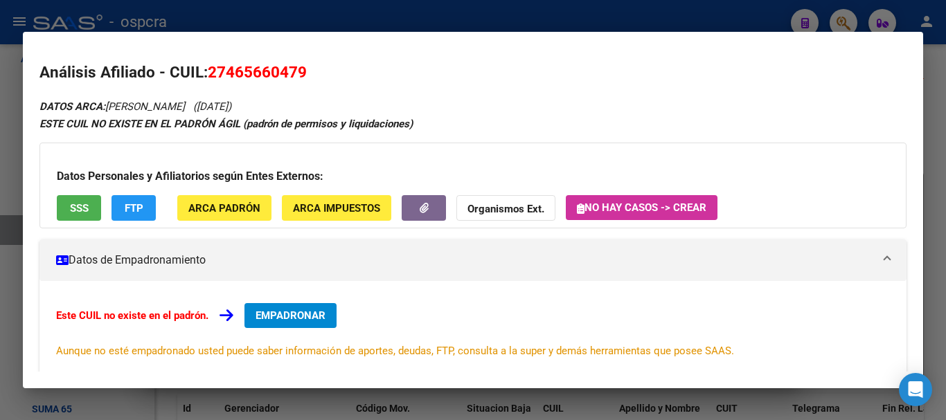
drag, startPoint x: 0, startPoint y: 348, endPoint x: 0, endPoint y: 321, distance: 27.0
click at [0, 349] on div at bounding box center [473, 210] width 946 height 420
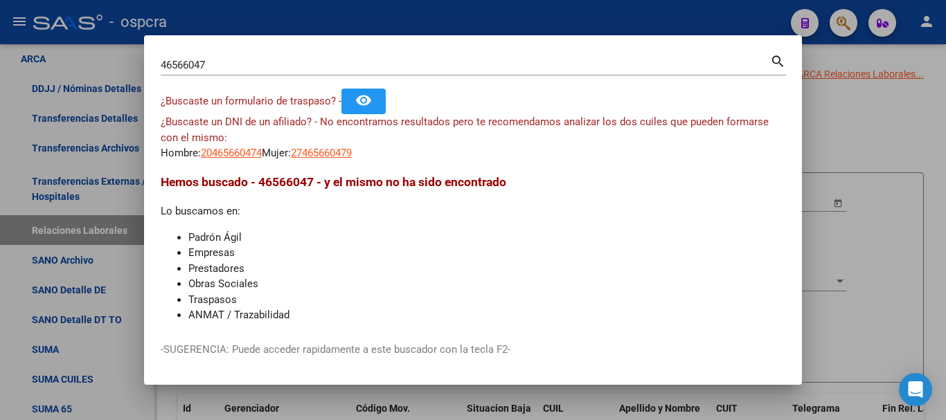
click at [935, 145] on div at bounding box center [473, 210] width 946 height 420
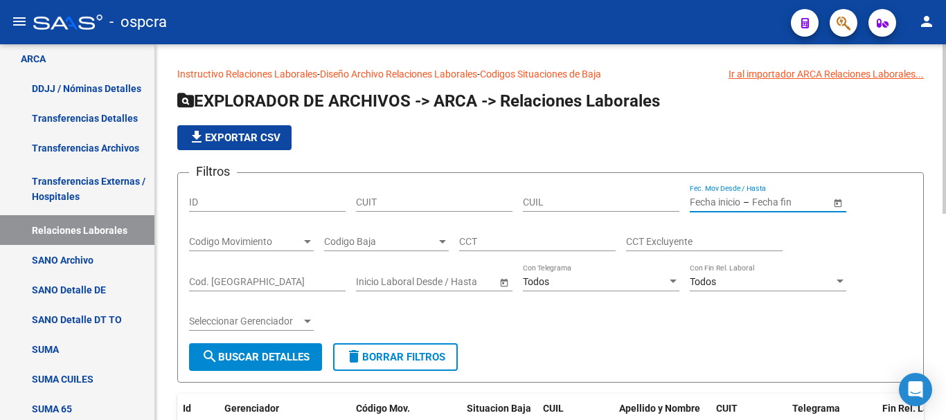
click at [814, 201] on input "text" at bounding box center [786, 203] width 68 height 12
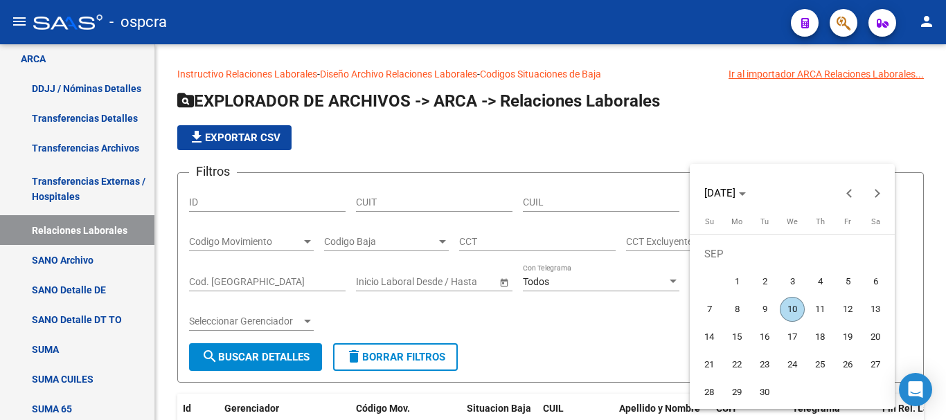
click at [752, 104] on div at bounding box center [473, 210] width 946 height 420
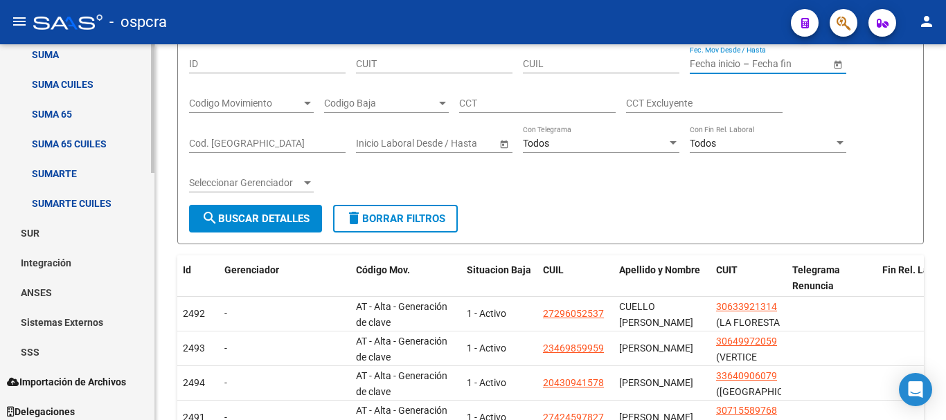
scroll to position [724, 0]
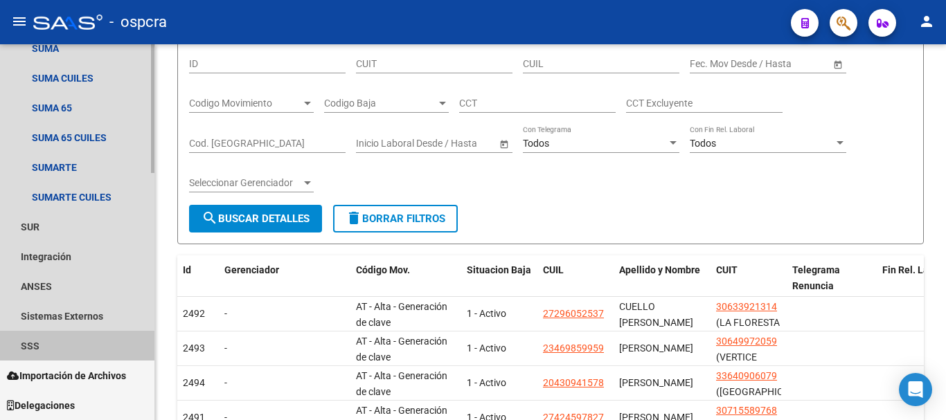
click at [51, 338] on link "SSS" at bounding box center [77, 346] width 154 height 30
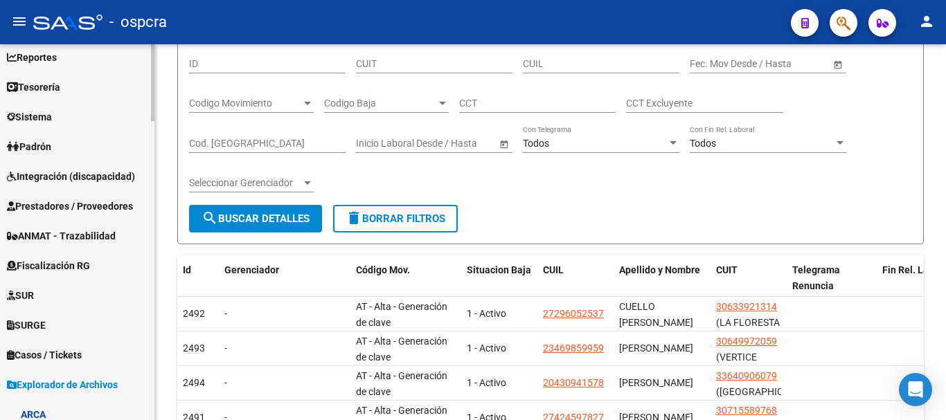
scroll to position [0, 0]
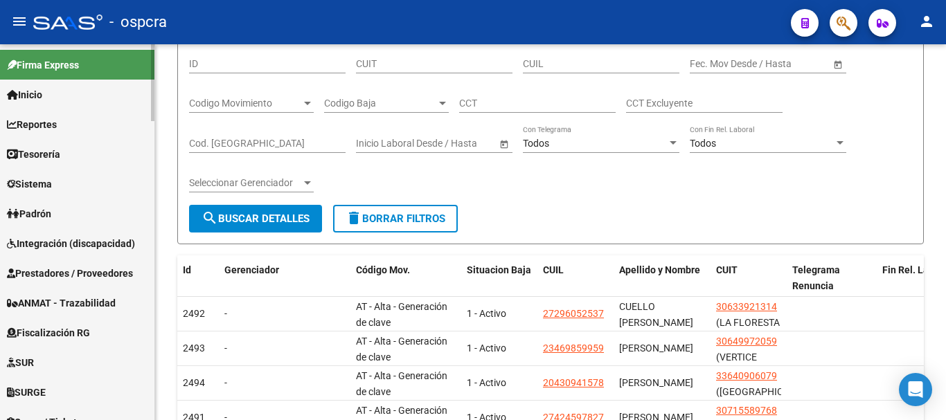
click at [61, 215] on link "Padrón" at bounding box center [77, 214] width 154 height 30
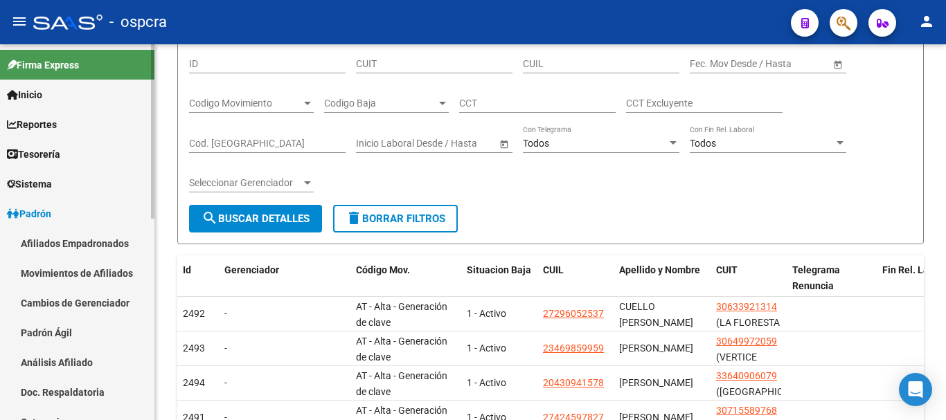
click at [102, 245] on link "Afiliados Empadronados" at bounding box center [77, 243] width 154 height 30
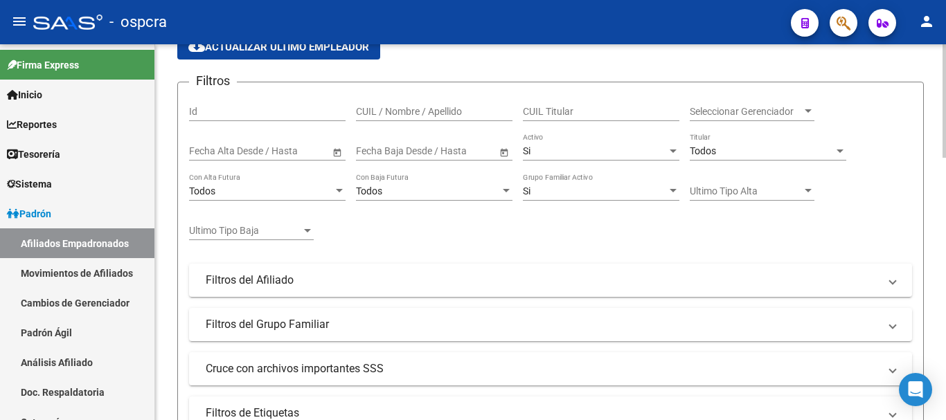
click at [777, 112] on span "Seleccionar Gerenciador" at bounding box center [745, 112] width 112 height 12
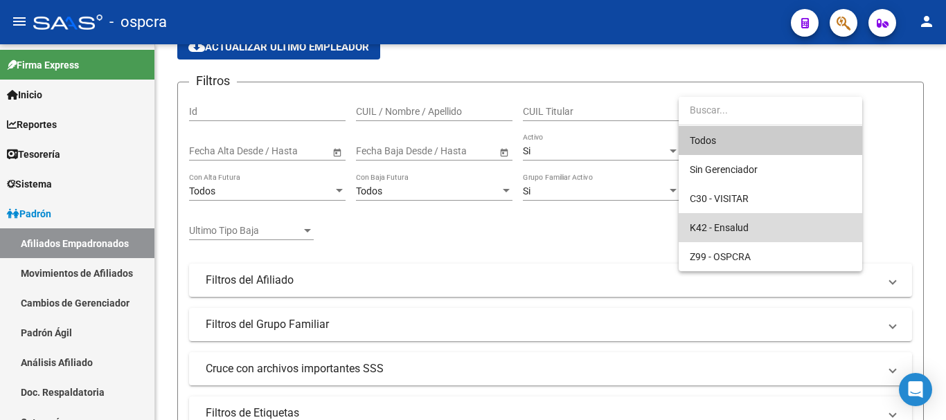
click at [761, 233] on span "K42 - Ensalud" at bounding box center [769, 227] width 161 height 29
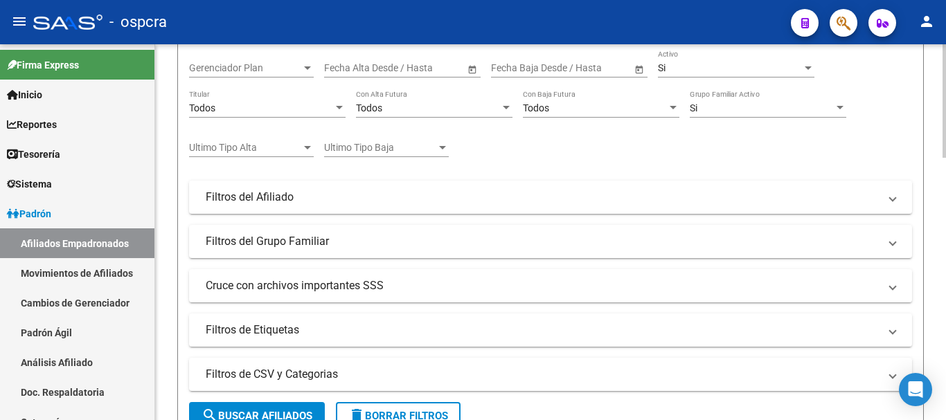
scroll to position [346, 0]
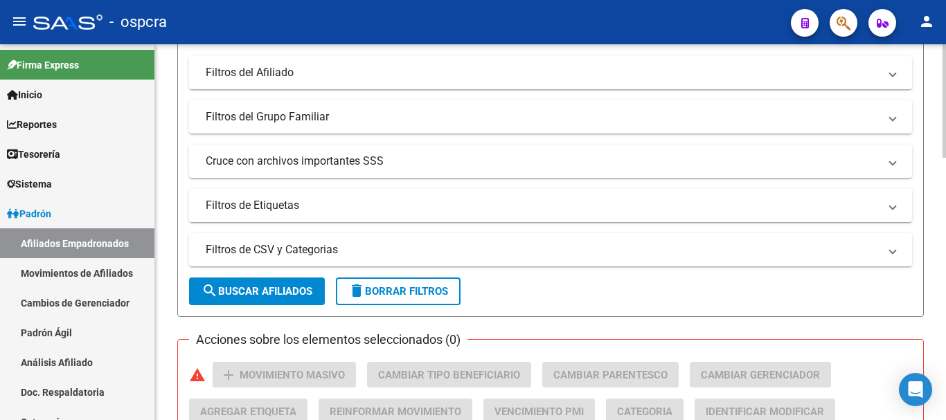
click at [258, 297] on span "search Buscar Afiliados" at bounding box center [256, 291] width 111 height 12
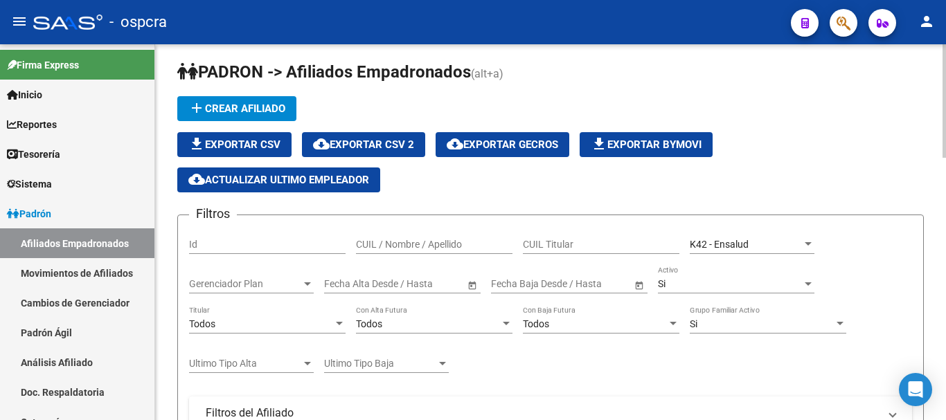
scroll to position [0, 0]
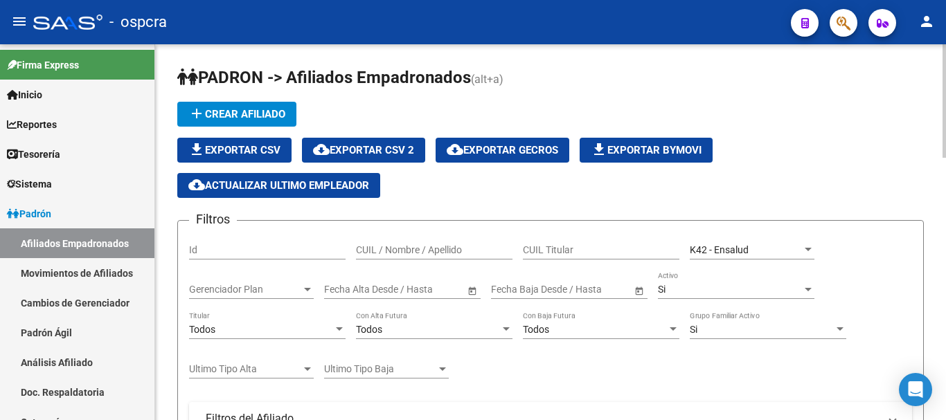
click at [393, 146] on span "cloud_download Exportar CSV 2" at bounding box center [363, 150] width 101 height 12
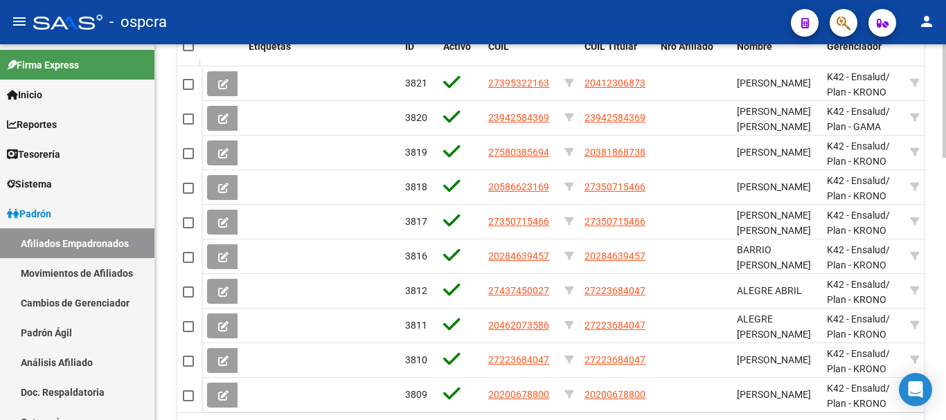
scroll to position [831, 0]
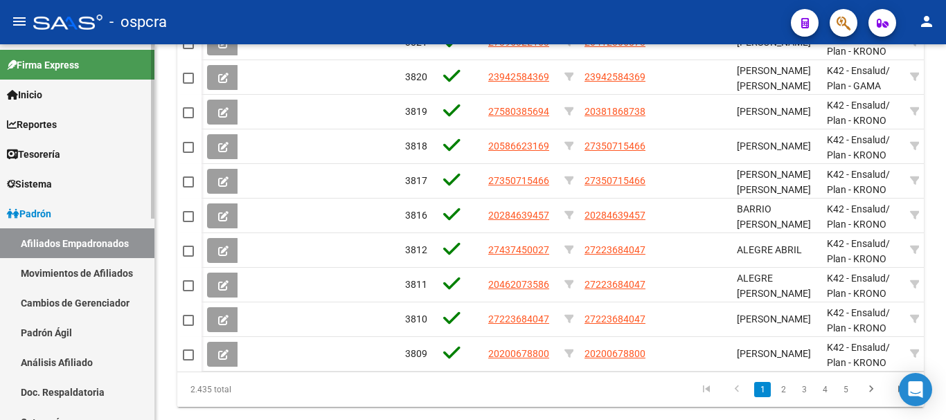
drag, startPoint x: 135, startPoint y: 395, endPoint x: 133, endPoint y: 387, distance: 8.6
click at [135, 395] on link "Doc. Respaldatoria" at bounding box center [77, 392] width 154 height 30
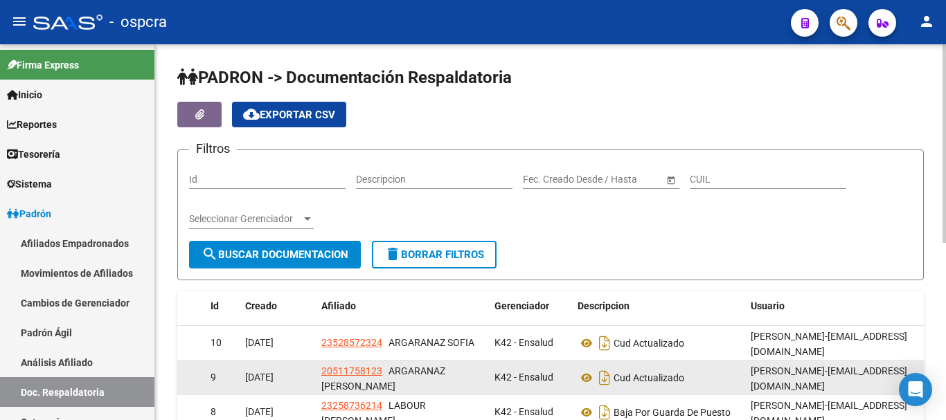
click at [446, 378] on div "20511758123 ARGARANAZ MATEO EZEQUIEL" at bounding box center [402, 377] width 162 height 29
click at [423, 370] on span "ARGARANAZ MATEO EZEQUIEL" at bounding box center [383, 378] width 124 height 27
